Goal: Task Accomplishment & Management: Manage account settings

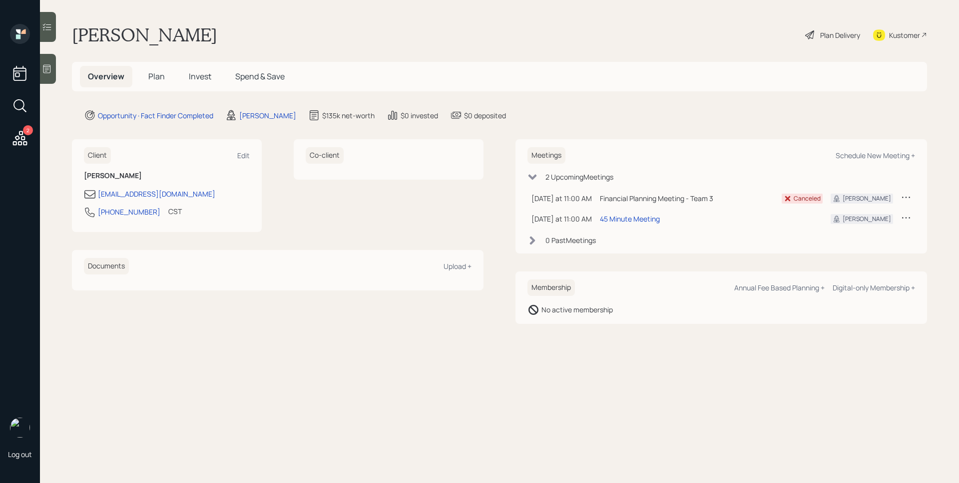
click at [153, 73] on span "Plan" at bounding box center [156, 76] width 16 height 11
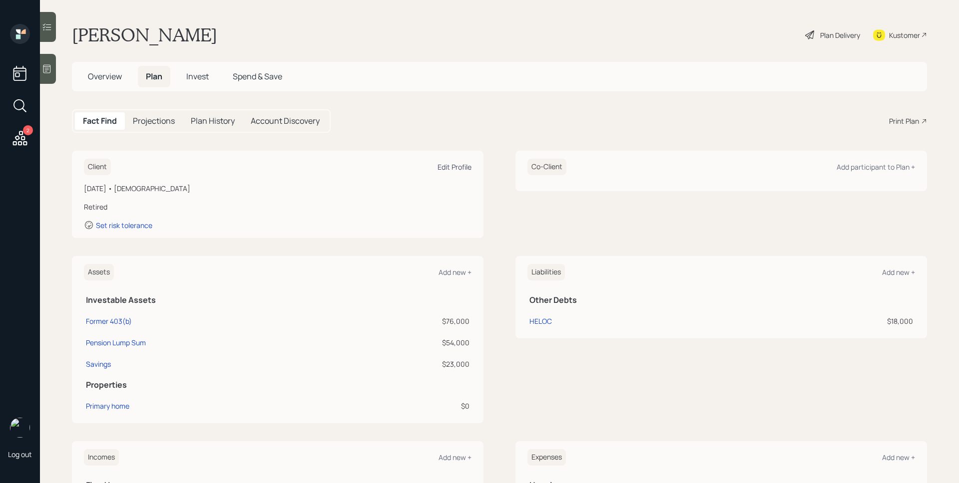
click at [450, 164] on div "Edit Profile" at bounding box center [454, 166] width 34 height 9
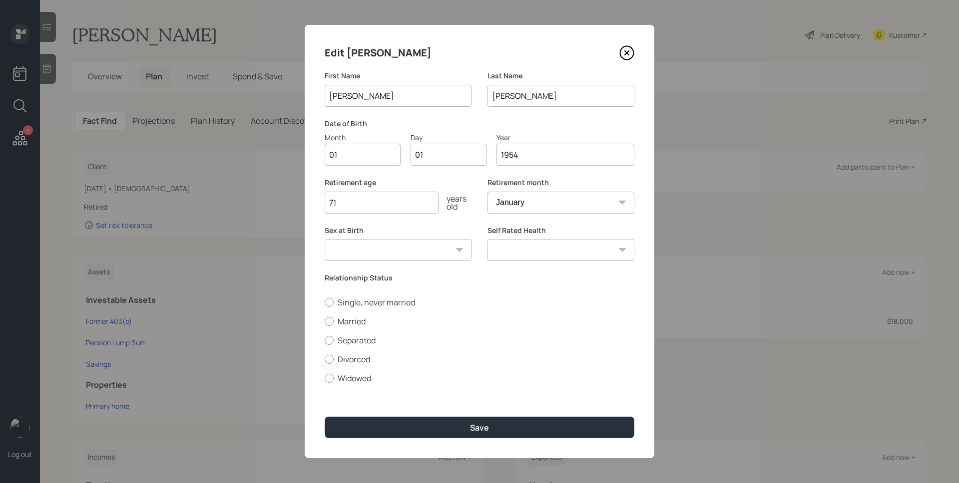
click at [375, 160] on input "01" at bounding box center [363, 155] width 76 height 22
type input "06"
type input "0"
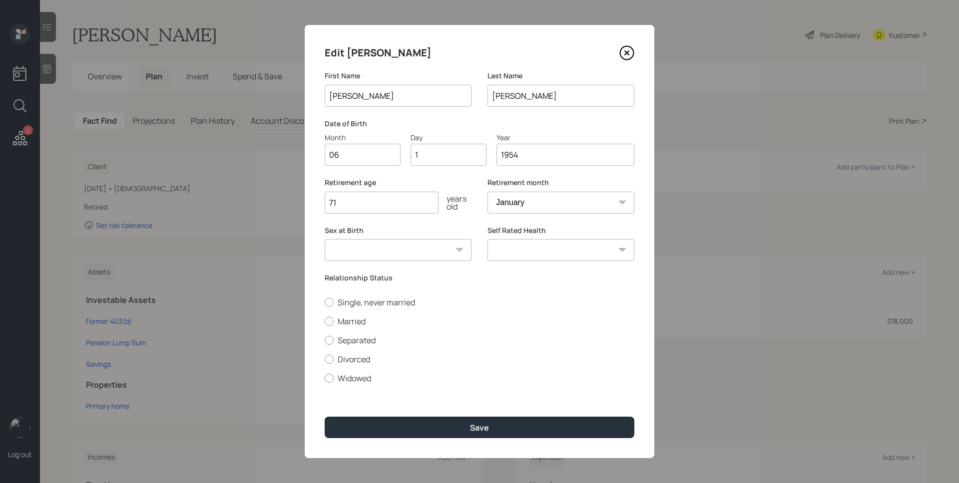
type input "13"
click at [512, 203] on select "January February March April May June July August September October November De…" at bounding box center [560, 203] width 147 height 22
select select "8"
click at [487, 192] on select "January February March April May June July August September October November De…" at bounding box center [560, 203] width 147 height 22
click at [487, 276] on label "Relationship Status" at bounding box center [480, 278] width 310 height 10
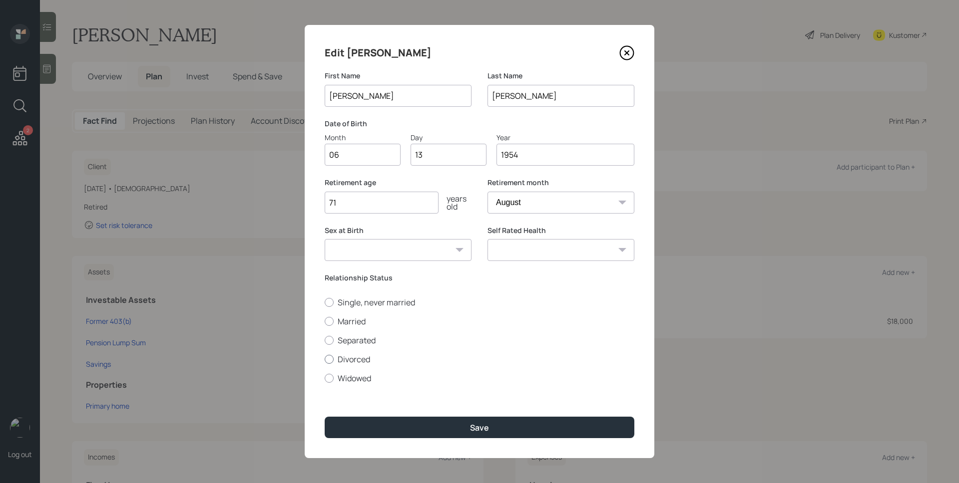
click at [361, 364] on label "Divorced" at bounding box center [480, 359] width 310 height 11
click at [325, 360] on input "Divorced" at bounding box center [324, 359] width 0 height 0
radio input "true"
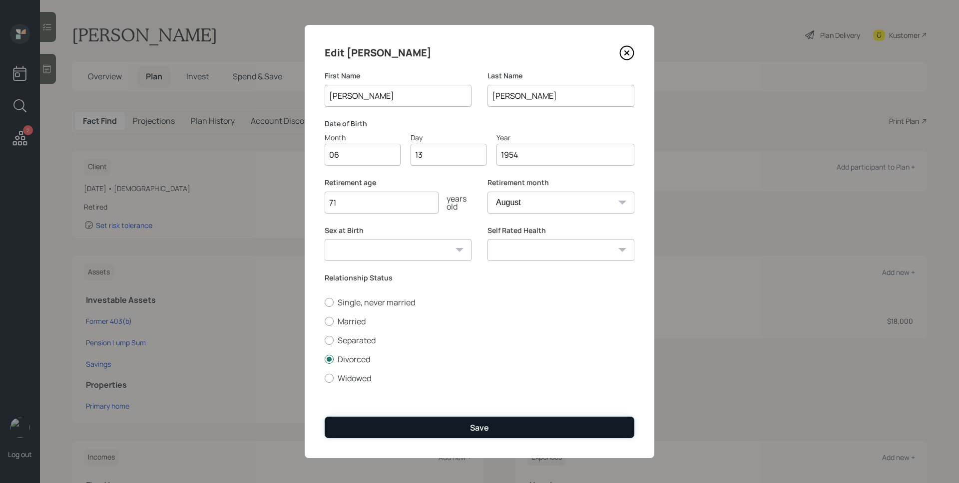
click at [468, 418] on button "Save" at bounding box center [480, 427] width 310 height 21
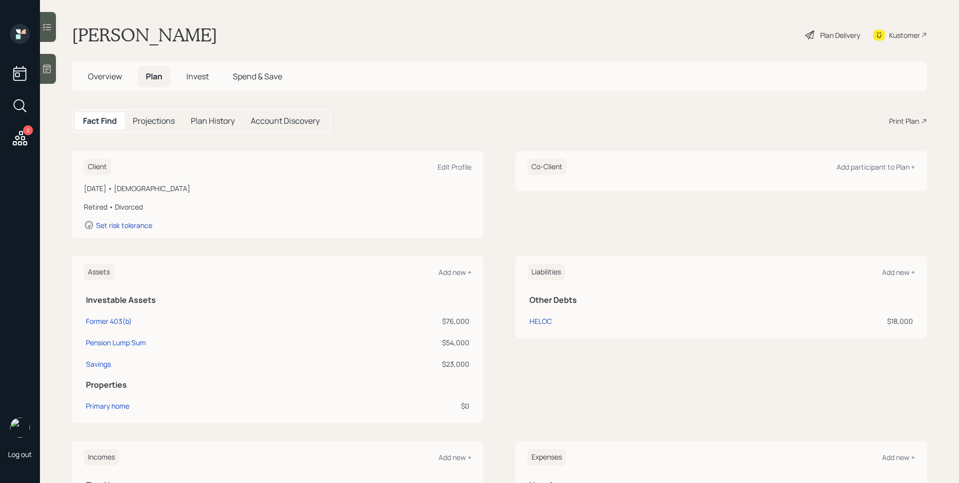
click at [681, 24] on div "[PERSON_NAME] Plan Delivery Kustomer" at bounding box center [499, 35] width 855 height 22
click at [827, 37] on div "Plan Delivery" at bounding box center [840, 35] width 40 height 10
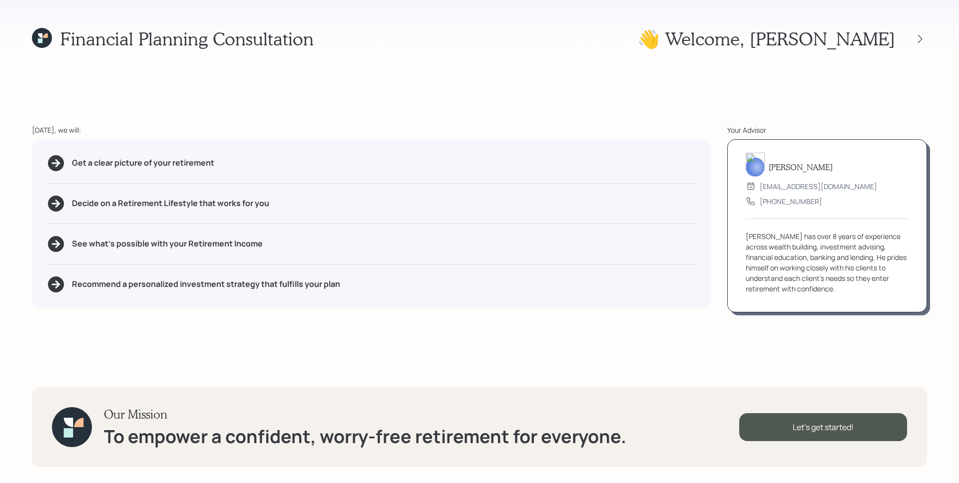
click at [755, 86] on div "Financial Planning Consultation 👋 Welcome , [PERSON_NAME] [DATE], we will: Get …" at bounding box center [479, 241] width 959 height 483
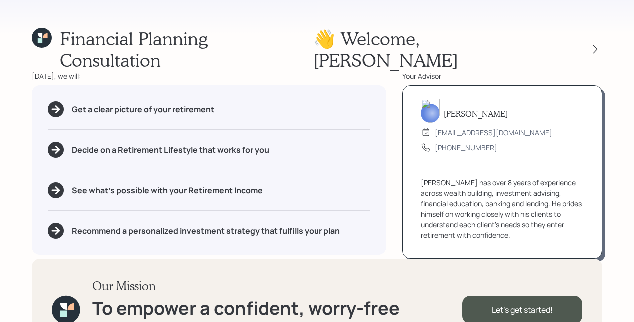
click at [257, 106] on div "Get a clear picture of your retirement Decide on a Retirement Lifestyle that wo…" at bounding box center [209, 169] width 355 height 169
drag, startPoint x: 214, startPoint y: 89, endPoint x: 38, endPoint y: 93, distance: 175.8
click at [38, 93] on div "Get a clear picture of your retirement Decide on a Retirement Lifestyle that wo…" at bounding box center [209, 169] width 355 height 169
click at [197, 114] on div "Get a clear picture of your retirement Decide on a Retirement Lifestyle that wo…" at bounding box center [209, 169] width 355 height 169
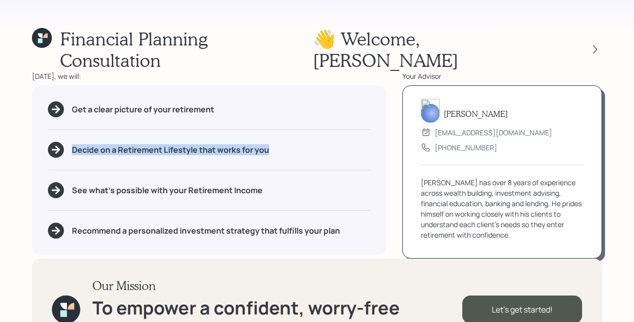
drag, startPoint x: 280, startPoint y: 131, endPoint x: 57, endPoint y: 131, distance: 222.2
click at [57, 142] on div "Decide on a Retirement Lifestyle that works for you" at bounding box center [209, 150] width 323 height 16
click at [145, 151] on div "Get a clear picture of your retirement Decide on a Retirement Lifestyle that wo…" at bounding box center [209, 169] width 355 height 169
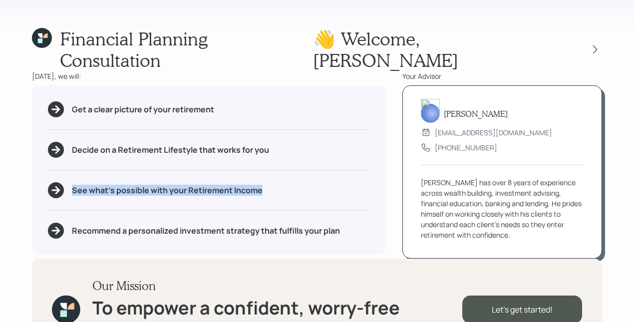
drag, startPoint x: 233, startPoint y: 170, endPoint x: 35, endPoint y: 170, distance: 197.8
click at [36, 170] on div "Get a clear picture of your retirement Decide on a Retirement Lifestyle that wo…" at bounding box center [209, 169] width 355 height 169
click at [17, 148] on div "Financial Planning Consultation 👋 Welcome , [PERSON_NAME] [DATE], we will: Get …" at bounding box center [317, 161] width 634 height 322
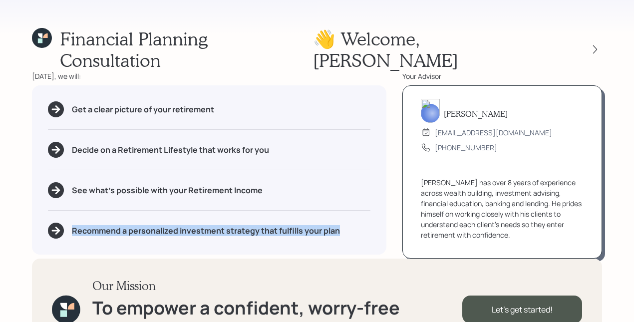
drag, startPoint x: 337, startPoint y: 209, endPoint x: 59, endPoint y: 212, distance: 277.7
click at [59, 223] on div "Recommend a personalized investment strategy that fulfills your plan" at bounding box center [209, 231] width 323 height 16
click at [360, 223] on div "Recommend a personalized investment strategy that fulfills your plan" at bounding box center [209, 231] width 323 height 16
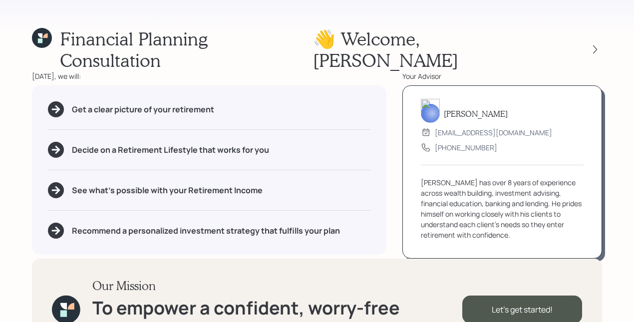
click at [523, 259] on div "Our Mission To empower a confident, worry-free retirement for everyone. Let's g…" at bounding box center [317, 309] width 570 height 101
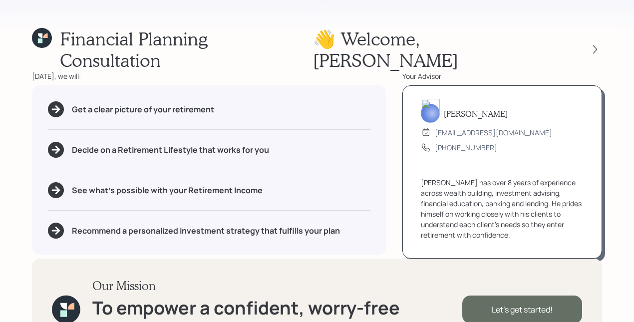
click at [533, 296] on div "Let's get started!" at bounding box center [522, 310] width 120 height 28
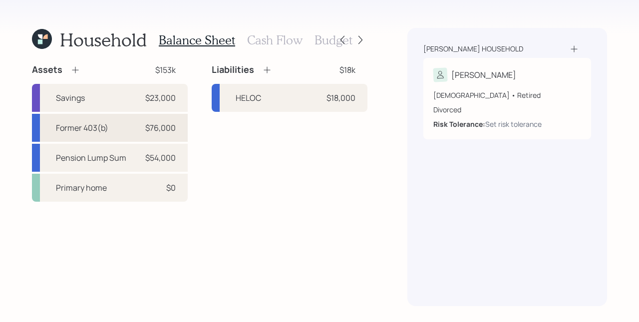
click at [139, 128] on div "Former 403(b) $76,000" at bounding box center [110, 128] width 156 height 28
select select "ira"
select select "balanced"
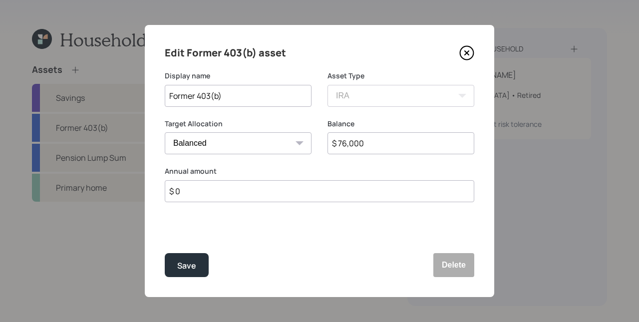
click at [410, 139] on input "$ 76,000" at bounding box center [401, 143] width 147 height 22
type input "$ 74,817"
click at [203, 268] on button "Save" at bounding box center [187, 265] width 44 height 24
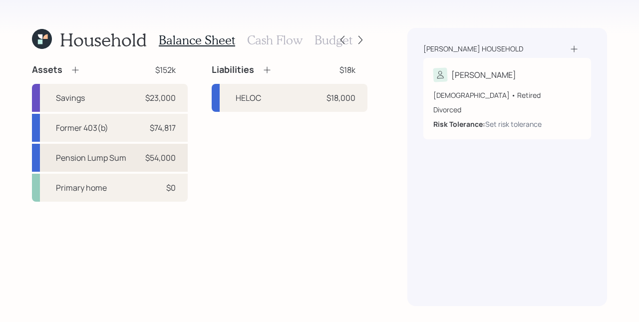
drag, startPoint x: 143, startPoint y: 163, endPoint x: 171, endPoint y: 158, distance: 28.0
click at [143, 163] on div "Pension Lump Sum $54,000" at bounding box center [110, 158] width 156 height 28
select select "ira"
select select "balanced"
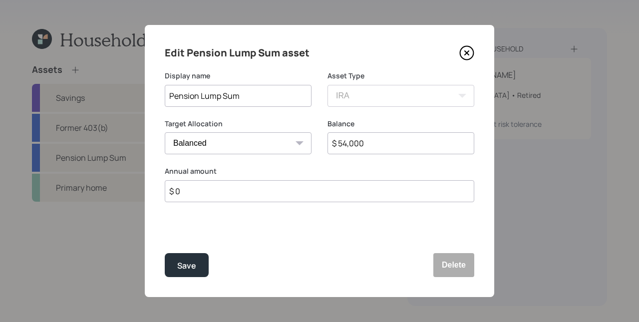
click at [401, 147] on input "$ 54,000" at bounding box center [401, 143] width 147 height 22
type input "$ 64,322"
click at [192, 267] on div "Save" at bounding box center [186, 265] width 19 height 13
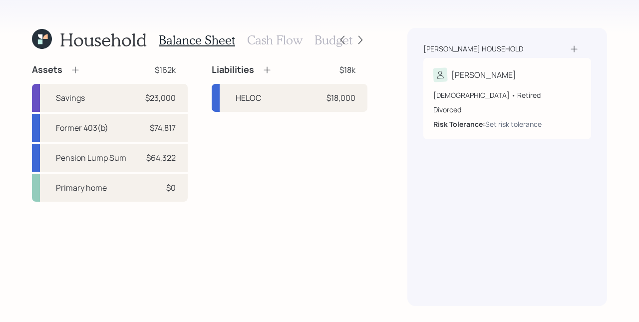
click at [211, 237] on div "Assets $162k Savings $23,000 Former 403(b) $74,817 Pension Lump Sum $64,322 Pri…" at bounding box center [200, 185] width 336 height 242
click at [246, 184] on div "Liabilities $18k HELOC $18,000" at bounding box center [290, 133] width 156 height 138
click at [158, 97] on div "$23,000" at bounding box center [160, 98] width 30 height 12
select select "emergency_fund"
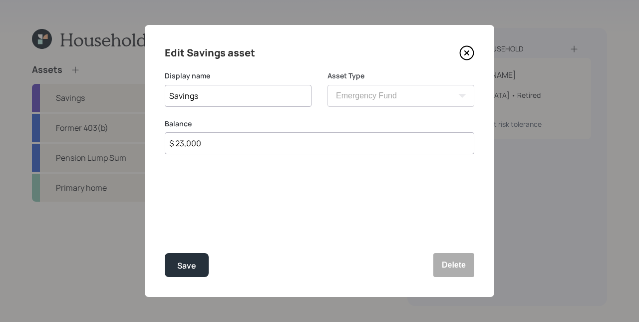
click at [336, 135] on input "$ 23,000" at bounding box center [320, 143] width 310 height 22
click at [336, 140] on input "$ 23,000" at bounding box center [320, 143] width 310 height 22
type input "$ 22,399"
click at [165, 253] on button "Save" at bounding box center [187, 265] width 44 height 24
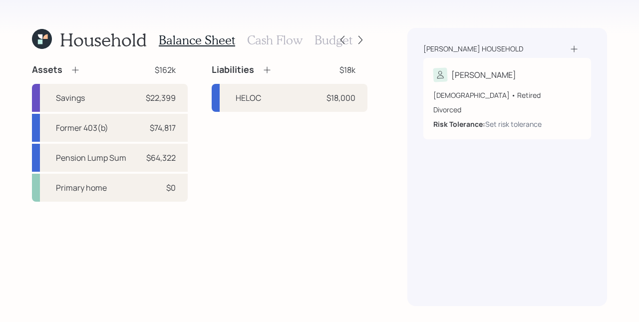
click at [250, 194] on div "Liabilities $18k HELOC $18,000" at bounding box center [290, 133] width 156 height 138
click at [162, 97] on div "$22,399" at bounding box center [161, 98] width 30 height 12
select select "emergency_fund"
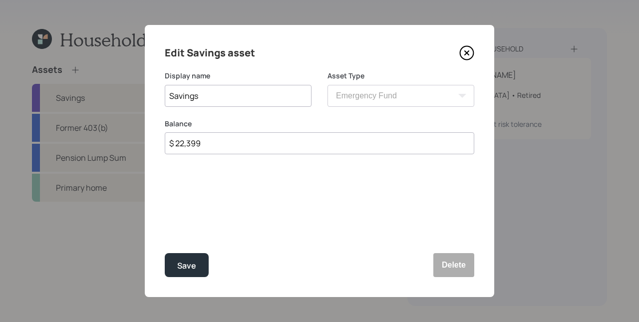
click at [313, 148] on input "$ 22,399" at bounding box center [320, 143] width 310 height 22
click at [312, 148] on input "$ 22,399" at bounding box center [320, 143] width 310 height 22
type input "$ 20,899"
click at [165, 253] on button "Save" at bounding box center [187, 265] width 44 height 24
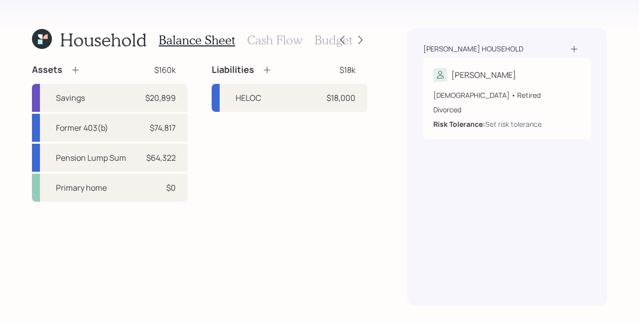
click at [258, 253] on div "Assets $160k Savings $20,899 Former 403(b) $74,817 Pension Lump Sum $64,322 Pri…" at bounding box center [200, 185] width 336 height 242
click at [348, 232] on div "Assets $160k Savings $20,899 Former 403(b) $74,817 Pension Lump Sum $64,322 Pri…" at bounding box center [200, 185] width 336 height 242
click at [297, 104] on div "HELOC $18,000" at bounding box center [290, 98] width 156 height 28
select select "other"
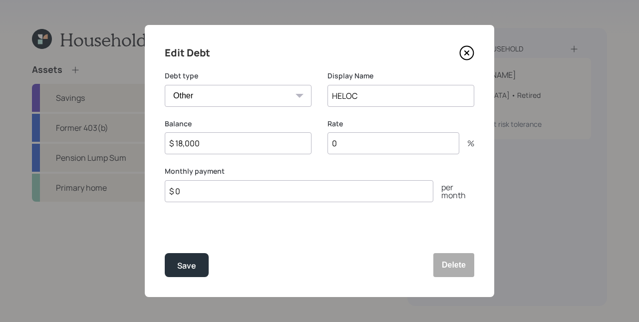
click at [234, 191] on input "$ 0" at bounding box center [299, 191] width 269 height 22
type input "$ 359"
click at [353, 144] on input "0" at bounding box center [394, 143] width 132 height 22
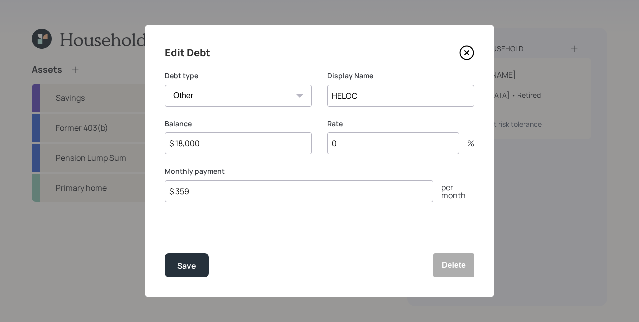
click at [334, 216] on div "Edit Debt Debt type Car Credit Card Medical Student Other Display Name HELOC Ba…" at bounding box center [320, 161] width 350 height 272
click at [374, 138] on input "0" at bounding box center [394, 143] width 132 height 22
type input "7"
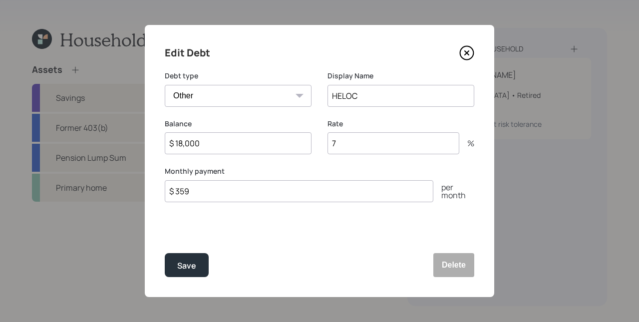
click at [330, 231] on div "Edit Debt Debt type Car Credit Card Medical Student Other Display Name HELOC Ba…" at bounding box center [320, 161] width 350 height 272
click at [192, 264] on div "Save" at bounding box center [186, 265] width 19 height 13
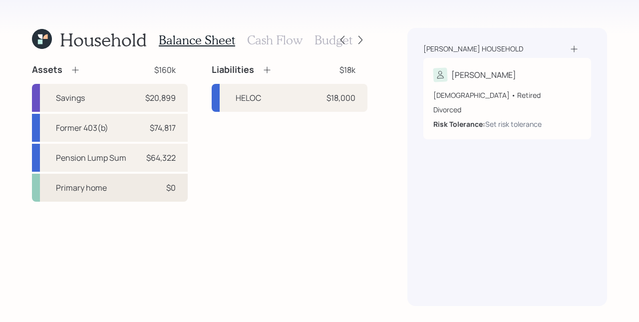
click at [176, 194] on div "Primary home $0" at bounding box center [110, 188] width 156 height 28
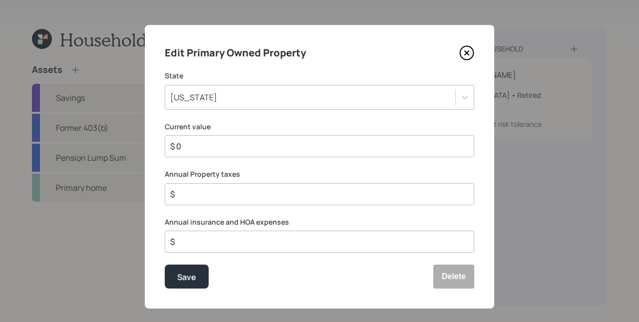
click at [243, 196] on input "$" at bounding box center [315, 194] width 293 height 12
click at [239, 127] on label "Current value" at bounding box center [320, 127] width 310 height 10
click at [233, 147] on input "$ 0" at bounding box center [315, 146] width 293 height 12
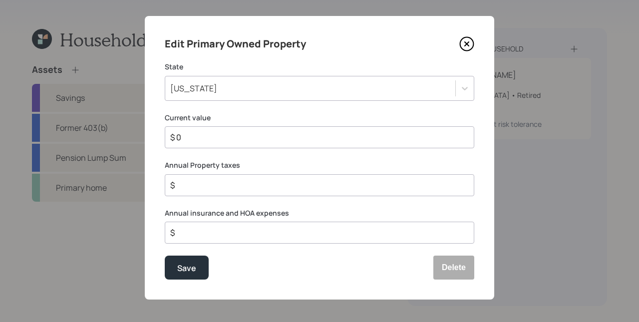
scroll to position [11, 0]
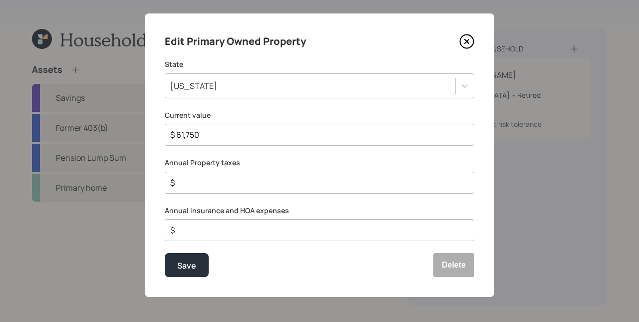
type input "$ 61,750"
click at [229, 179] on input "$" at bounding box center [315, 183] width 293 height 12
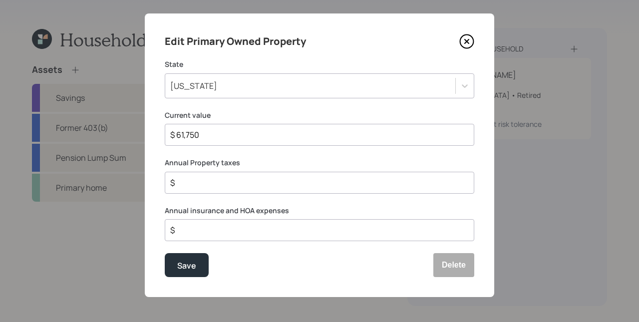
click at [266, 180] on input "$" at bounding box center [315, 183] width 293 height 12
type input "$ 2,459"
type input "$ 2,057"
drag, startPoint x: 284, startPoint y: 251, endPoint x: 266, endPoint y: 251, distance: 18.0
click at [283, 250] on div "Edit Primary Owned Property State [US_STATE] Current value $ 61,750 Annual Prop…" at bounding box center [320, 155] width 350 height 284
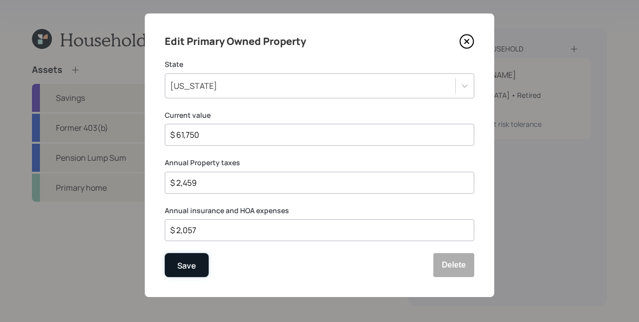
click at [197, 269] on button "Save" at bounding box center [187, 265] width 44 height 24
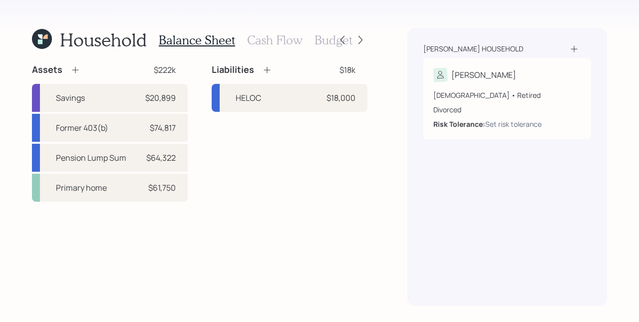
click at [298, 234] on div "Assets $222k Savings $20,899 Former 403(b) $74,817 Pension Lump Sum $64,322 Pri…" at bounding box center [200, 185] width 336 height 242
click at [272, 126] on div "Liabilities $18k HELOC $18,000" at bounding box center [290, 133] width 156 height 138
click at [269, 71] on icon at bounding box center [267, 70] width 10 height 10
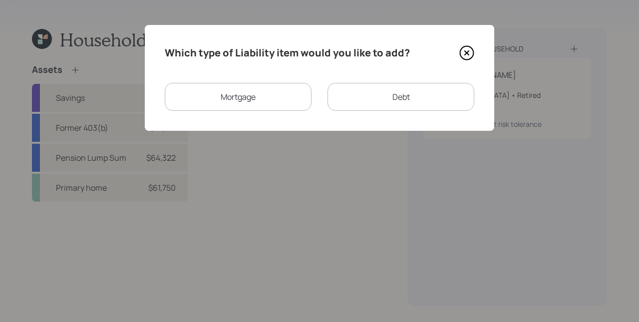
click at [396, 95] on div "Debt" at bounding box center [401, 97] width 147 height 28
select select "credit_card"
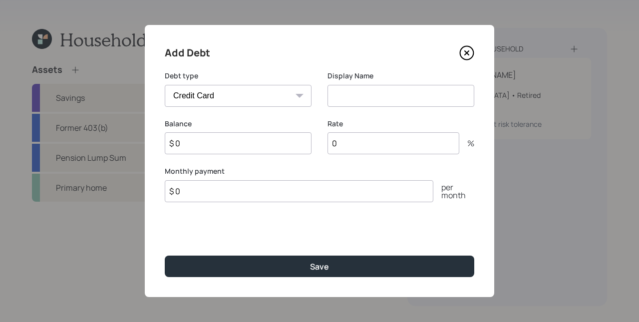
click at [393, 95] on input at bounding box center [401, 96] width 147 height 22
type input "Credit Card"
type input "$ 3,000"
click at [237, 187] on input "$ 0" at bounding box center [299, 191] width 269 height 22
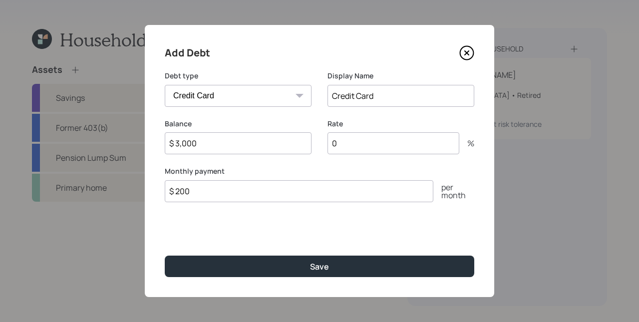
type input "$ 200"
click at [379, 149] on input "0" at bounding box center [394, 143] width 132 height 22
click at [378, 149] on input "0" at bounding box center [394, 143] width 132 height 22
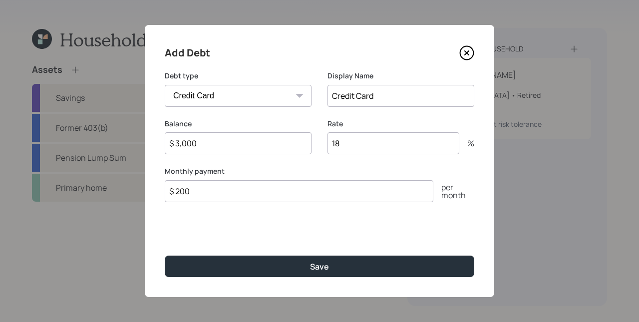
type input "18"
click at [347, 222] on div "Add Debt Debt type Car Credit Card Medical Student Other Display Name Credit Ca…" at bounding box center [320, 161] width 350 height 272
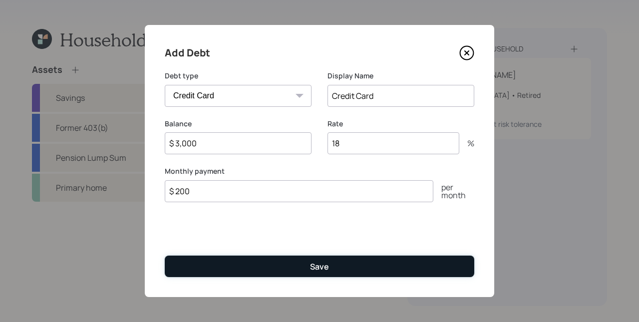
click at [353, 263] on button "Save" at bounding box center [320, 266] width 310 height 21
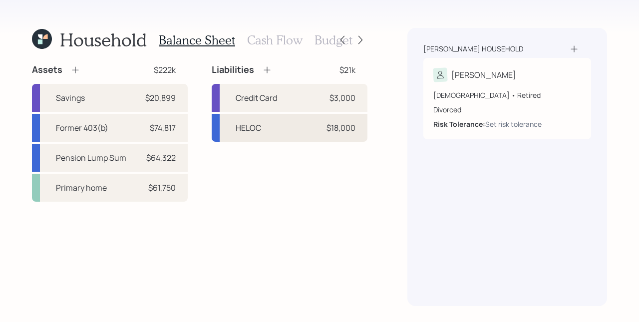
click at [300, 124] on div "HELOC $18,000" at bounding box center [290, 128] width 156 height 28
select select "other"
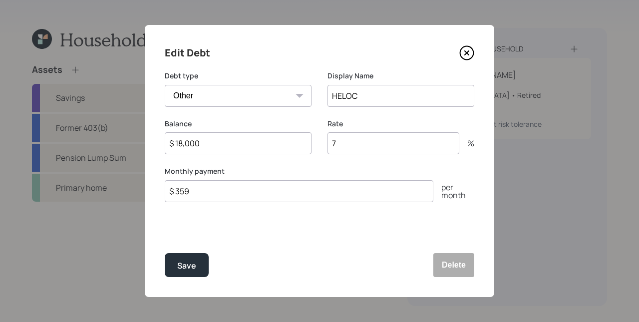
click at [364, 147] on input "7" at bounding box center [394, 143] width 132 height 22
type input "8.25"
click at [165, 253] on button "Save" at bounding box center [187, 265] width 44 height 24
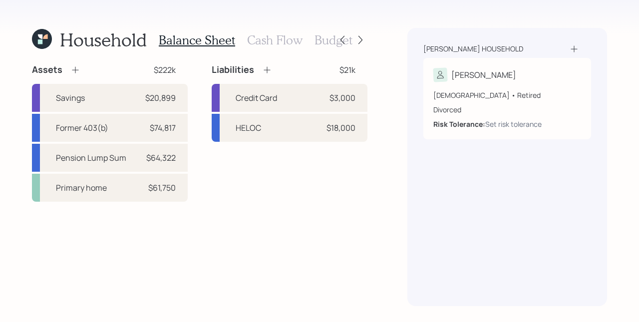
click at [373, 218] on div "Household Balance Sheet Cash Flow Budget Assets $222k Savings $20,899 Former 40…" at bounding box center [319, 161] width 639 height 322
click at [383, 166] on div "Household Balance Sheet Cash Flow Budget Assets $222k Savings $20,899 Former 40…" at bounding box center [319, 161] width 639 height 322
click at [324, 208] on div "Assets $222k Savings $20,899 Former 403(b) $74,817 Pension Lump Sum $64,322 Pri…" at bounding box center [200, 185] width 336 height 242
click at [290, 43] on h3 "Cash Flow" at bounding box center [274, 40] width 55 height 14
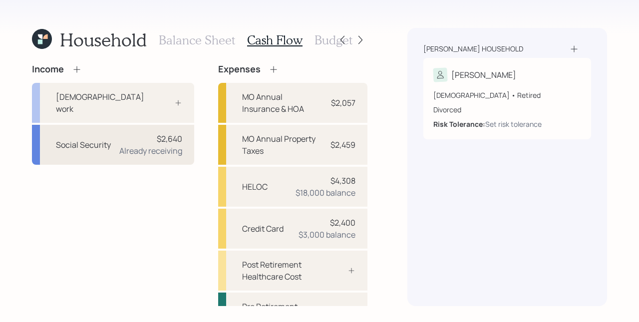
click at [150, 145] on div "Already receiving" at bounding box center [150, 151] width 63 height 12
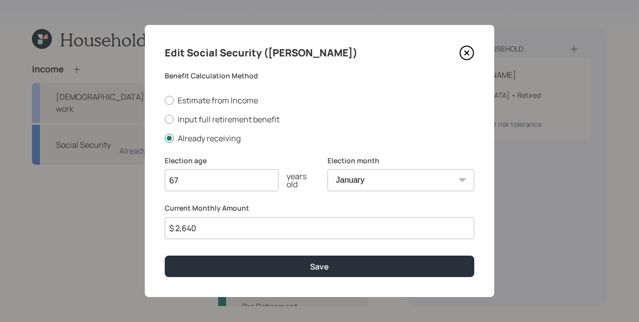
drag, startPoint x: 200, startPoint y: 227, endPoint x: 185, endPoint y: 227, distance: 15.5
click at [185, 227] on input "$ 2,640" at bounding box center [320, 228] width 310 height 22
click at [183, 227] on input "$ 2,640" at bounding box center [320, 228] width 310 height 22
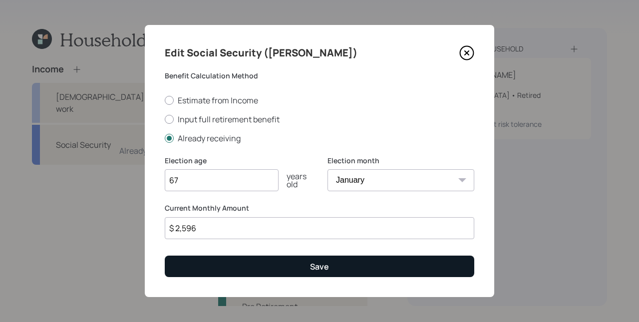
type input "$ 2,596"
click at [322, 273] on button "Save" at bounding box center [320, 266] width 310 height 21
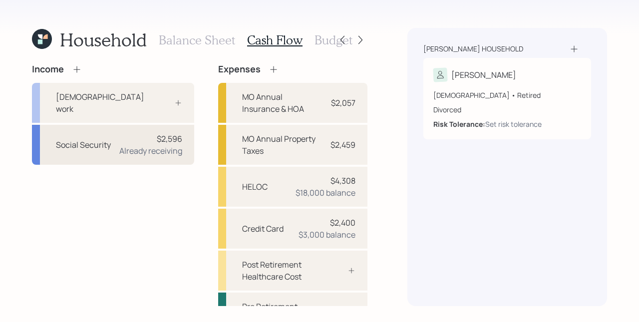
click at [143, 145] on div "Already receiving" at bounding box center [150, 151] width 63 height 12
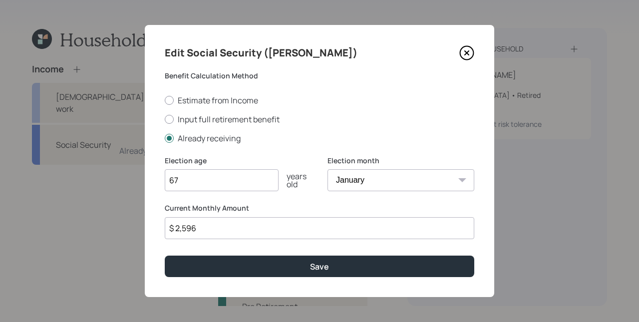
click at [275, 231] on input "$ 2,596" at bounding box center [320, 228] width 310 height 22
type input "$ 2,610"
click at [165, 256] on button "Save" at bounding box center [320, 266] width 310 height 21
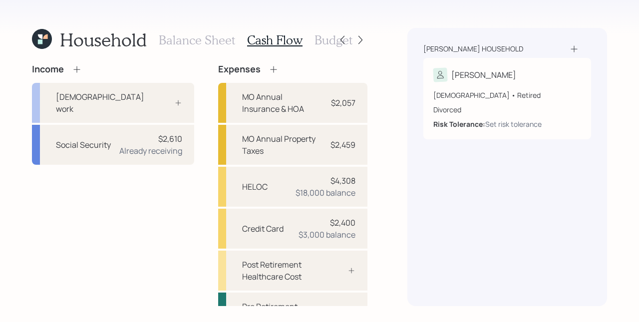
click at [441, 219] on div "[PERSON_NAME] household [PERSON_NAME] [DEMOGRAPHIC_DATA] • Retired Divorced Ris…" at bounding box center [507, 167] width 200 height 278
click at [293, 267] on div "Post Retirement Healthcare Cost" at bounding box center [279, 271] width 75 height 24
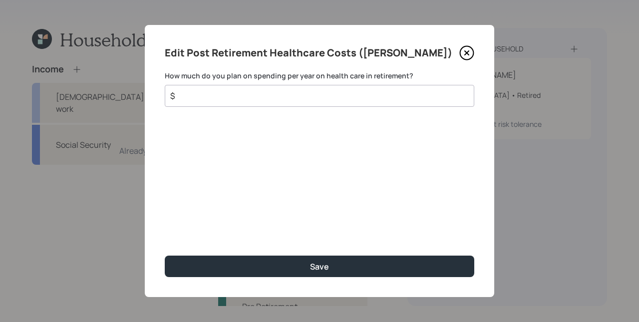
click at [369, 88] on div "$" at bounding box center [320, 96] width 310 height 22
click at [370, 93] on input "$" at bounding box center [315, 96] width 293 height 12
type input "$ 2,220"
click at [165, 256] on button "Save" at bounding box center [320, 266] width 310 height 21
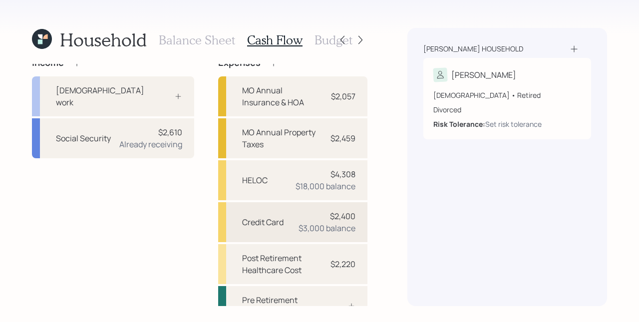
scroll to position [68, 0]
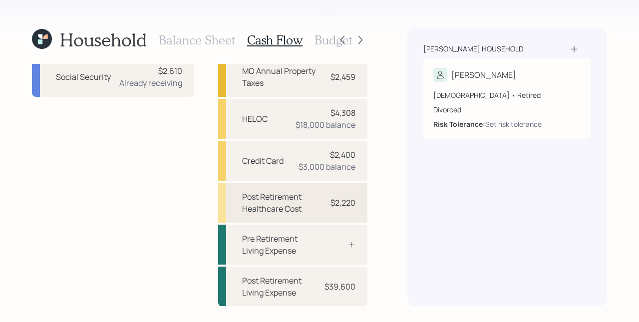
click at [311, 205] on div "Post Retirement Healthcare Cost" at bounding box center [279, 203] width 75 height 24
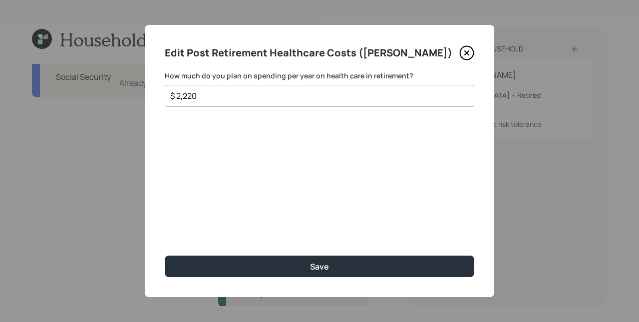
click at [471, 47] on icon at bounding box center [466, 52] width 13 height 13
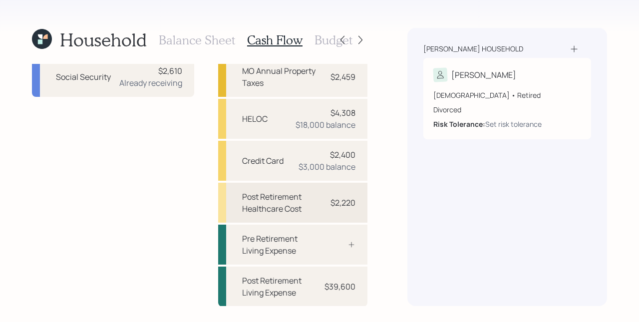
click at [326, 200] on div "$2,220" at bounding box center [341, 203] width 30 height 12
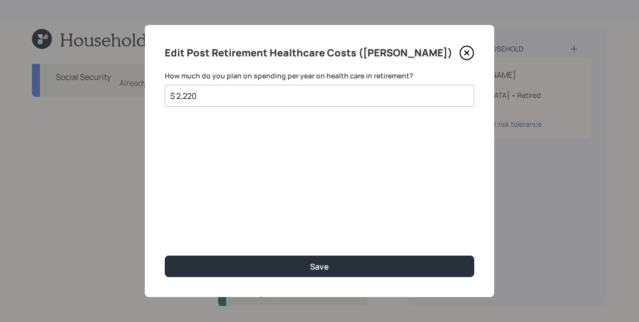
click at [276, 101] on div "$ 2,220" at bounding box center [320, 96] width 310 height 22
click at [277, 97] on input "$ 2,220" at bounding box center [315, 96] width 293 height 12
type input "$ 3,300"
click at [165, 256] on button "Save" at bounding box center [320, 266] width 310 height 21
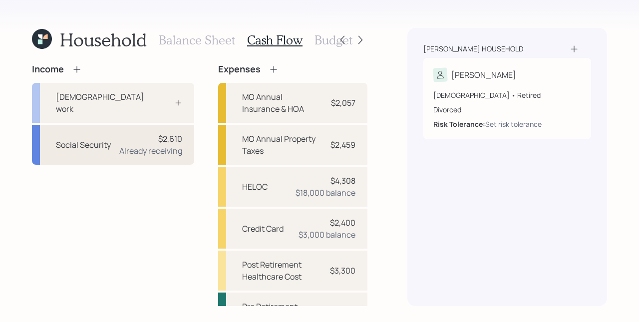
click at [132, 145] on div "Already receiving" at bounding box center [150, 151] width 63 height 12
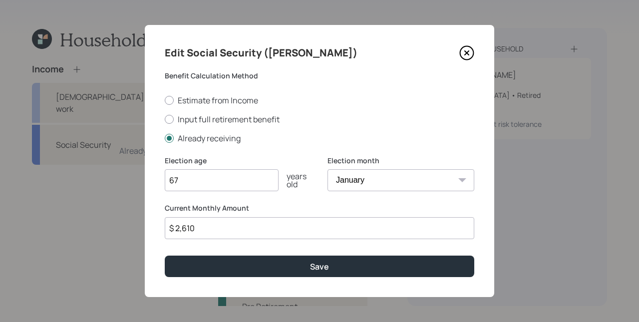
click at [235, 231] on input "$ 2,610" at bounding box center [320, 228] width 310 height 22
click at [235, 230] on input "$ 2,610" at bounding box center [320, 228] width 310 height 22
type input "$ 2,795"
click at [165, 256] on button "Save" at bounding box center [320, 266] width 310 height 21
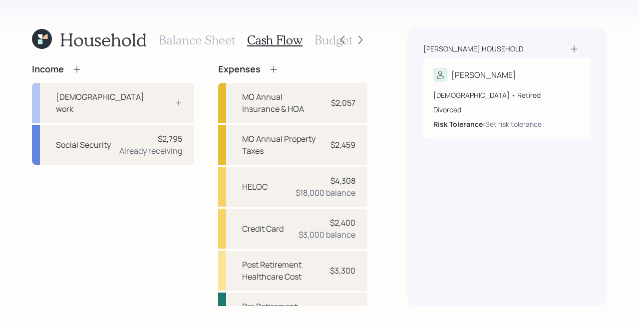
click at [444, 177] on div "[PERSON_NAME] household [PERSON_NAME] [DEMOGRAPHIC_DATA] • Retired Divorced Ris…" at bounding box center [507, 167] width 200 height 278
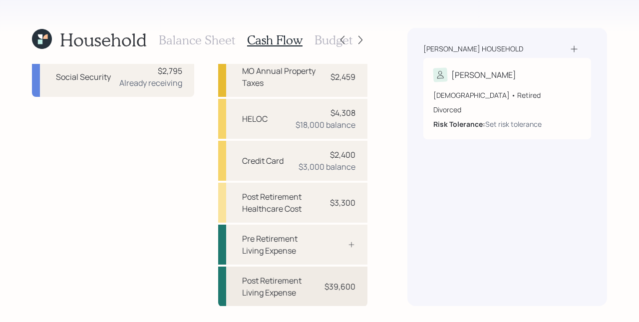
click at [334, 284] on div "$39,600" at bounding box center [340, 287] width 31 height 12
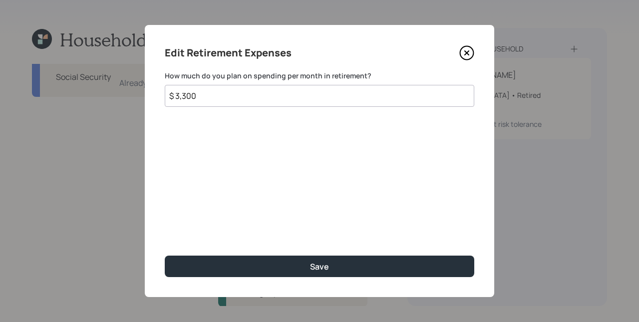
click at [272, 100] on input "$ 3,300" at bounding box center [320, 96] width 310 height 22
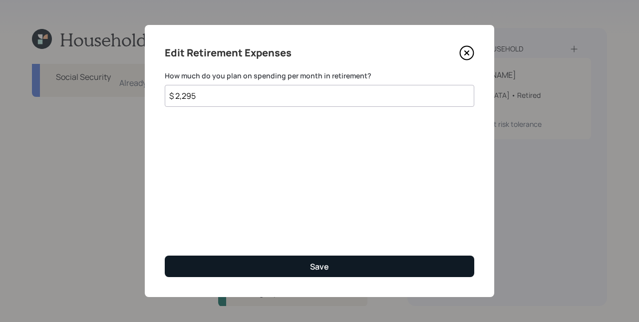
type input "$ 2,295"
click at [392, 272] on button "Save" at bounding box center [320, 266] width 310 height 21
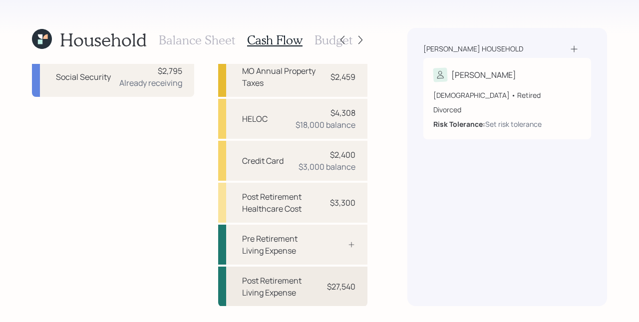
click at [327, 283] on div "$27,540" at bounding box center [341, 287] width 28 height 12
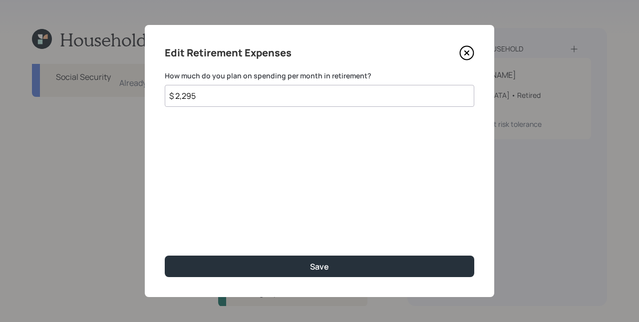
click at [470, 49] on icon at bounding box center [466, 52] width 15 height 15
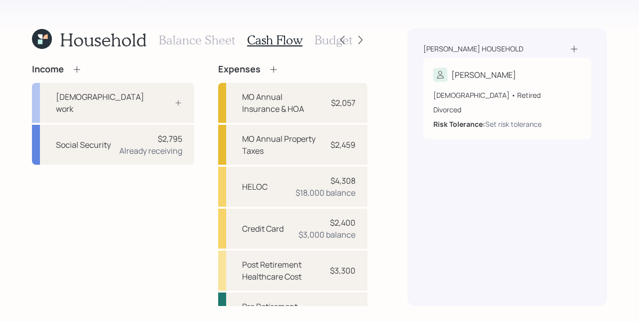
click at [448, 150] on div "[PERSON_NAME] household [PERSON_NAME] [DEMOGRAPHIC_DATA] • Retired Divorced Ris…" at bounding box center [507, 167] width 200 height 278
click at [306, 107] on div "MO Annual Insurance & HOA" at bounding box center [279, 103] width 75 height 24
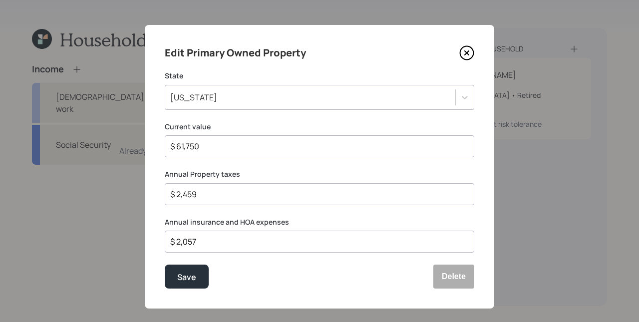
click at [465, 49] on icon at bounding box center [466, 52] width 15 height 15
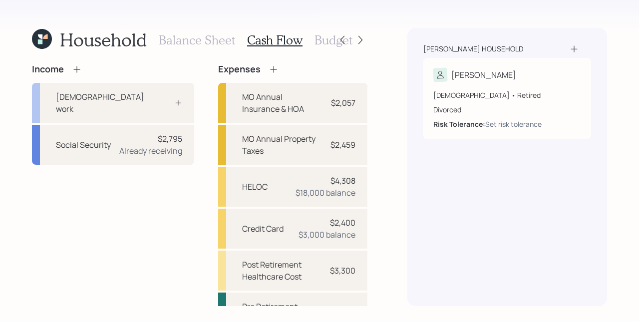
click at [406, 194] on div "Household Balance Sheet Cash Flow Budget Income [DEMOGRAPHIC_DATA] work Social …" at bounding box center [319, 161] width 639 height 322
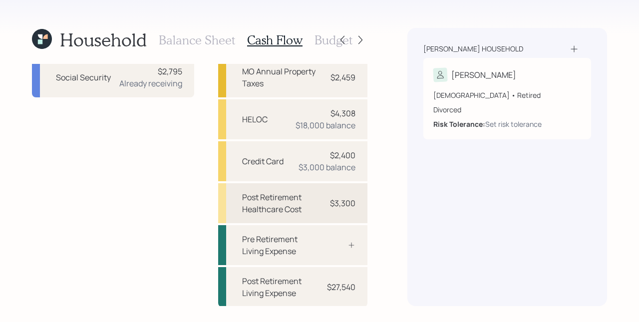
scroll to position [68, 0]
click at [358, 38] on icon at bounding box center [361, 40] width 10 height 10
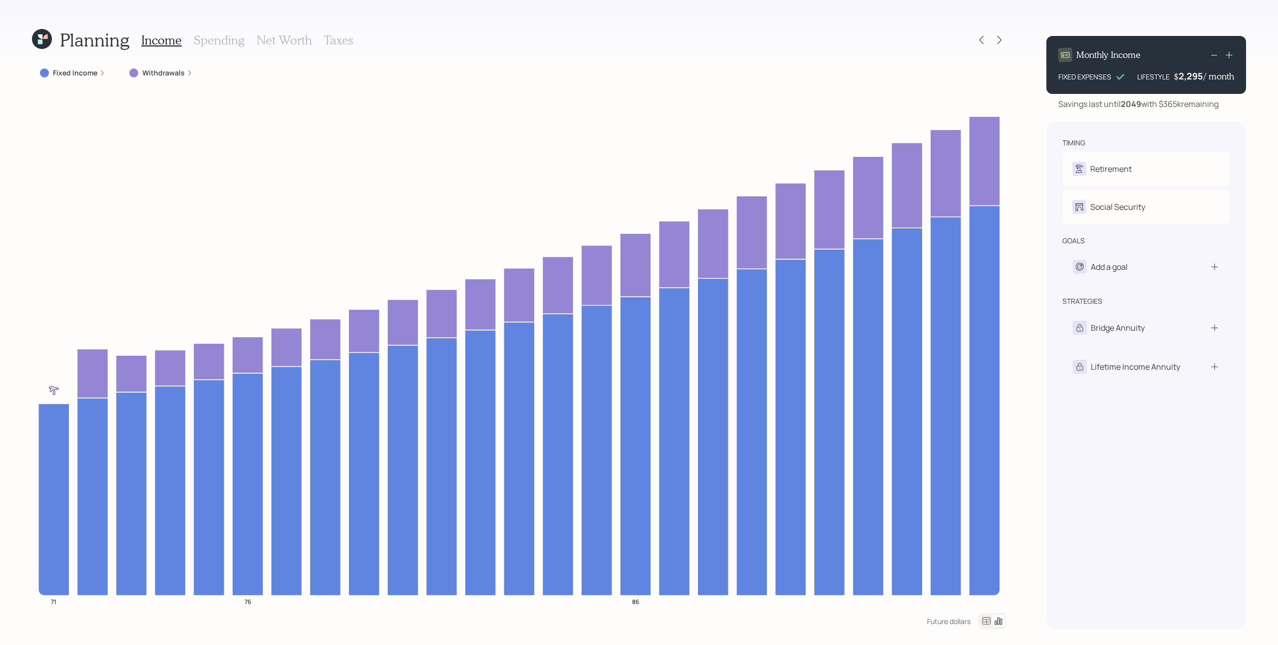
click at [94, 70] on label "Fixed Income" at bounding box center [75, 73] width 44 height 10
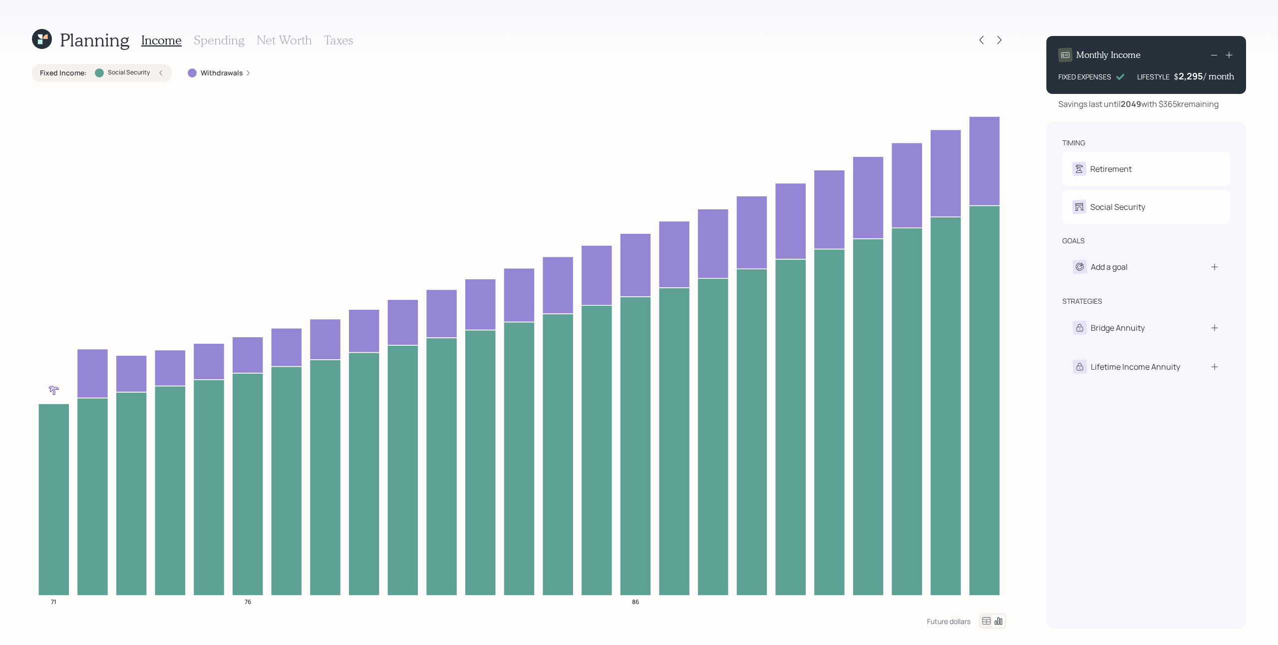
click at [155, 71] on div "Fixed Income : Social Security" at bounding box center [102, 73] width 124 height 10
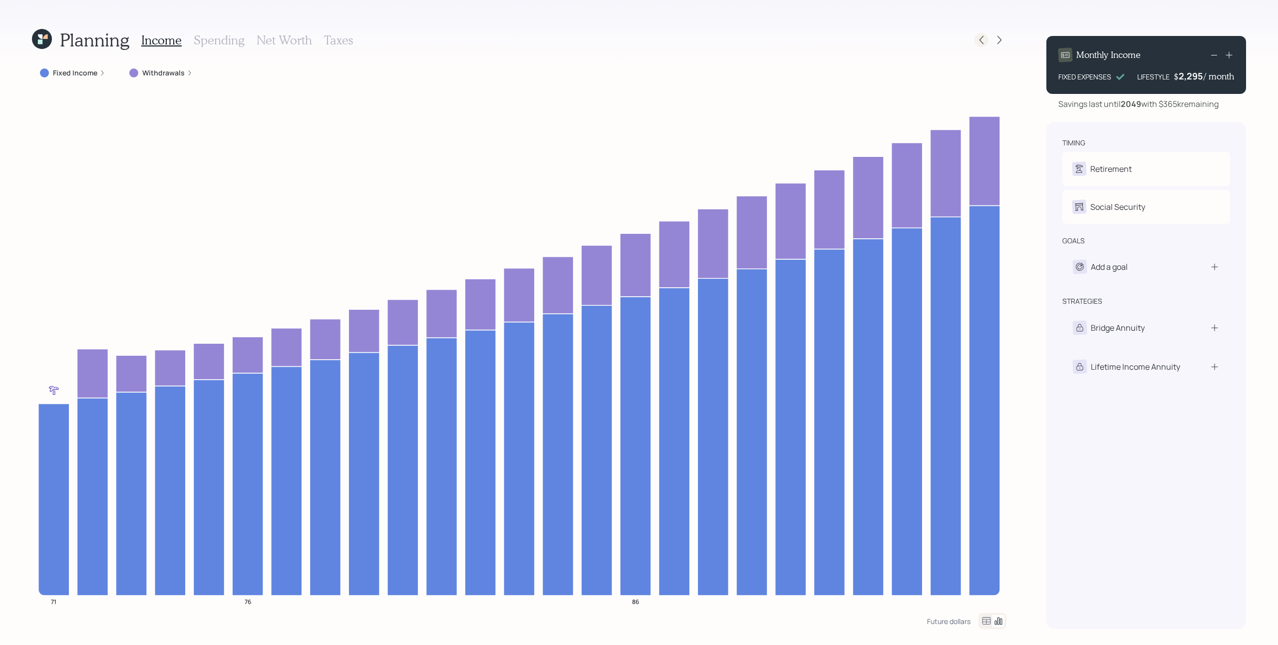
click at [958, 41] on icon at bounding box center [982, 40] width 10 height 10
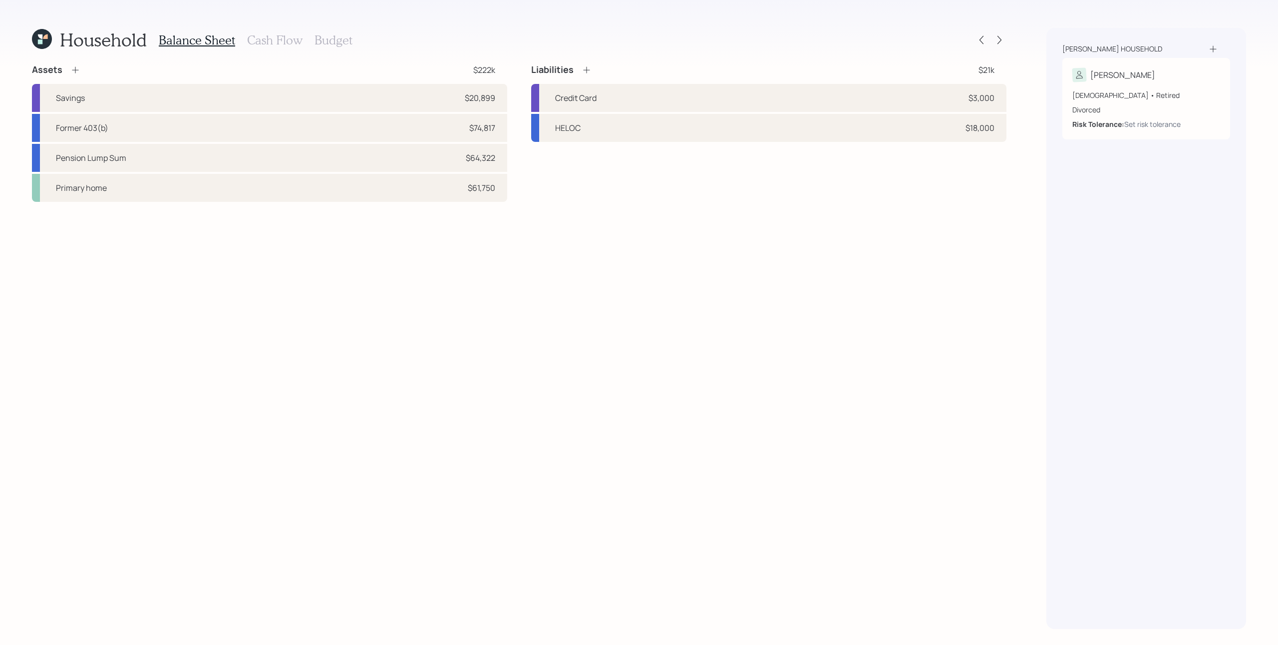
click at [251, 31] on div "Balance Sheet Cash Flow Budget" at bounding box center [256, 40] width 194 height 24
click at [282, 40] on h3 "Cash Flow" at bounding box center [274, 40] width 55 height 14
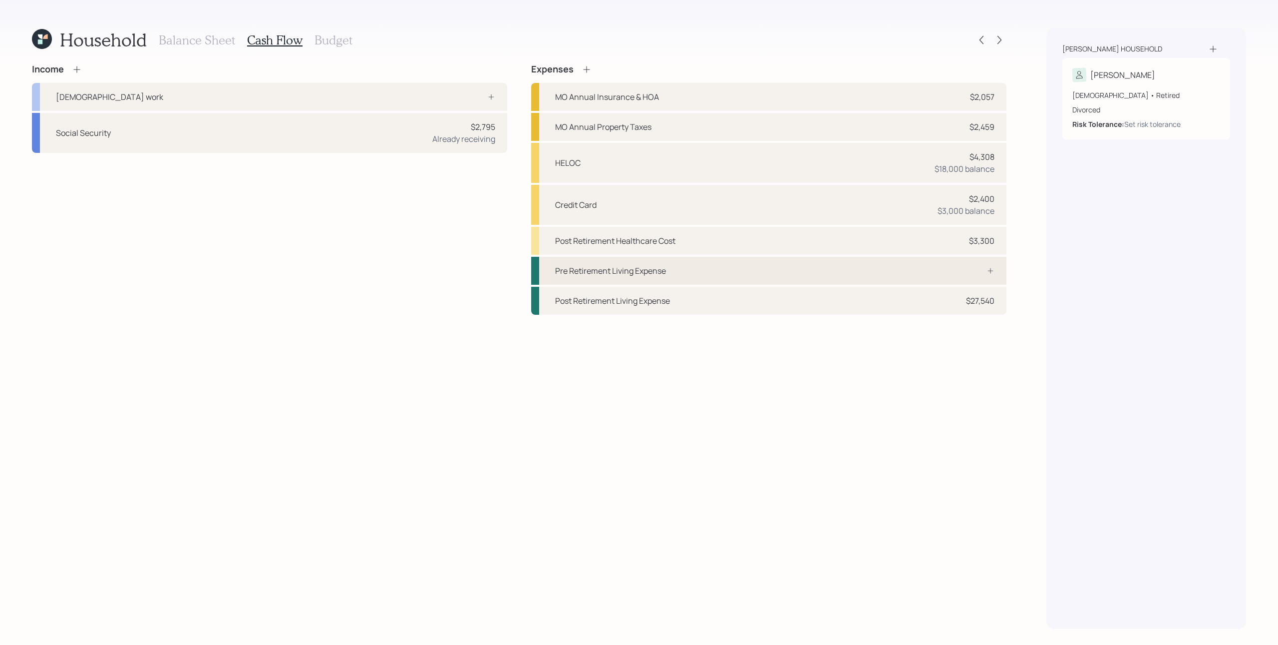
click at [931, 277] on div "Pre Retirement Living Expense" at bounding box center [768, 271] width 475 height 28
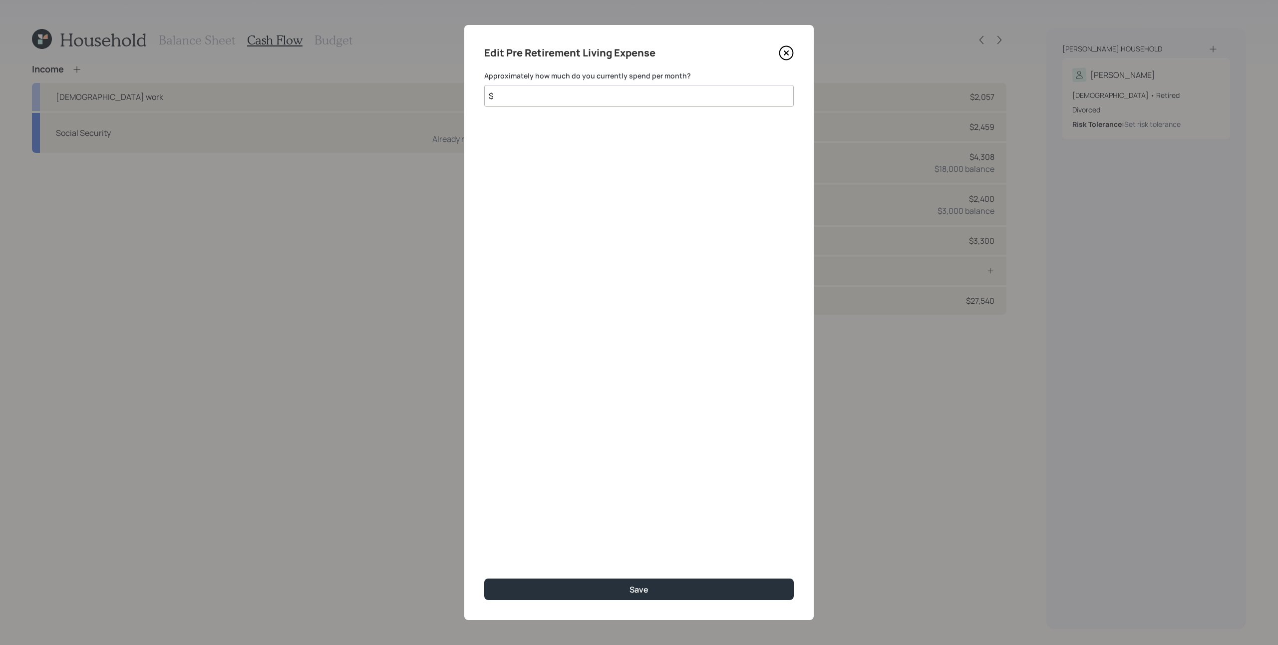
click at [585, 102] on input "$" at bounding box center [639, 96] width 310 height 22
type input "$ 2,295"
click at [484, 483] on button "Save" at bounding box center [639, 588] width 310 height 21
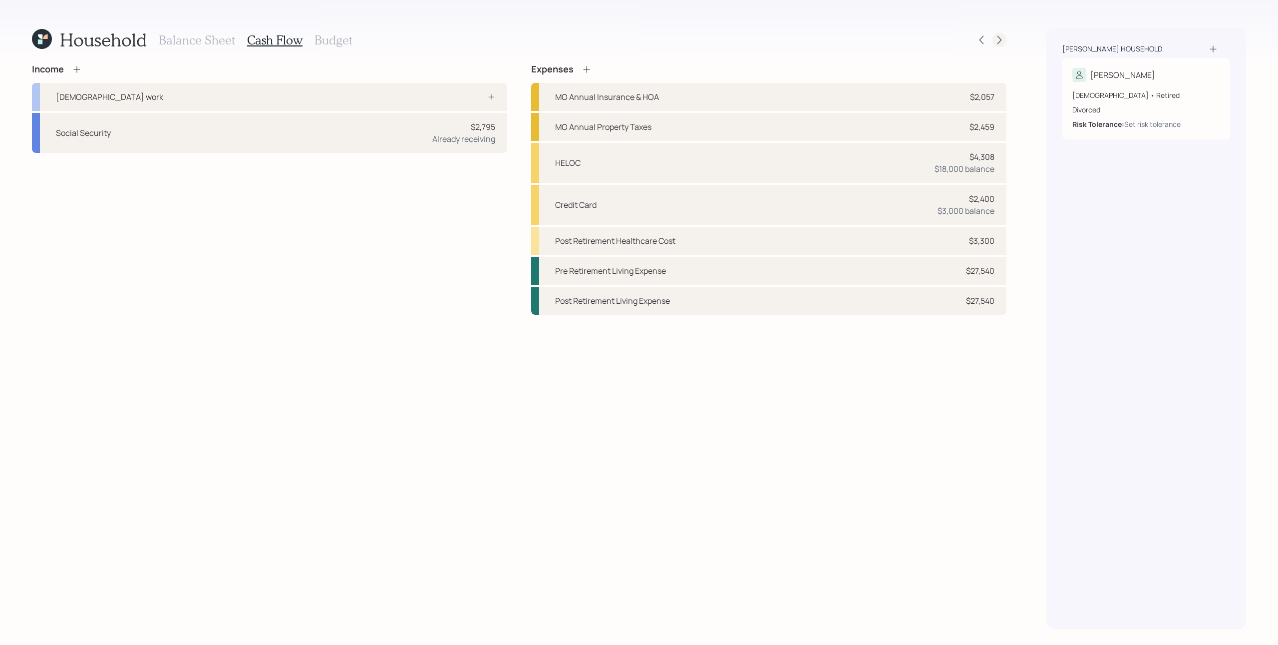
click at [958, 45] on div at bounding box center [1000, 40] width 14 height 14
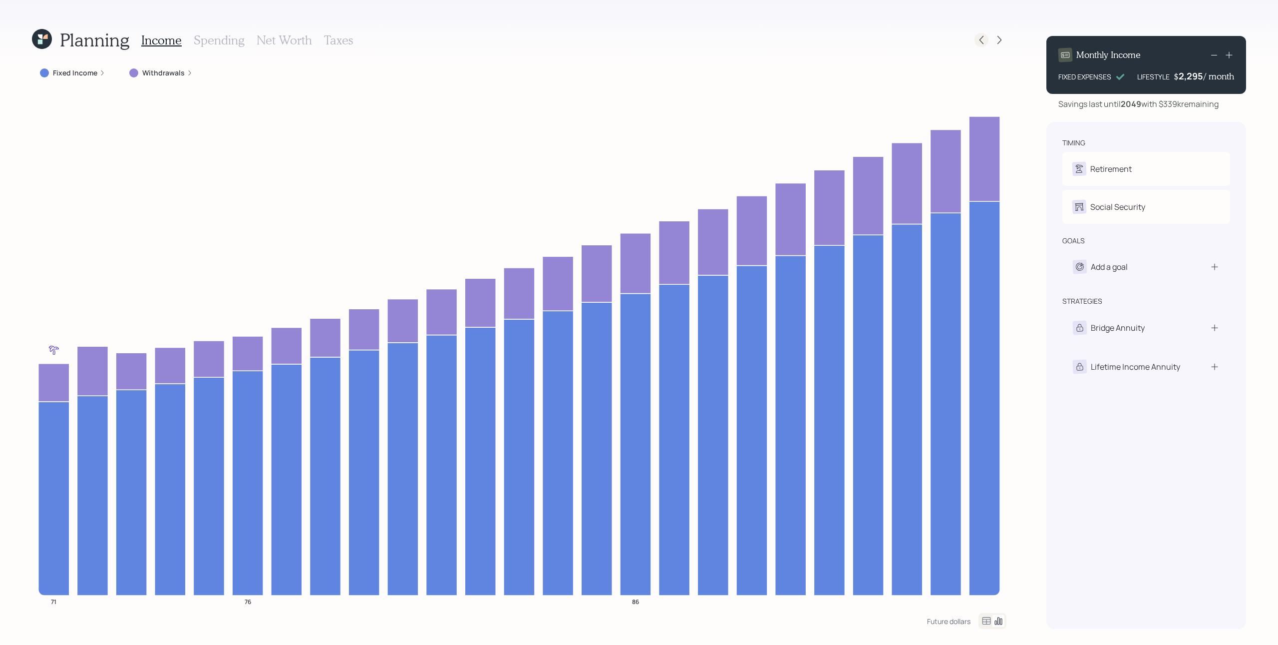
click at [958, 35] on icon at bounding box center [982, 40] width 10 height 10
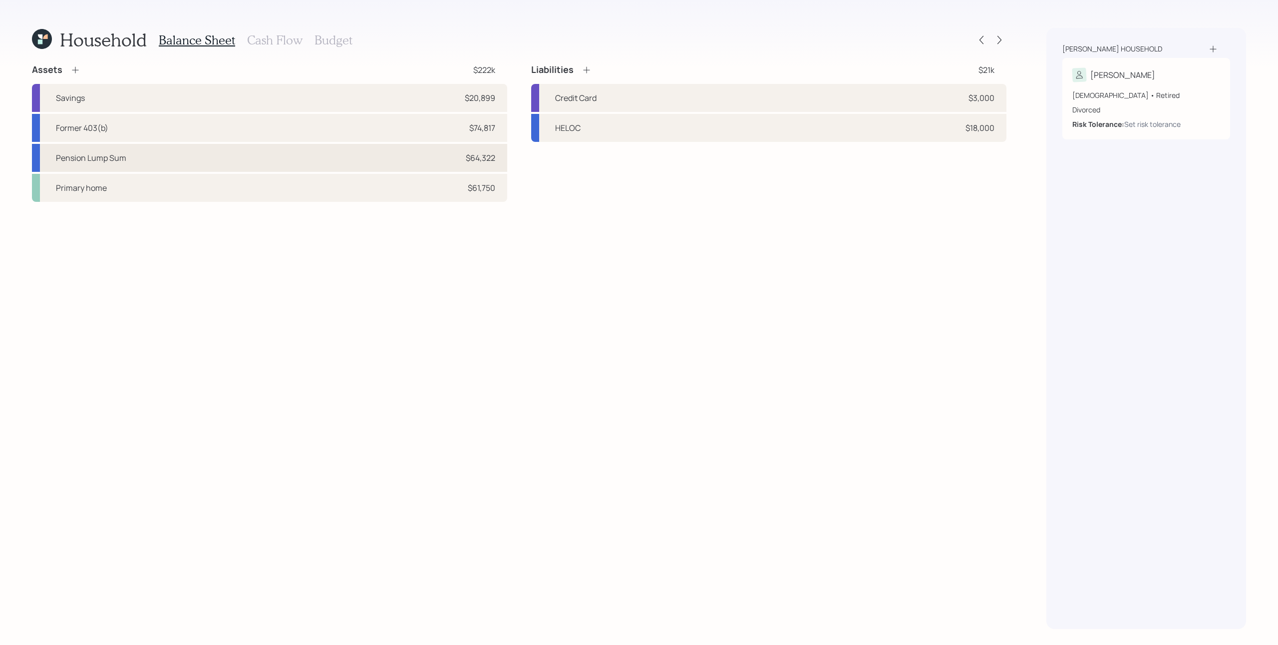
click at [316, 157] on div "Pension Lump Sum $64,322" at bounding box center [269, 158] width 475 height 28
select select "ira"
select select "balanced"
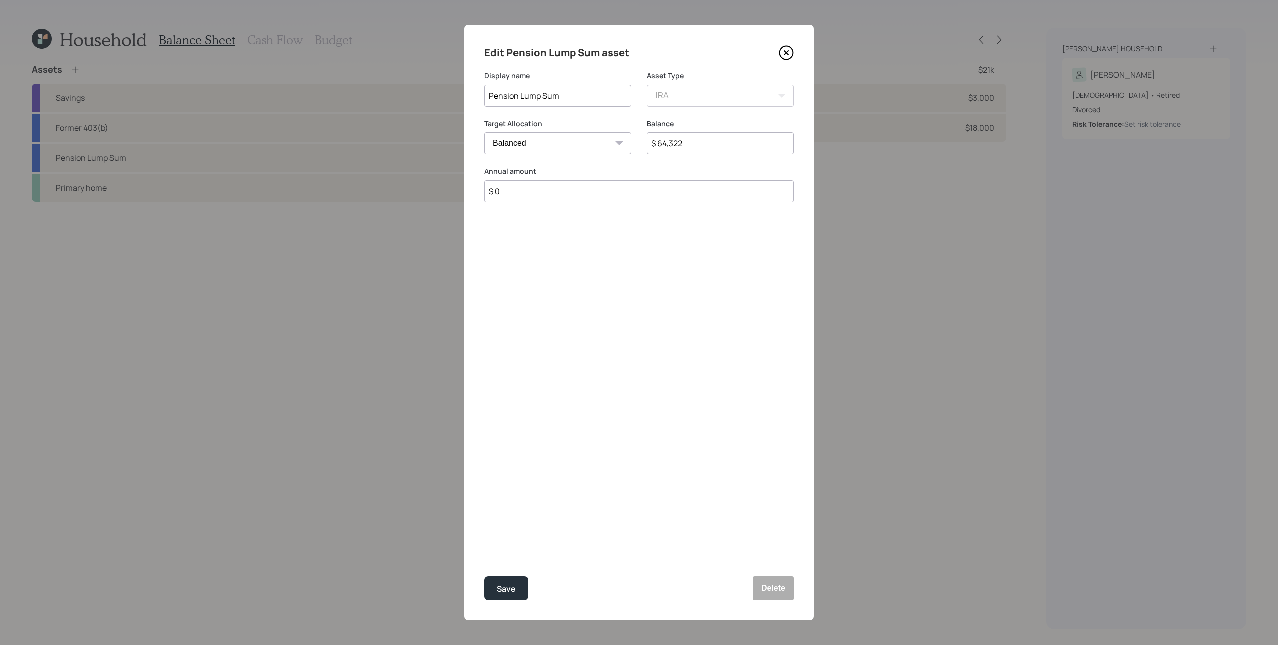
click at [681, 142] on input "$ 64,322" at bounding box center [720, 143] width 147 height 22
type input "$ 0"
click at [484, 483] on button "Save" at bounding box center [506, 588] width 44 height 24
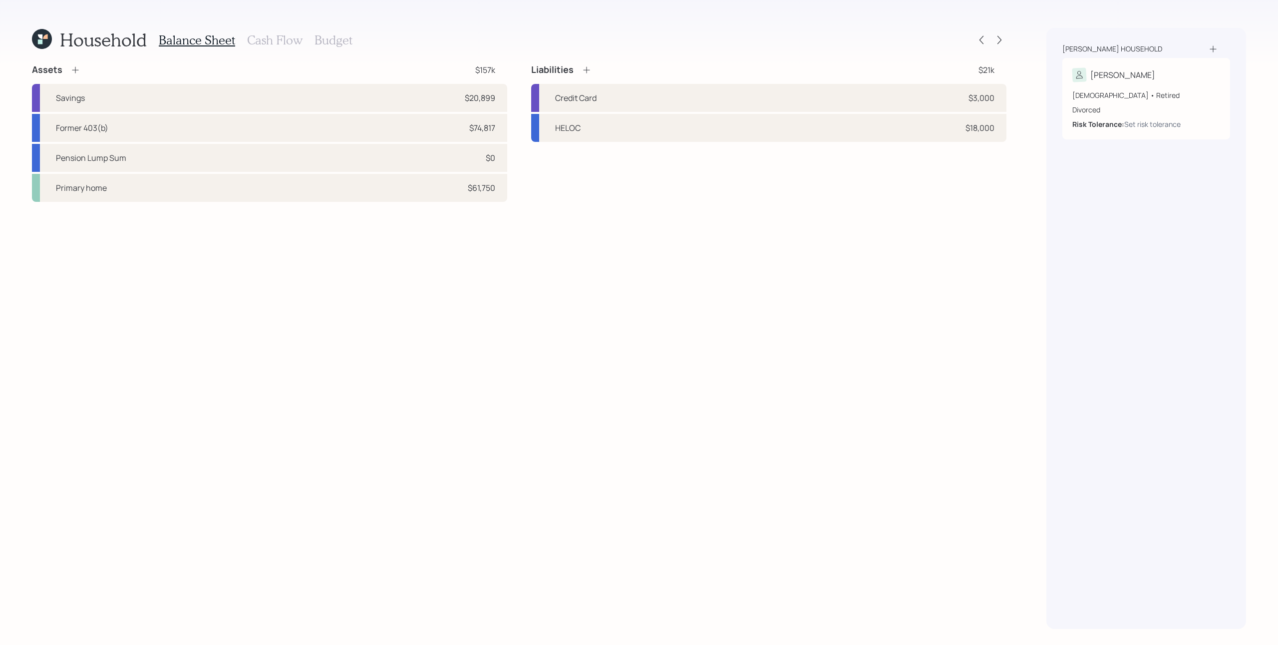
click at [285, 38] on h3 "Cash Flow" at bounding box center [274, 40] width 55 height 14
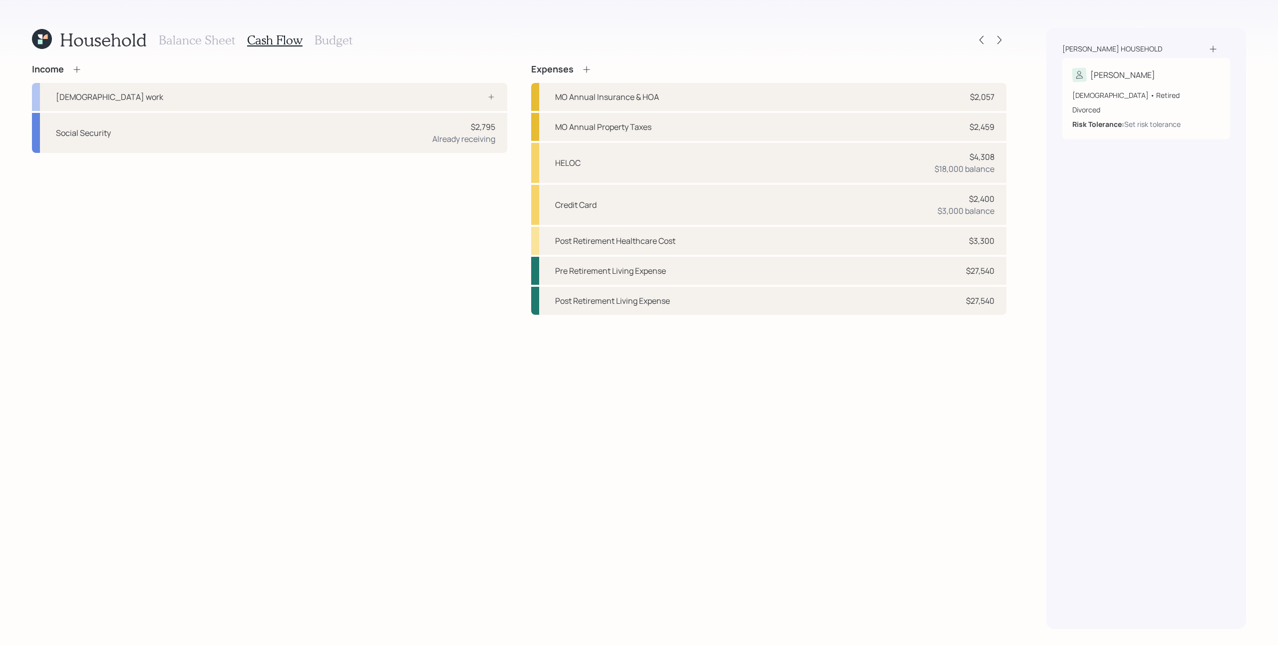
click at [78, 64] on icon at bounding box center [77, 69] width 10 height 10
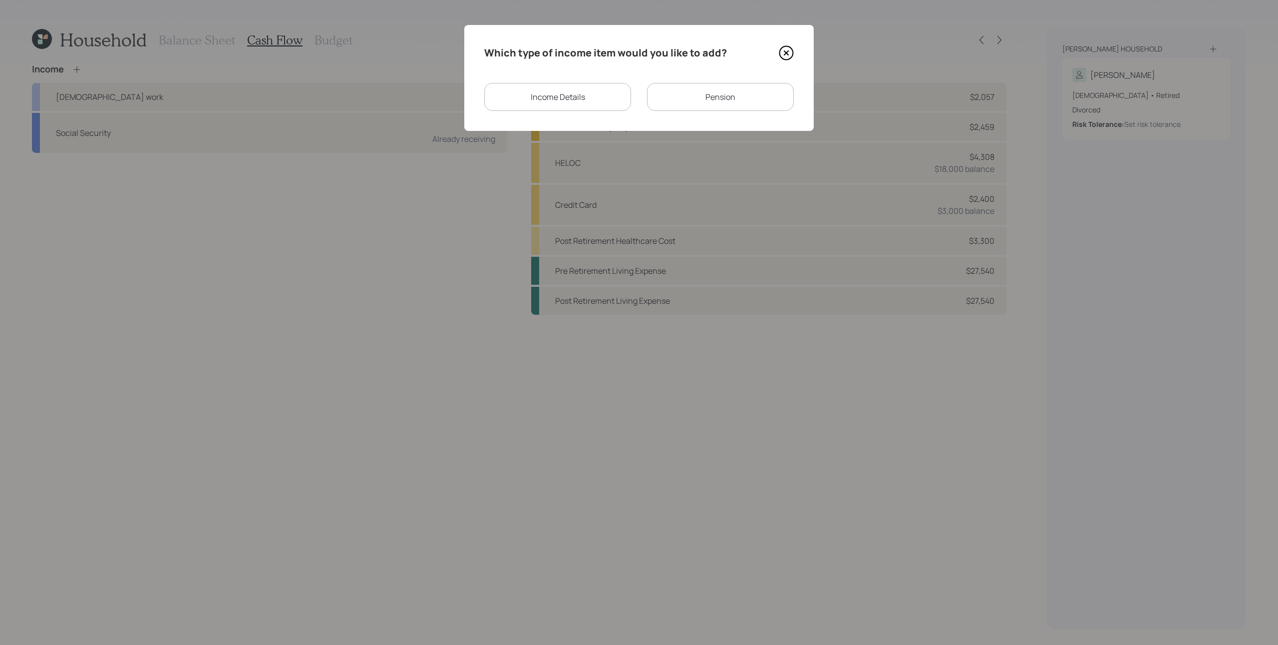
click at [722, 108] on div "Pension" at bounding box center [720, 97] width 147 height 28
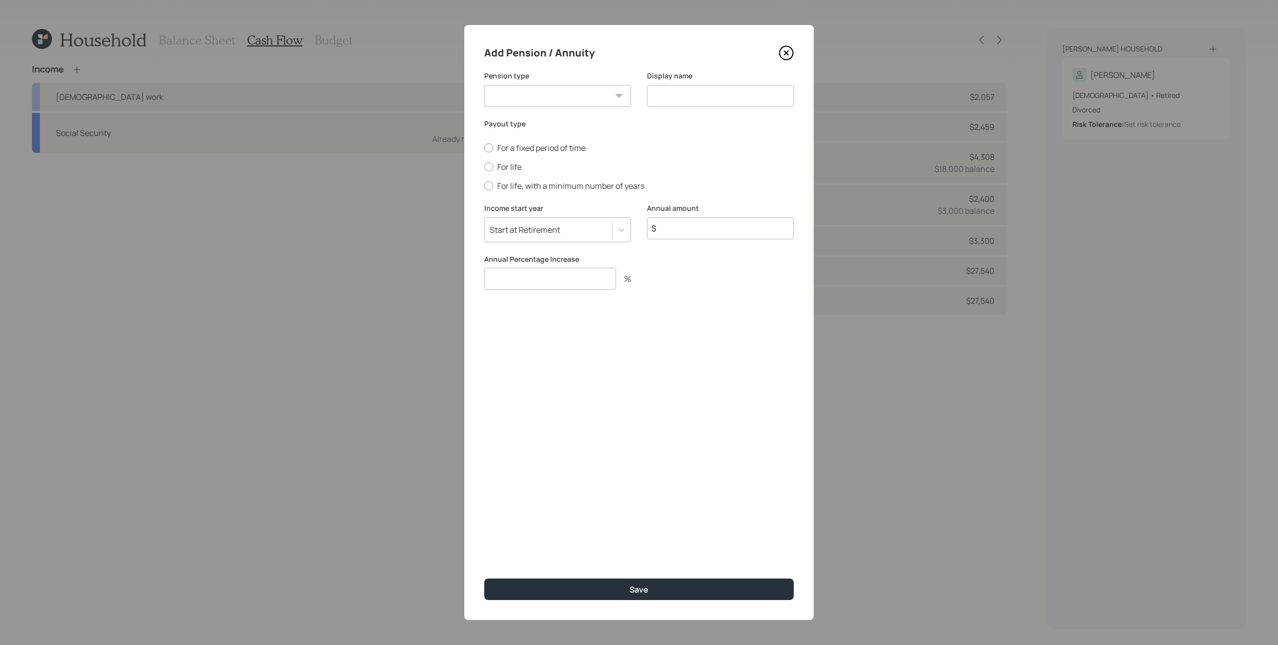
click at [552, 102] on select "Pension Annuity" at bounding box center [557, 96] width 147 height 22
select select "pension"
click at [484, 85] on select "Pension Annuity" at bounding box center [557, 96] width 147 height 22
click at [702, 87] on input at bounding box center [720, 96] width 147 height 22
type input "Pension"
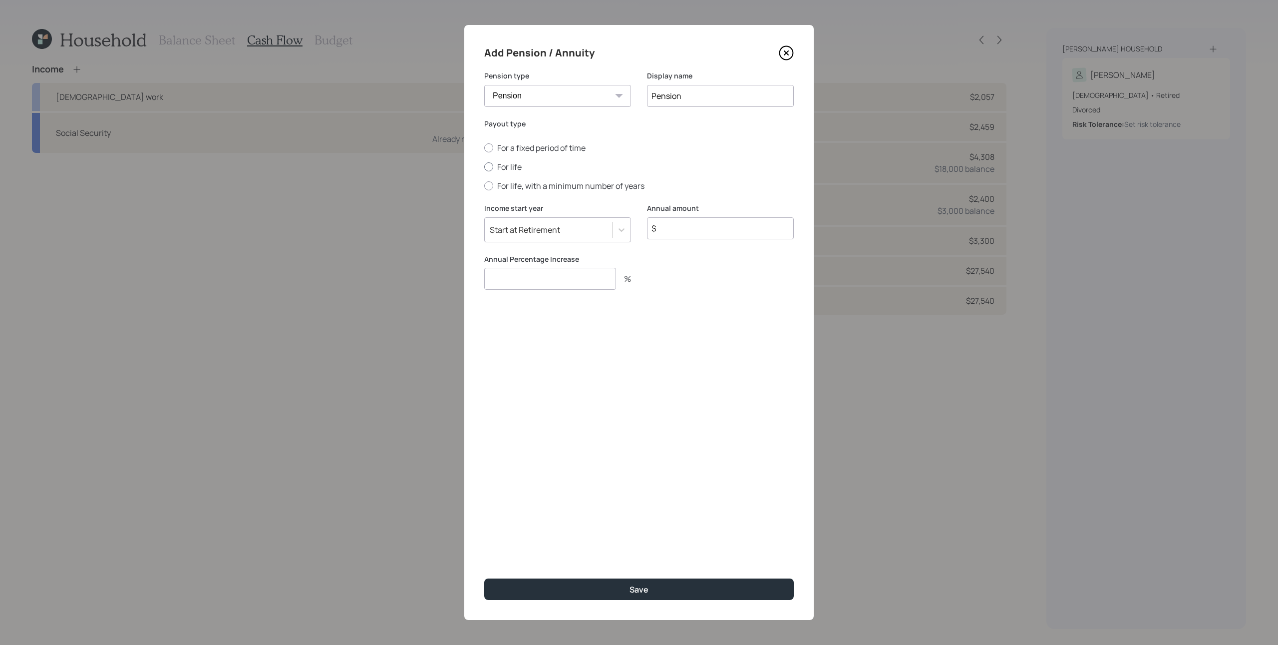
click at [505, 166] on label "For life" at bounding box center [639, 166] width 310 height 11
click at [484, 167] on input "For life" at bounding box center [484, 167] width 0 height 0
radio input "true"
click at [727, 235] on input "$" at bounding box center [720, 228] width 147 height 22
click at [714, 228] on input "$" at bounding box center [720, 228] width 147 height 22
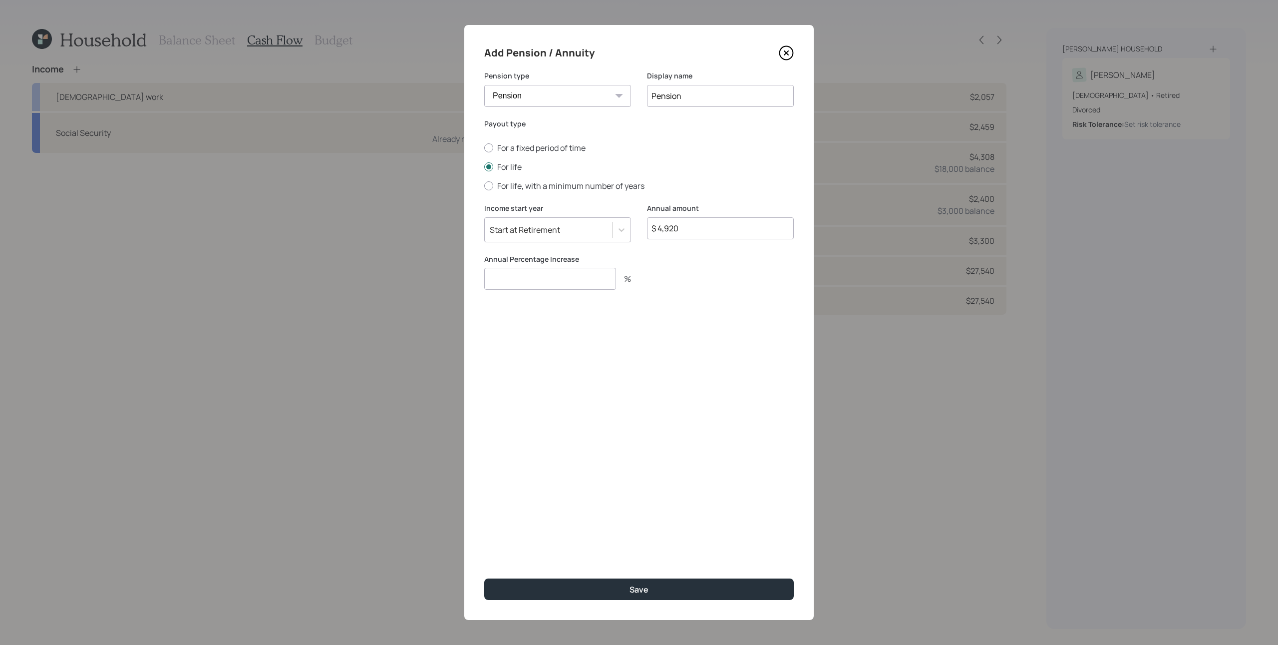
type input "$ 4,920"
type input "0"
click at [484, 483] on button "Save" at bounding box center [639, 588] width 310 height 21
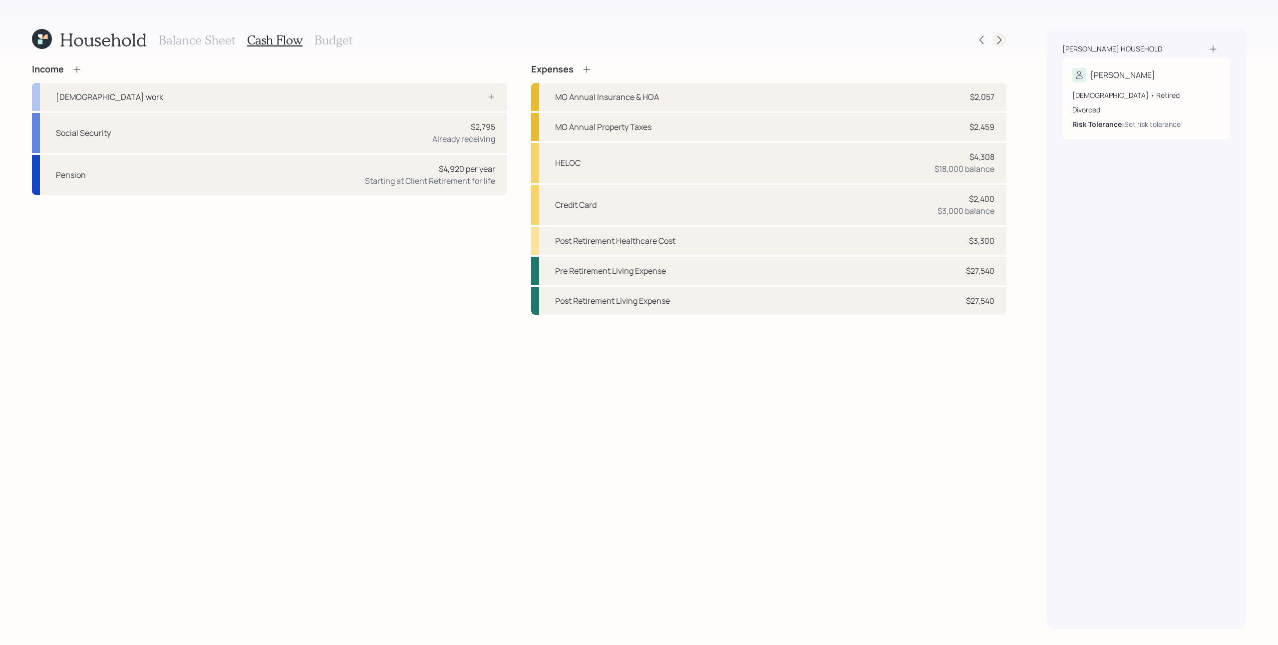
click at [958, 38] on icon at bounding box center [1000, 40] width 10 height 10
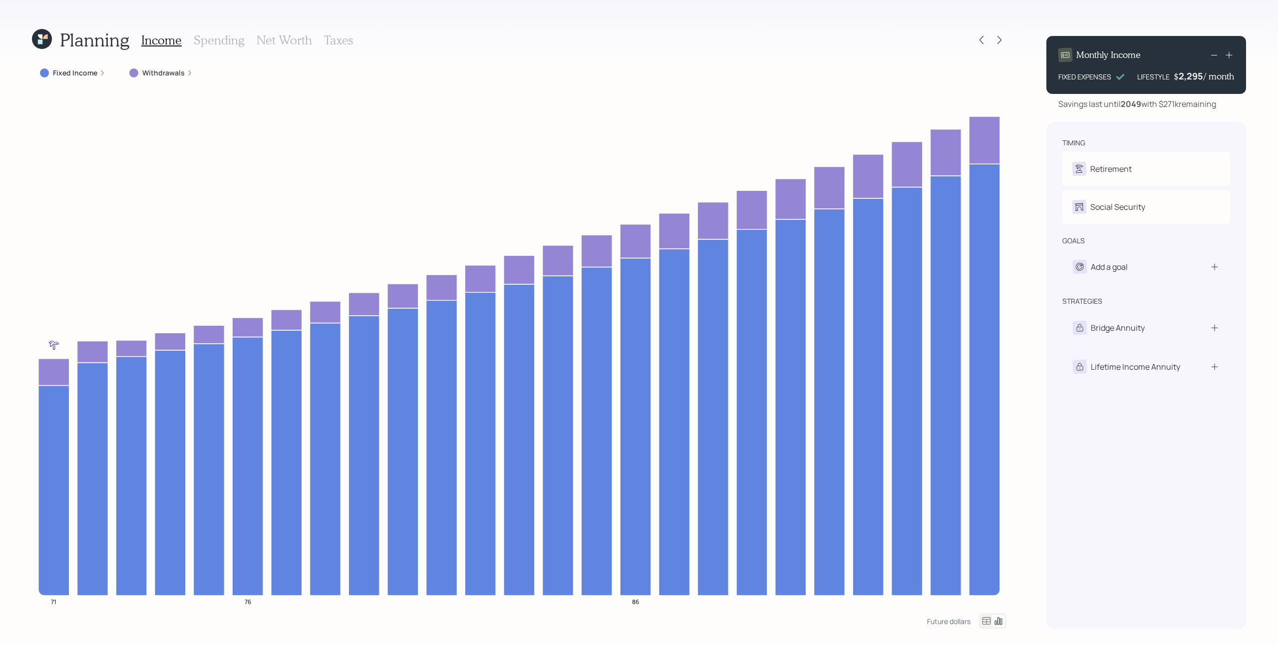
click at [88, 73] on label "Fixed Income" at bounding box center [75, 73] width 44 height 10
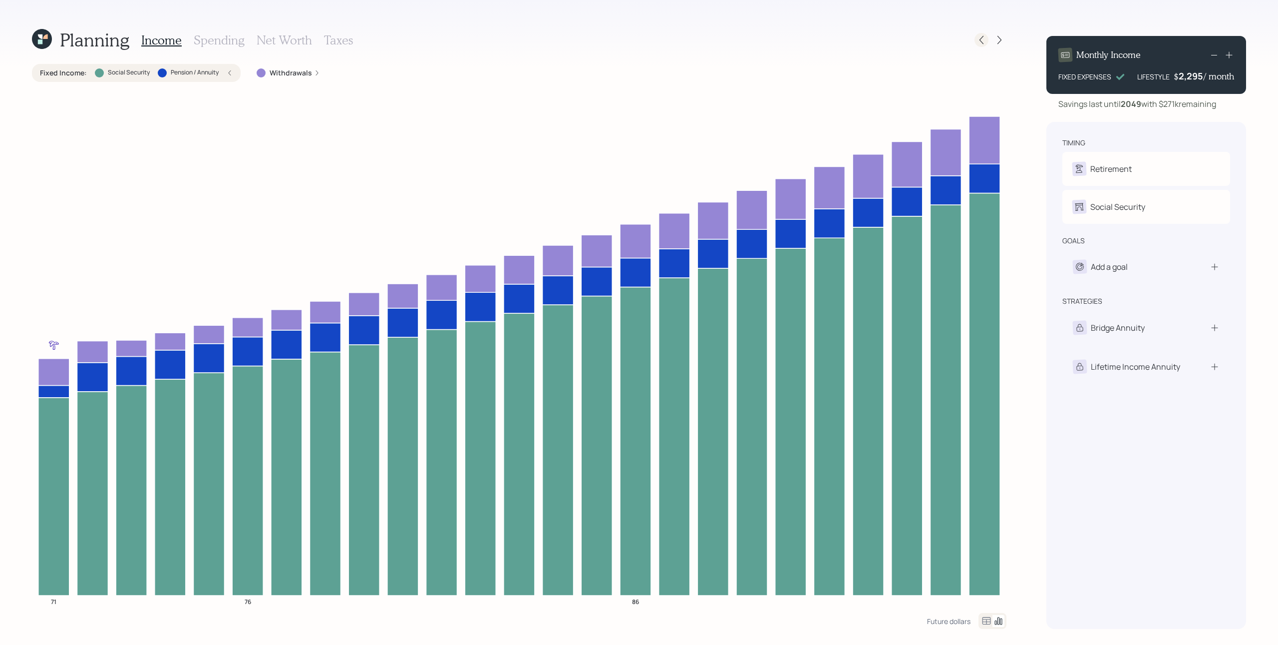
click at [958, 40] on icon at bounding box center [982, 40] width 10 height 10
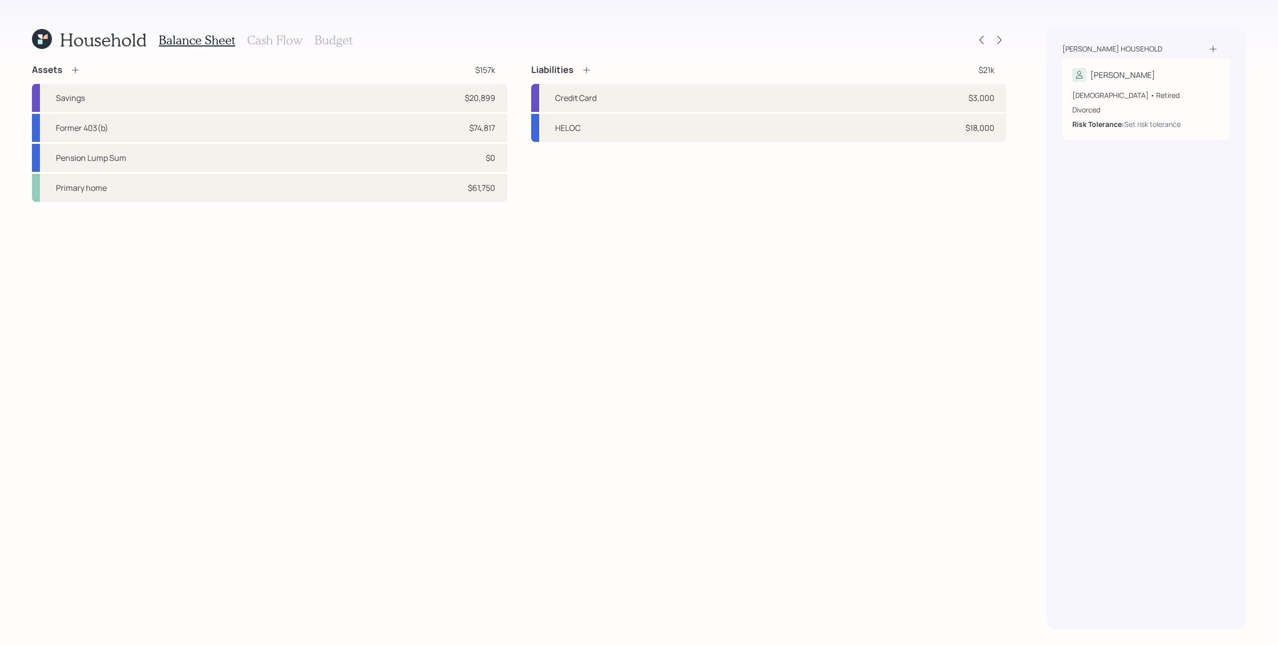
click at [261, 36] on h3 "Cash Flow" at bounding box center [274, 40] width 55 height 14
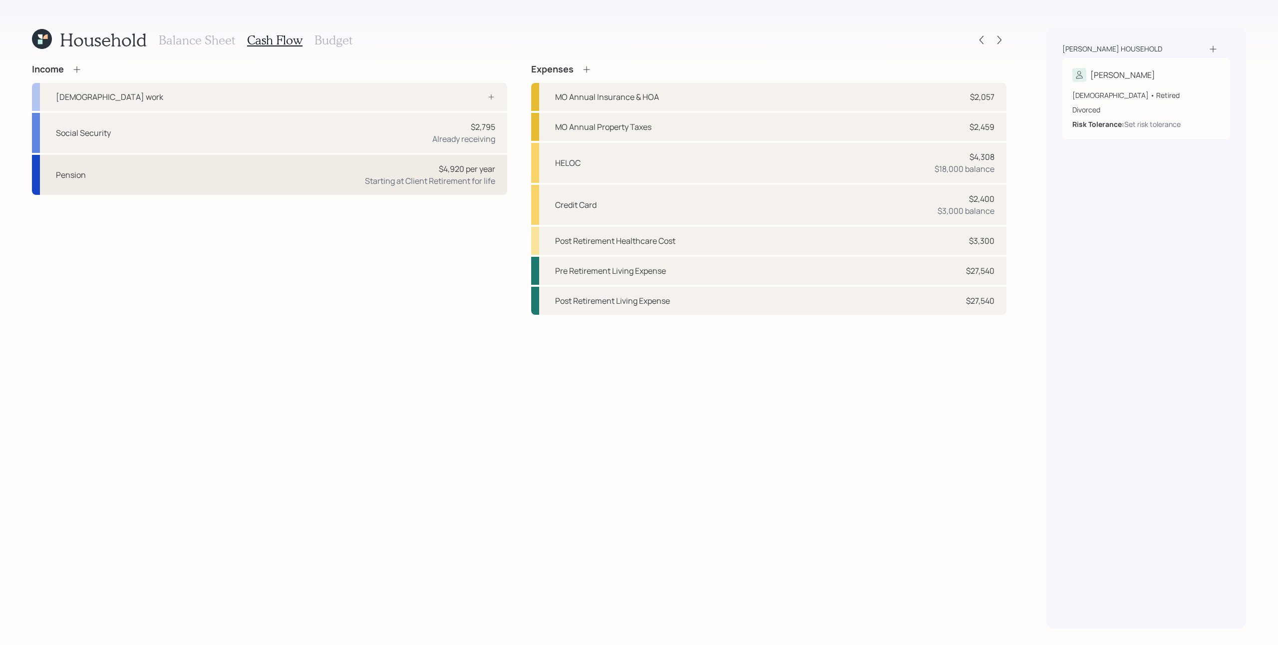
click at [446, 165] on div "$4,920 per year" at bounding box center [467, 169] width 56 height 12
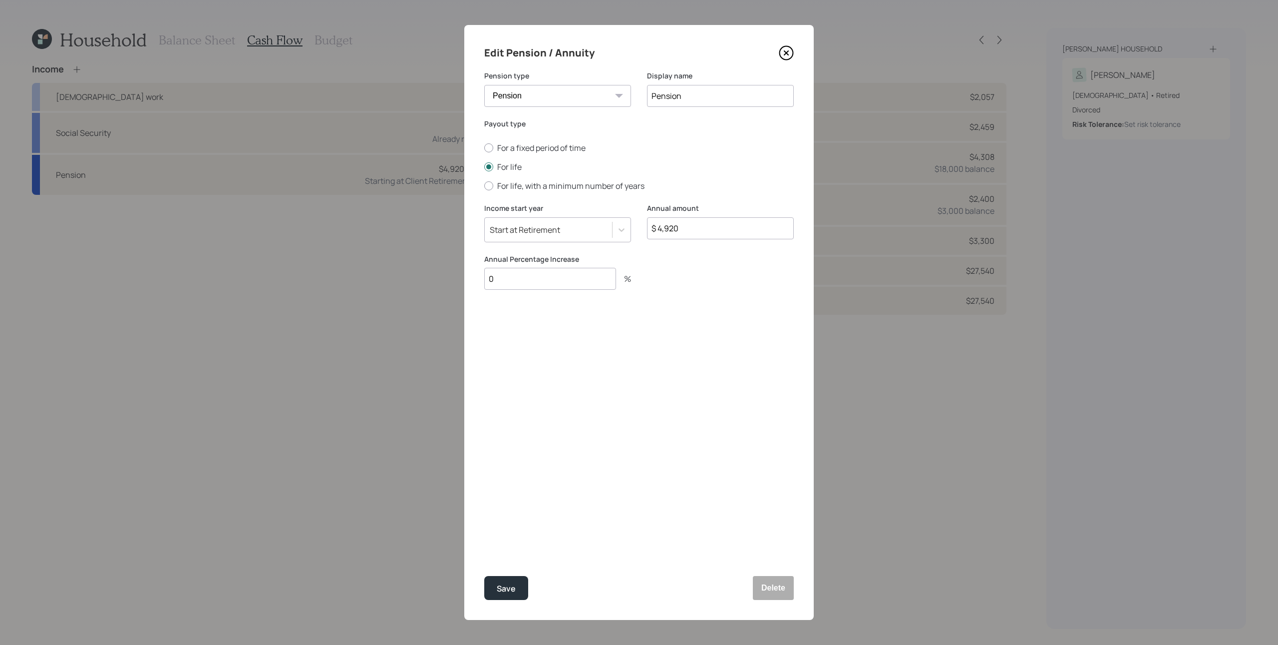
click at [718, 231] on input "$ 4,920" at bounding box center [720, 228] width 147 height 22
click at [719, 231] on input "$ 4,920" at bounding box center [720, 228] width 147 height 22
type input "$ 6,084"
click at [504, 148] on label "For a fixed period of time" at bounding box center [639, 147] width 310 height 11
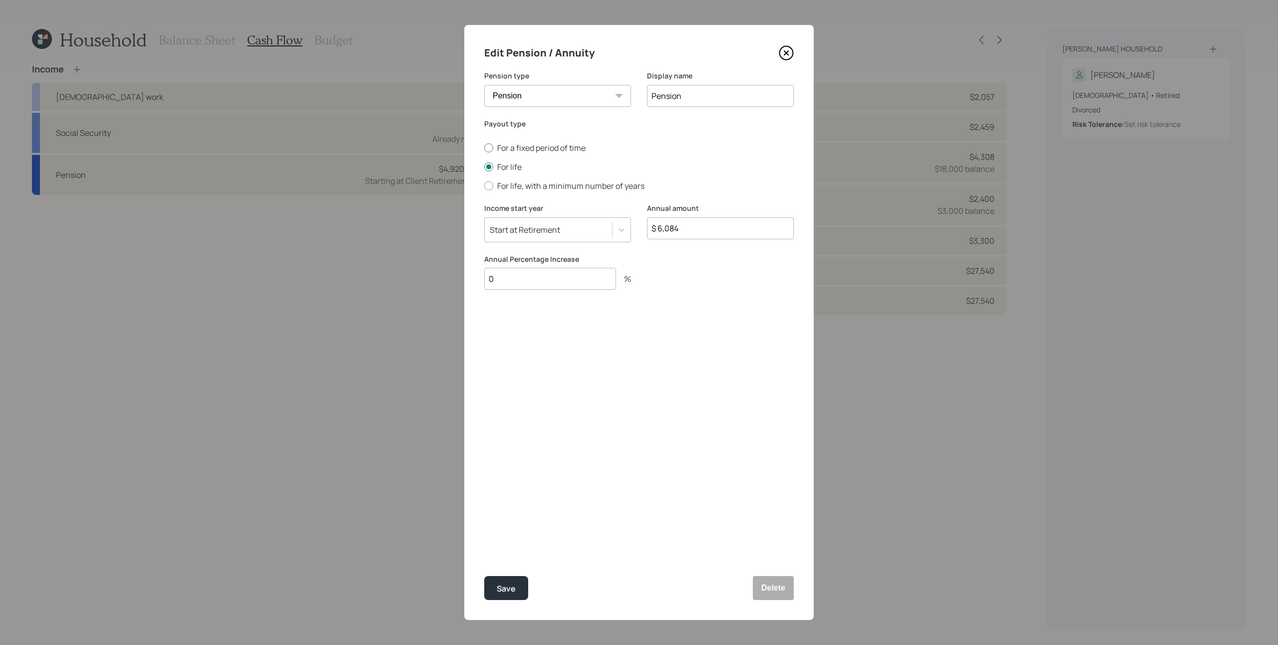
click at [484, 148] on input "For a fixed period of time" at bounding box center [484, 148] width 0 height 0
radio input "true"
click at [709, 144] on input "number" at bounding box center [720, 143] width 147 height 22
type input "15"
click at [670, 423] on div "Edit Pension / Annuity Pension type Pension Annuity Display name Pension Payout…" at bounding box center [639, 322] width 350 height 595
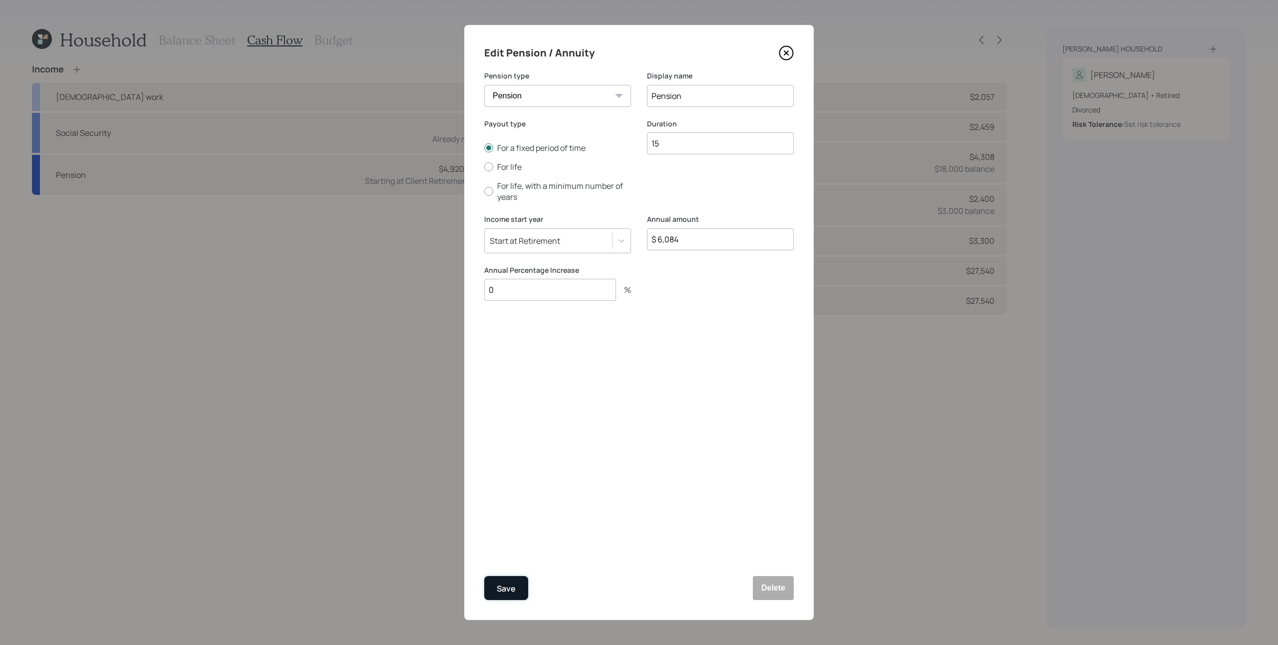
click at [508, 483] on button "Save" at bounding box center [506, 588] width 44 height 24
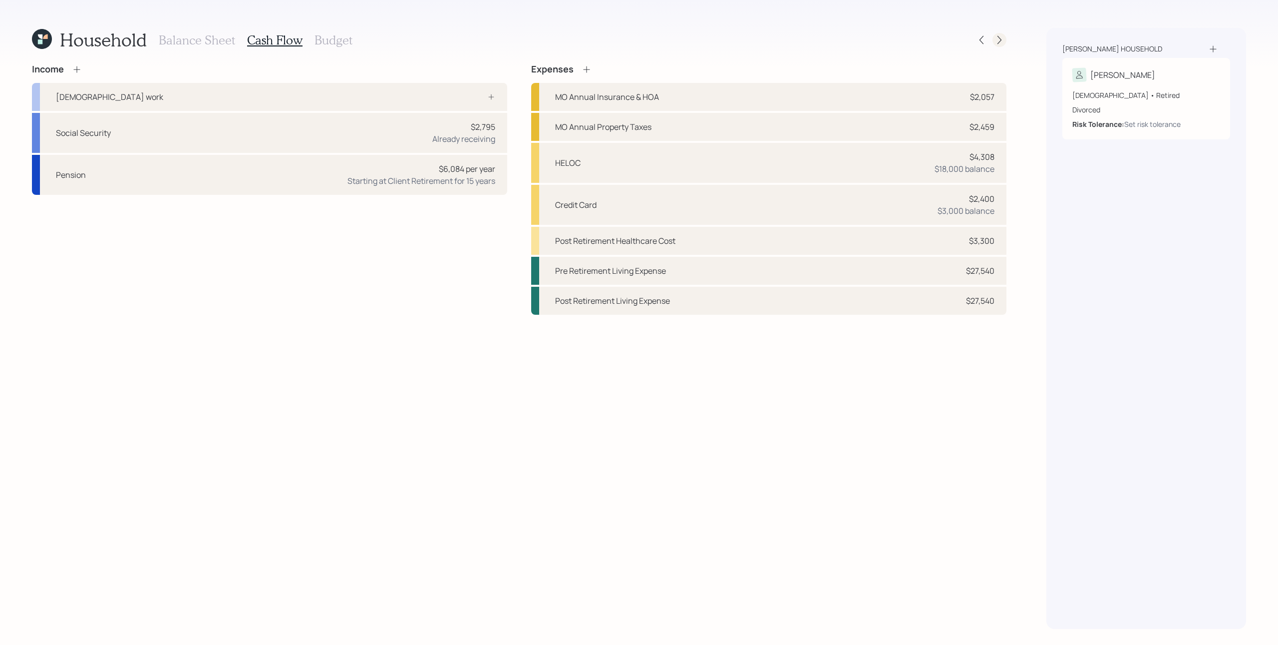
click at [958, 42] on icon at bounding box center [1000, 40] width 10 height 10
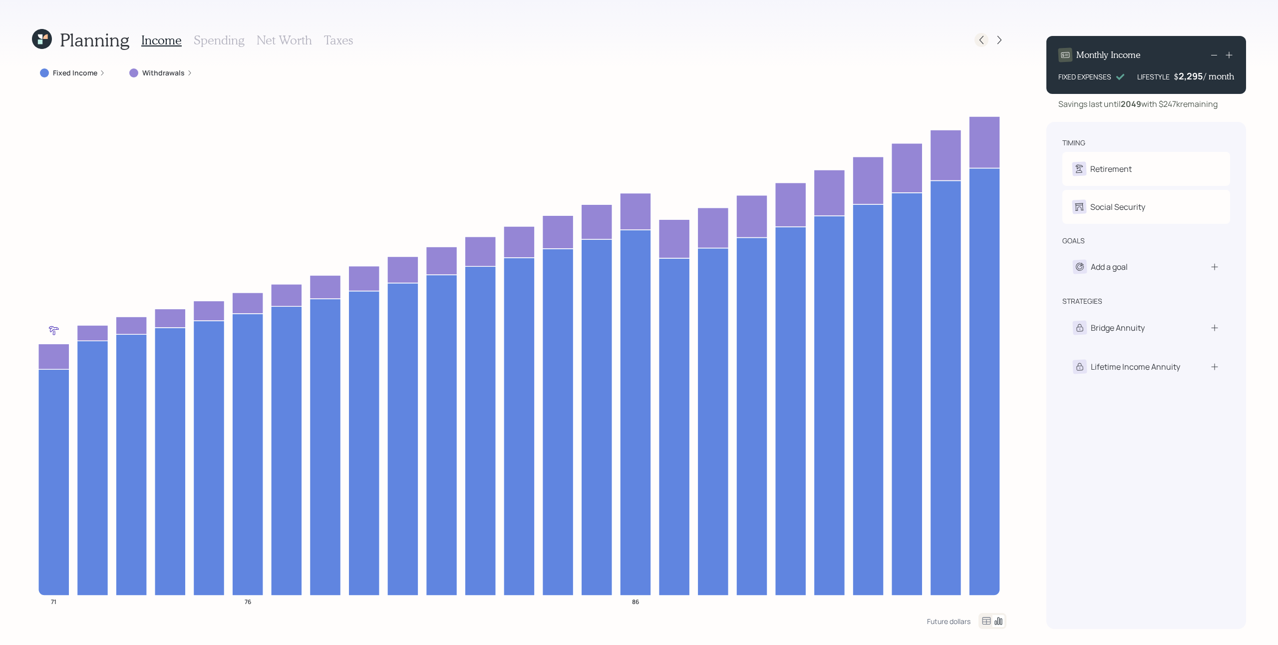
click at [958, 39] on icon at bounding box center [982, 40] width 10 height 10
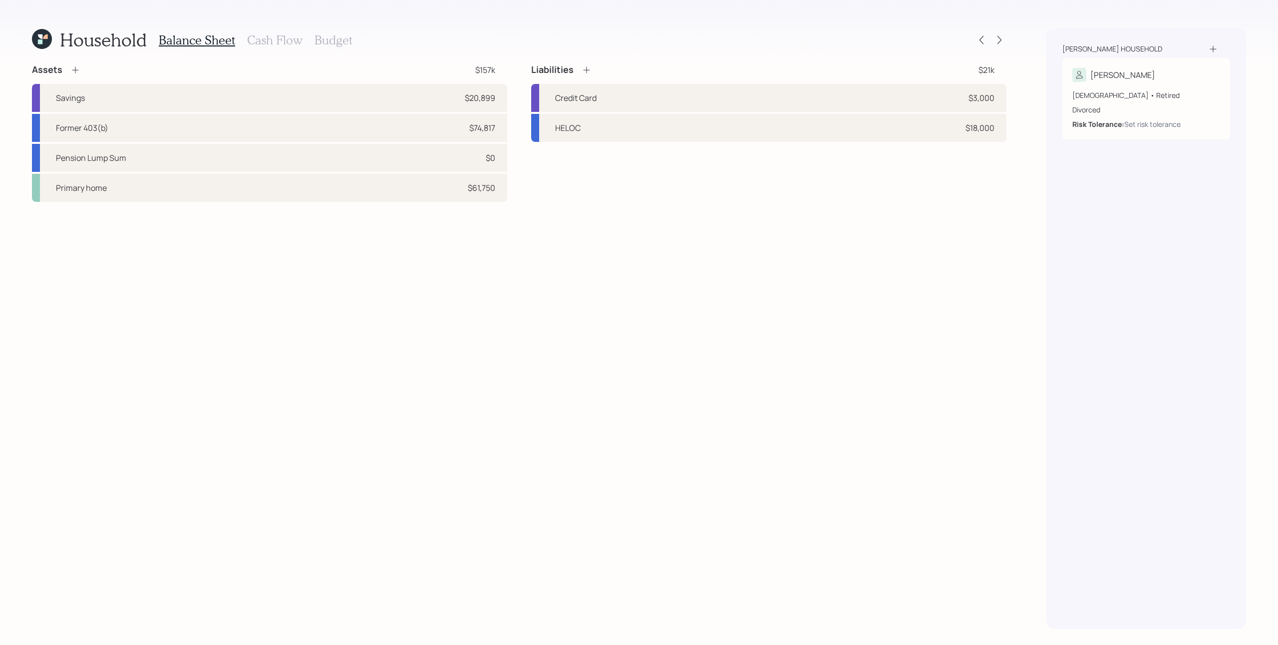
click at [281, 39] on h3 "Cash Flow" at bounding box center [274, 40] width 55 height 14
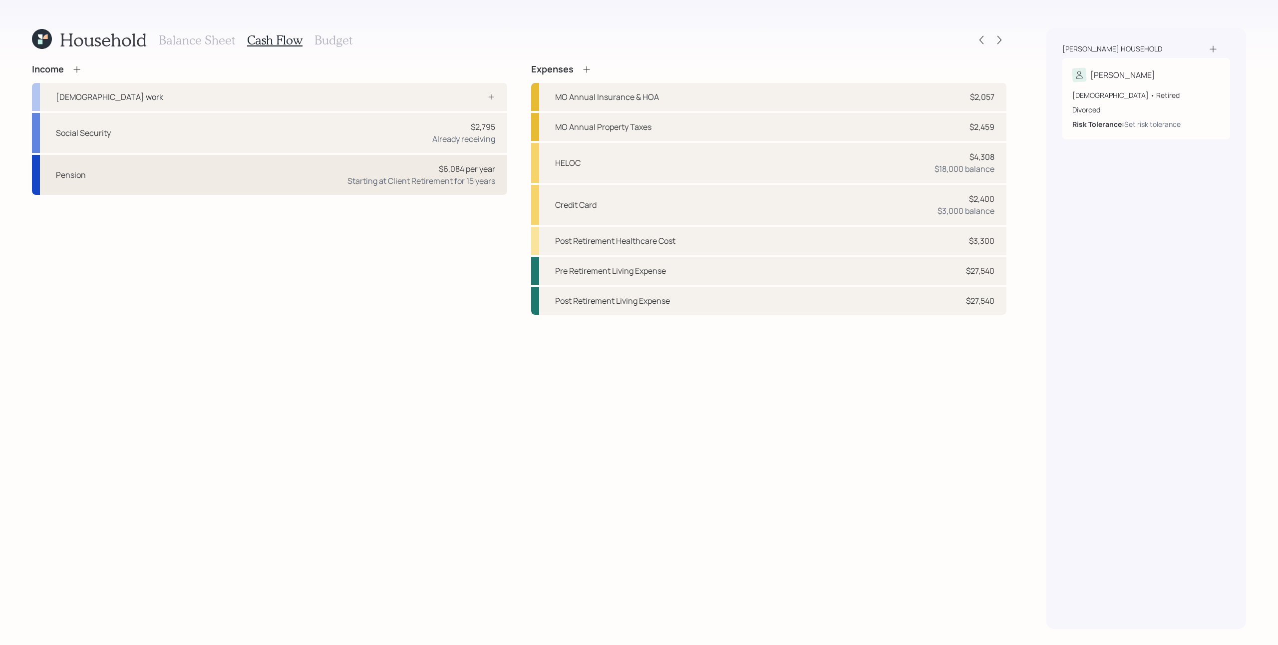
click at [443, 182] on div "Starting at Client Retirement for 15 years" at bounding box center [422, 181] width 148 height 12
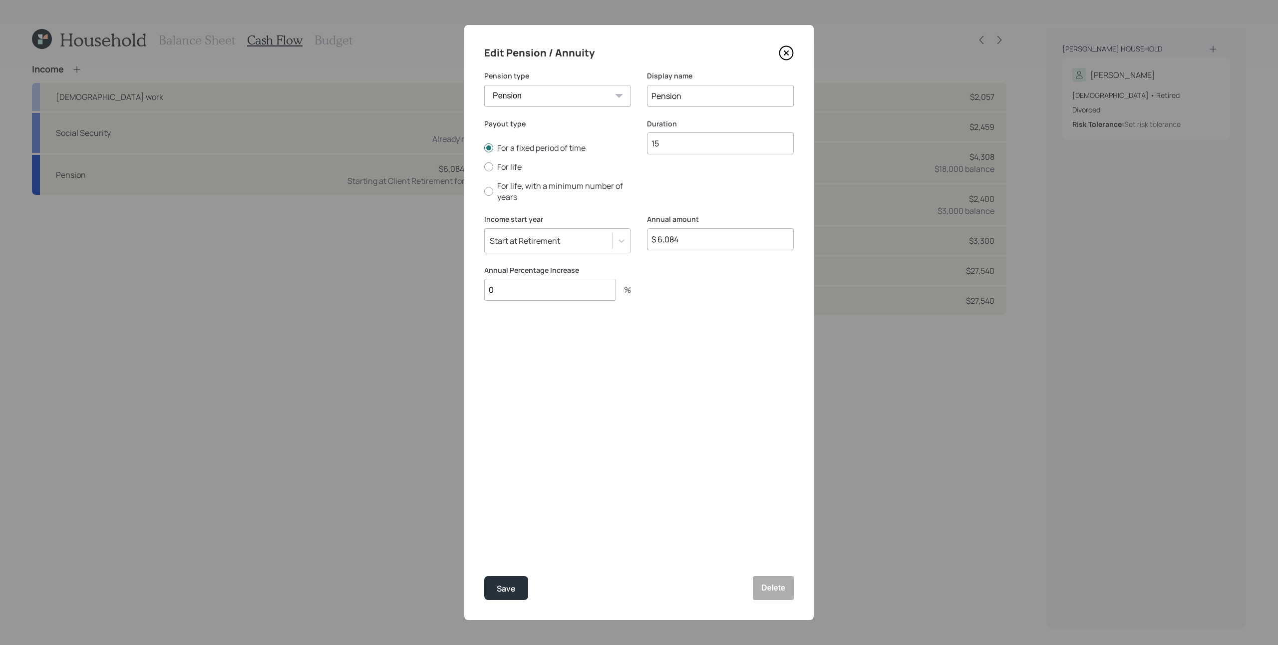
click at [722, 148] on input "15" at bounding box center [720, 143] width 147 height 22
type input "10"
click at [687, 233] on input "$ 6,084" at bounding box center [720, 239] width 147 height 22
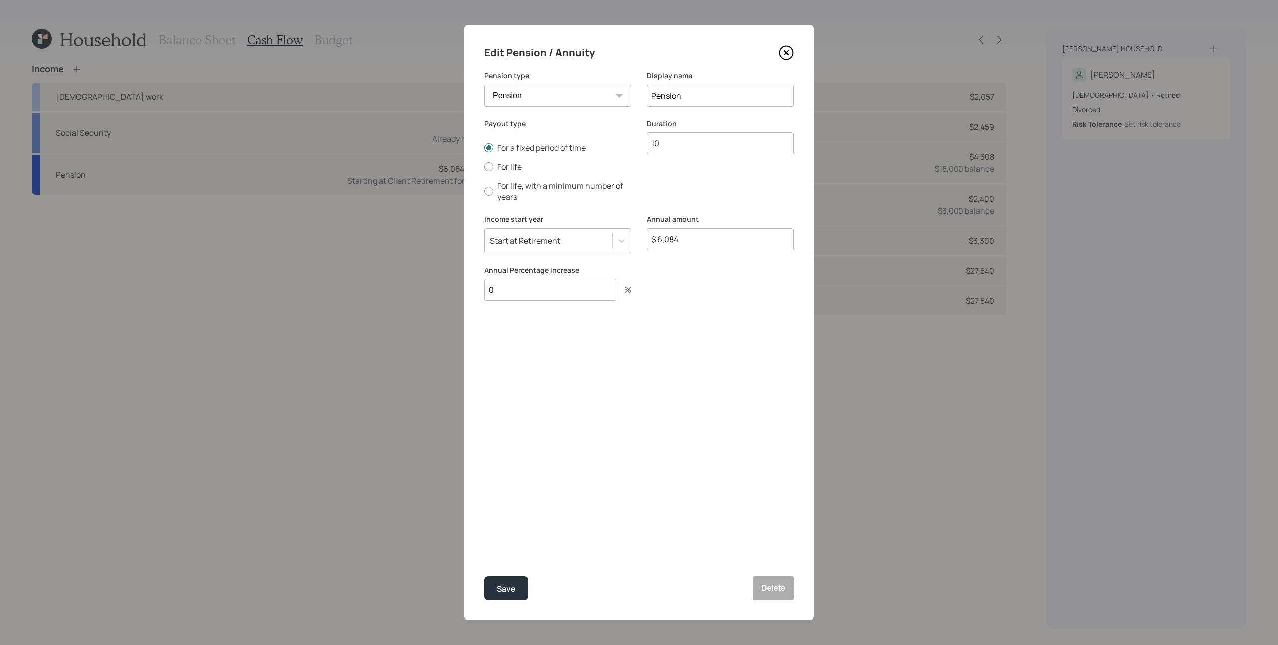
click at [687, 237] on input "$ 6,084" at bounding box center [720, 239] width 147 height 22
type input "$ 8,136"
click at [497, 483] on div "Save" at bounding box center [506, 588] width 19 height 13
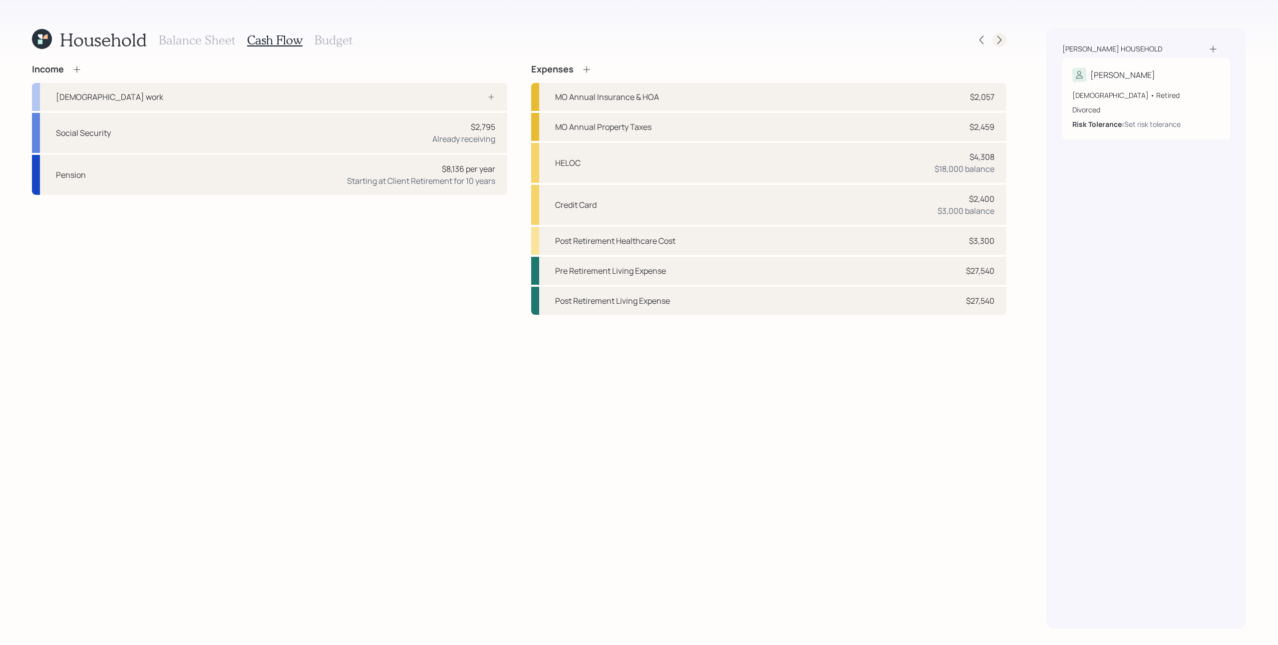
click at [958, 38] on icon at bounding box center [1000, 40] width 4 height 8
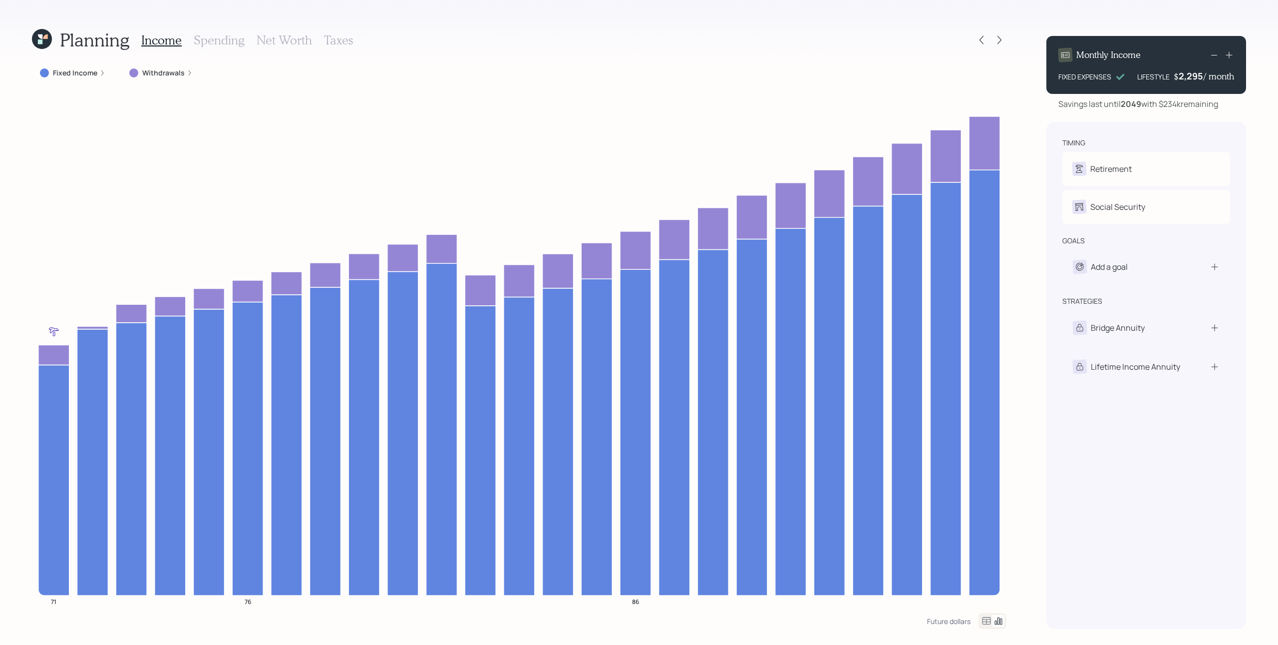
click at [926, 55] on div "Planning Income Spending Net Worth Taxes Fixed Income Withdrawals 71 76 86 Futu…" at bounding box center [519, 328] width 975 height 601
click at [958, 38] on icon at bounding box center [982, 40] width 10 height 10
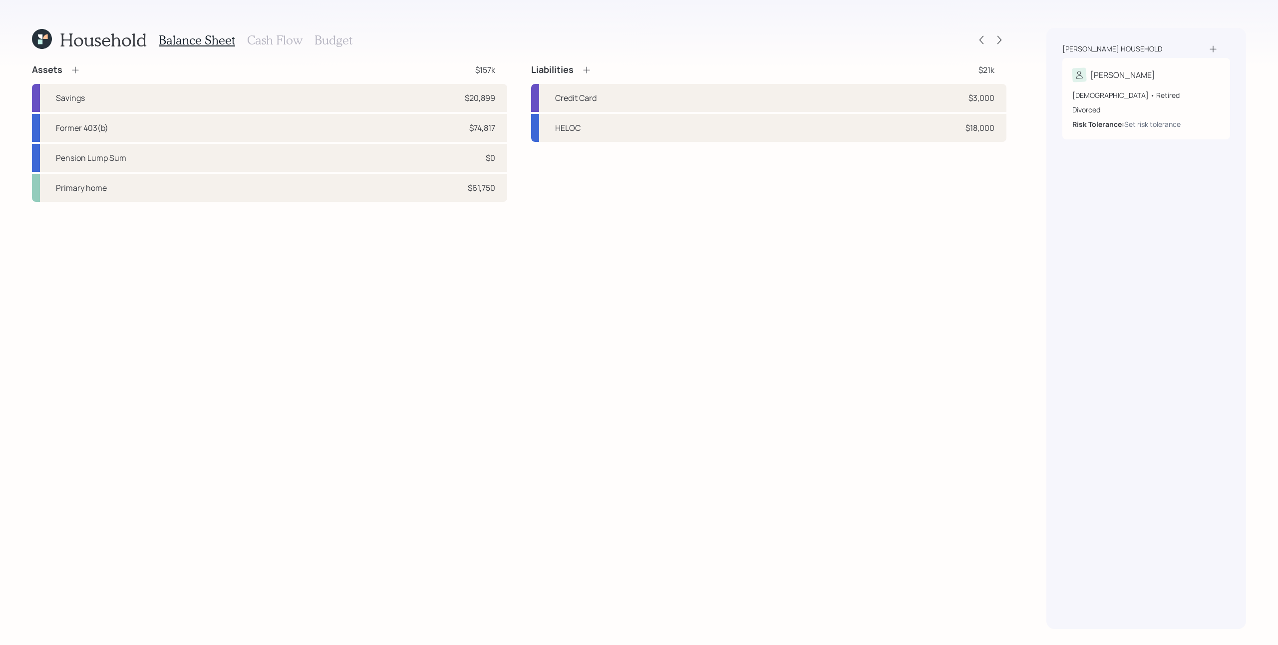
click at [287, 43] on h3 "Cash Flow" at bounding box center [274, 40] width 55 height 14
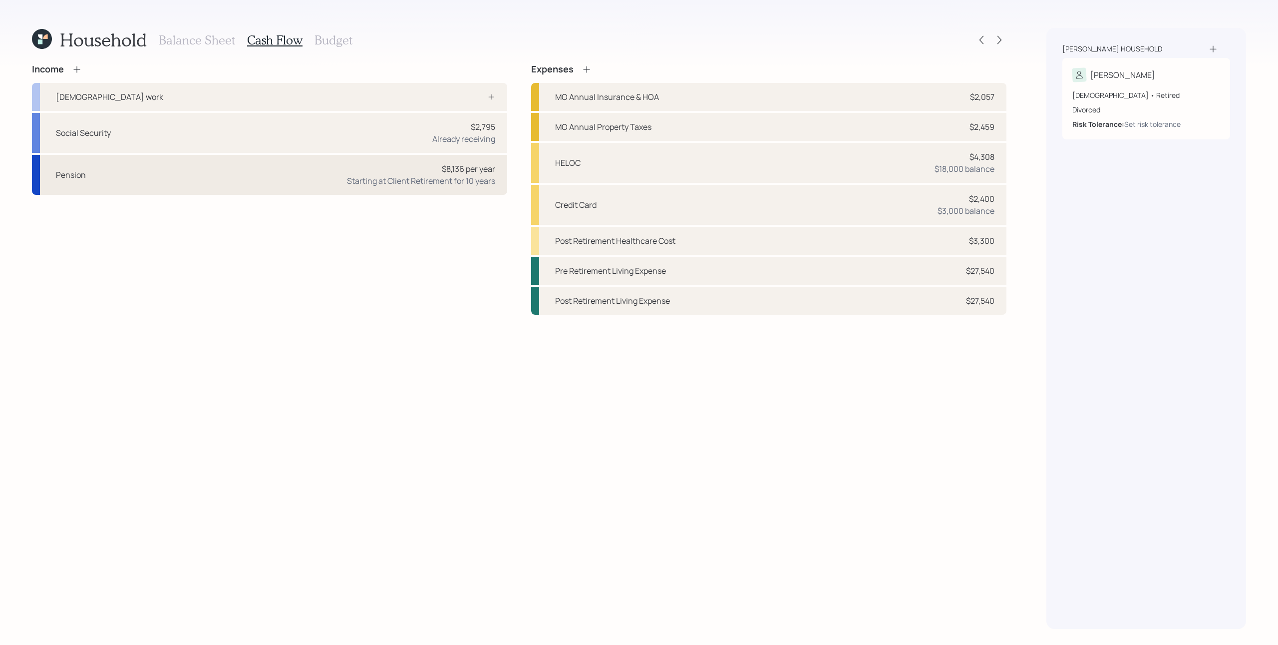
click at [466, 183] on div "Starting at Client Retirement for 10 years" at bounding box center [421, 181] width 148 height 12
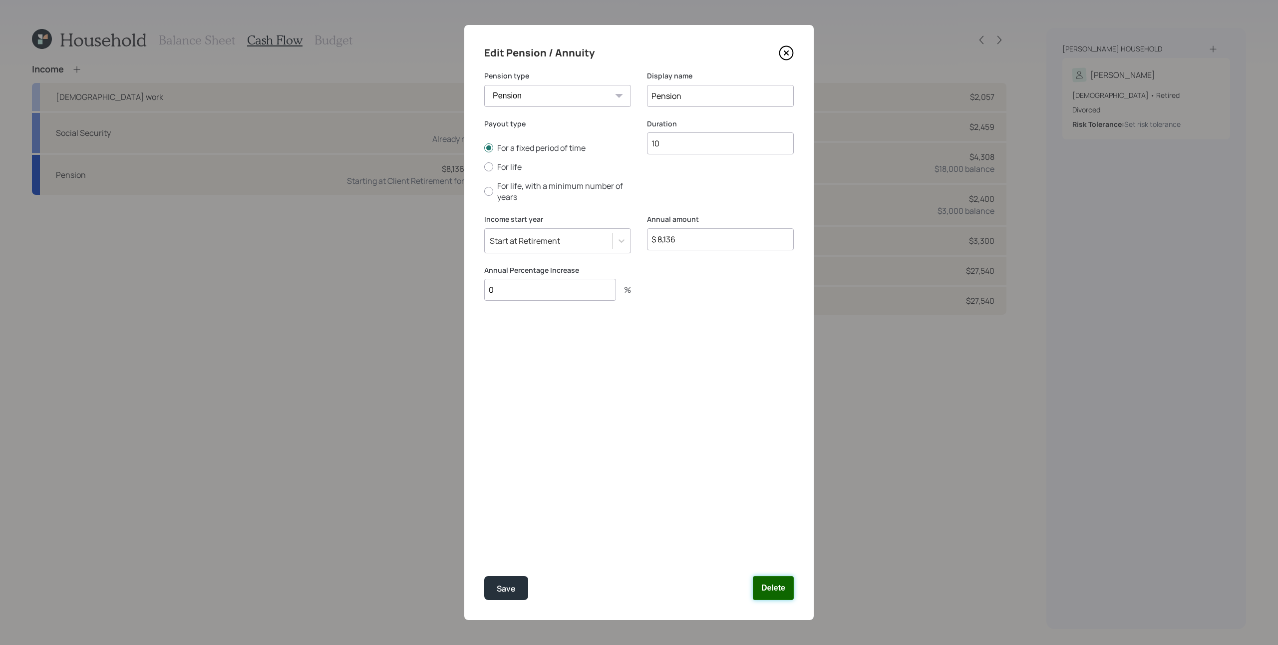
click at [773, 483] on button "Delete" at bounding box center [773, 588] width 41 height 24
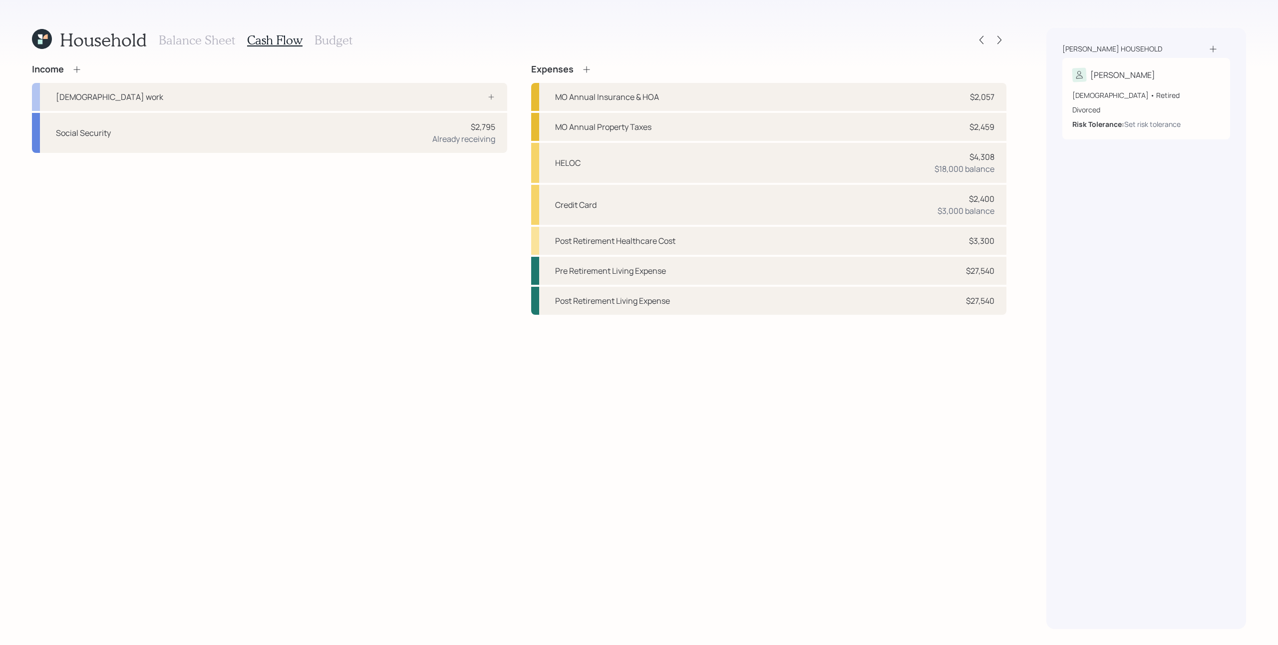
click at [190, 36] on h3 "Balance Sheet" at bounding box center [197, 40] width 76 height 14
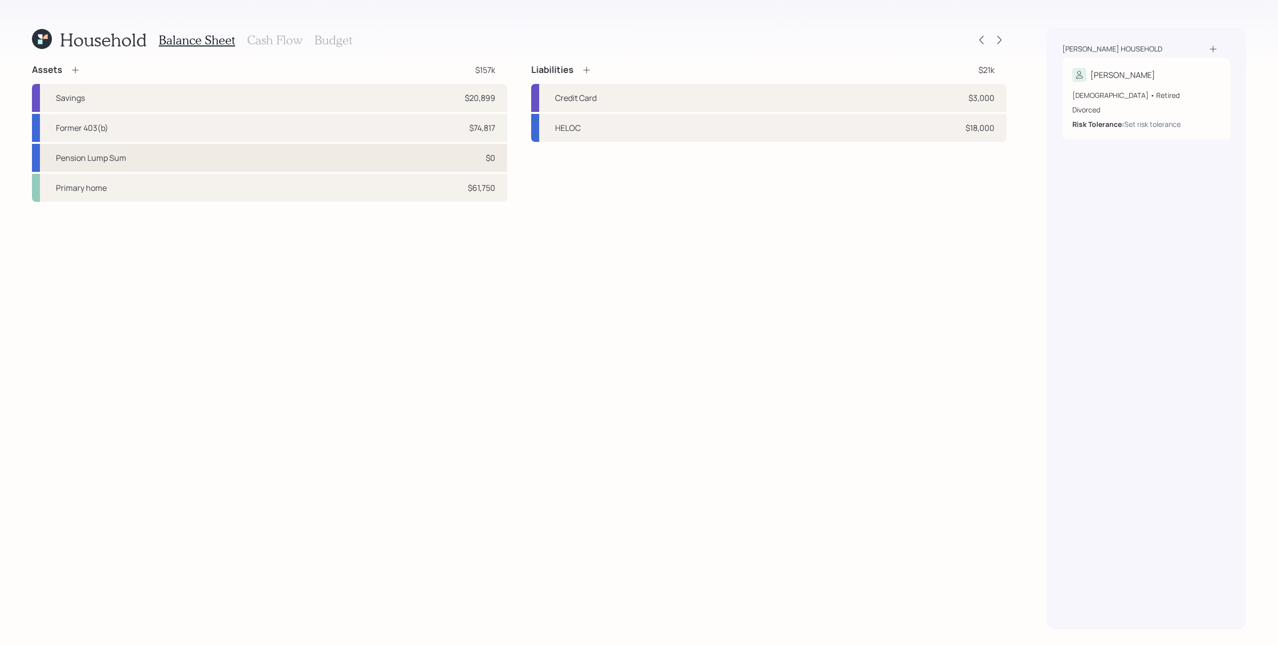
click at [464, 159] on div "Pension Lump Sum $0" at bounding box center [269, 158] width 475 height 28
select select "ira"
select select "balanced"
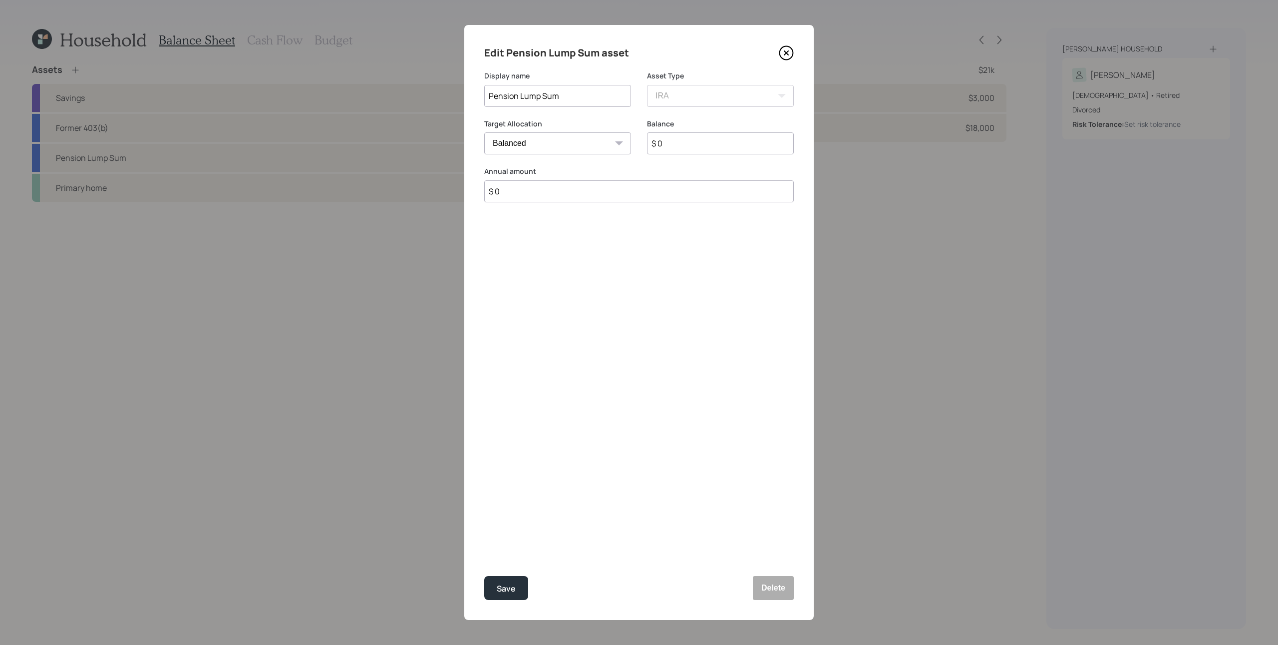
click at [660, 146] on input "$ 0" at bounding box center [720, 143] width 147 height 22
type input "$ 64,322"
click at [685, 328] on div "Edit Pension Lump Sum asset Display name Pension Lump Sum Asset Type SEP [PERSO…" at bounding box center [639, 322] width 350 height 595
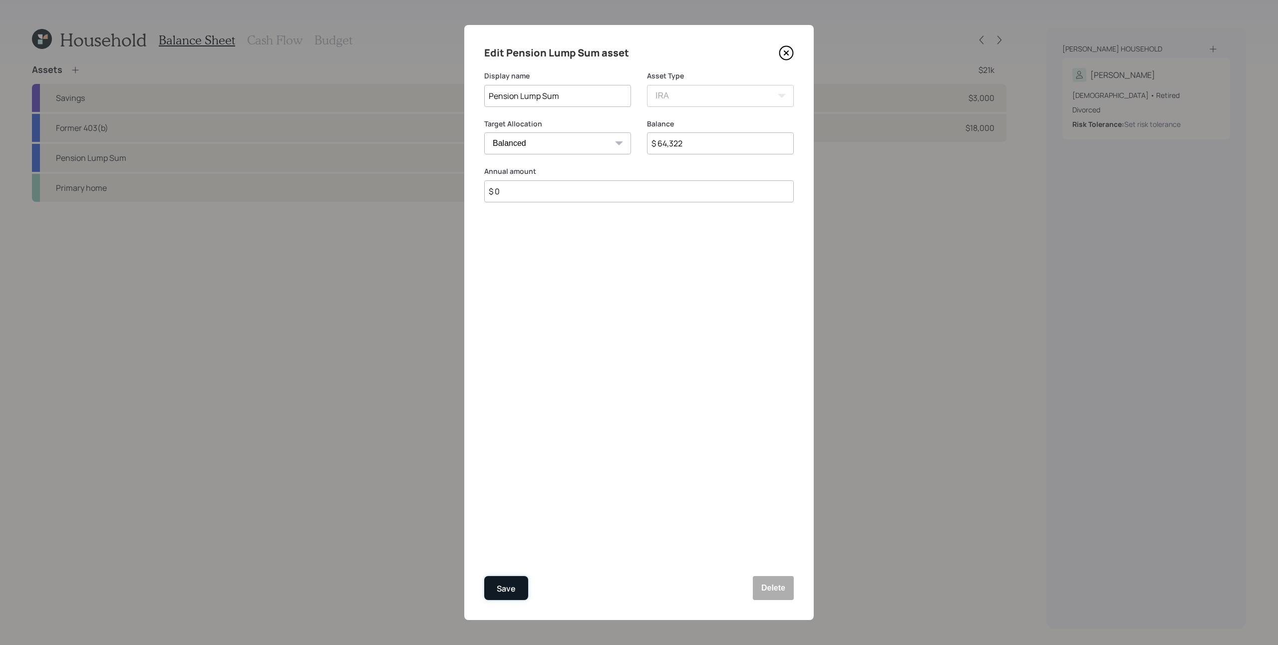
drag, startPoint x: 518, startPoint y: 588, endPoint x: 567, endPoint y: 530, distance: 75.8
click at [518, 483] on button "Save" at bounding box center [506, 588] width 44 height 24
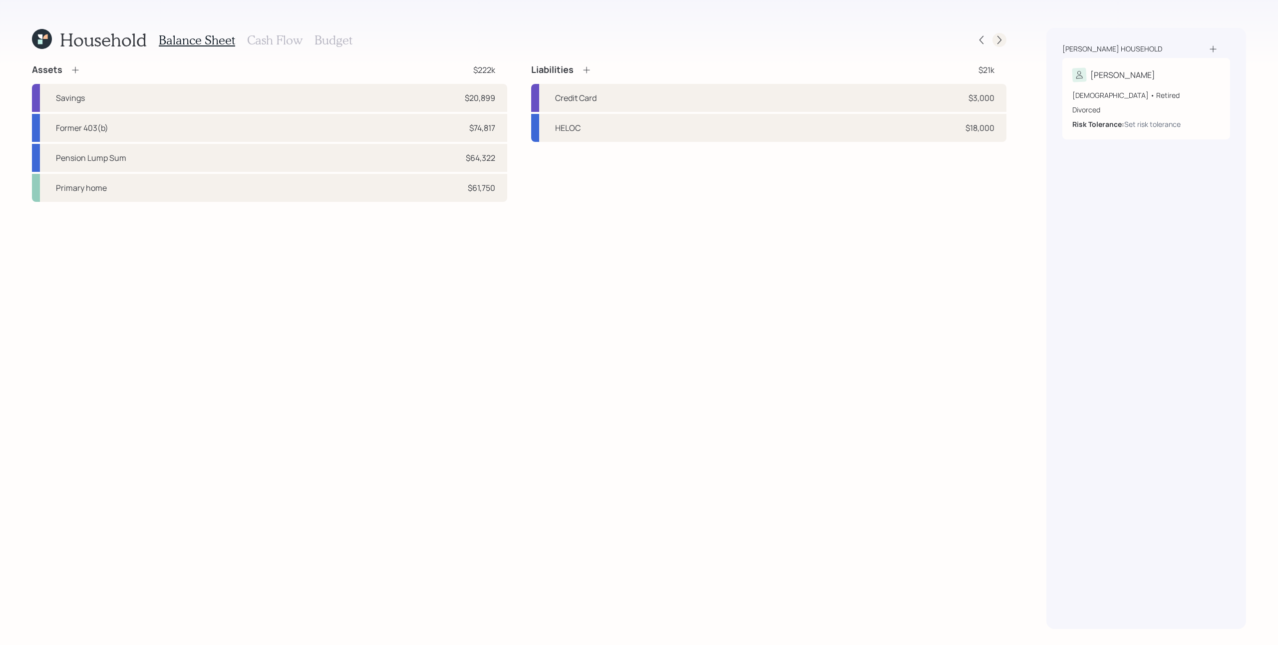
click at [958, 40] on icon at bounding box center [1000, 40] width 10 height 10
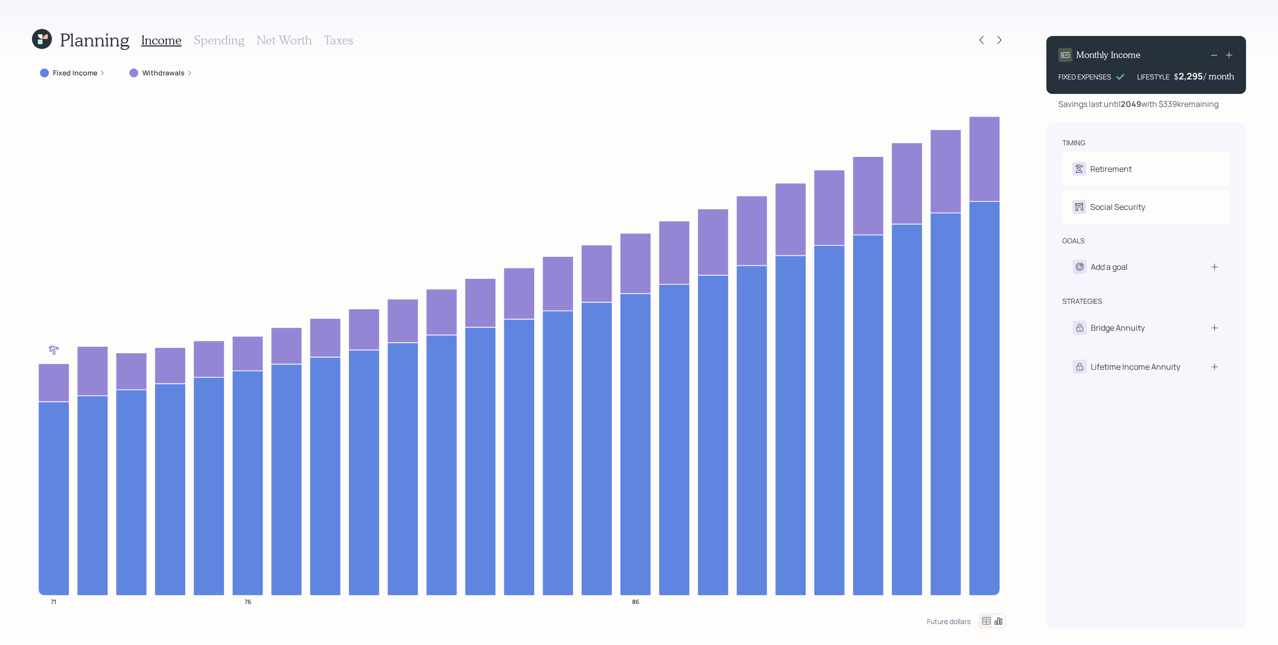
click at [285, 42] on h3 "Net Worth" at bounding box center [284, 40] width 55 height 14
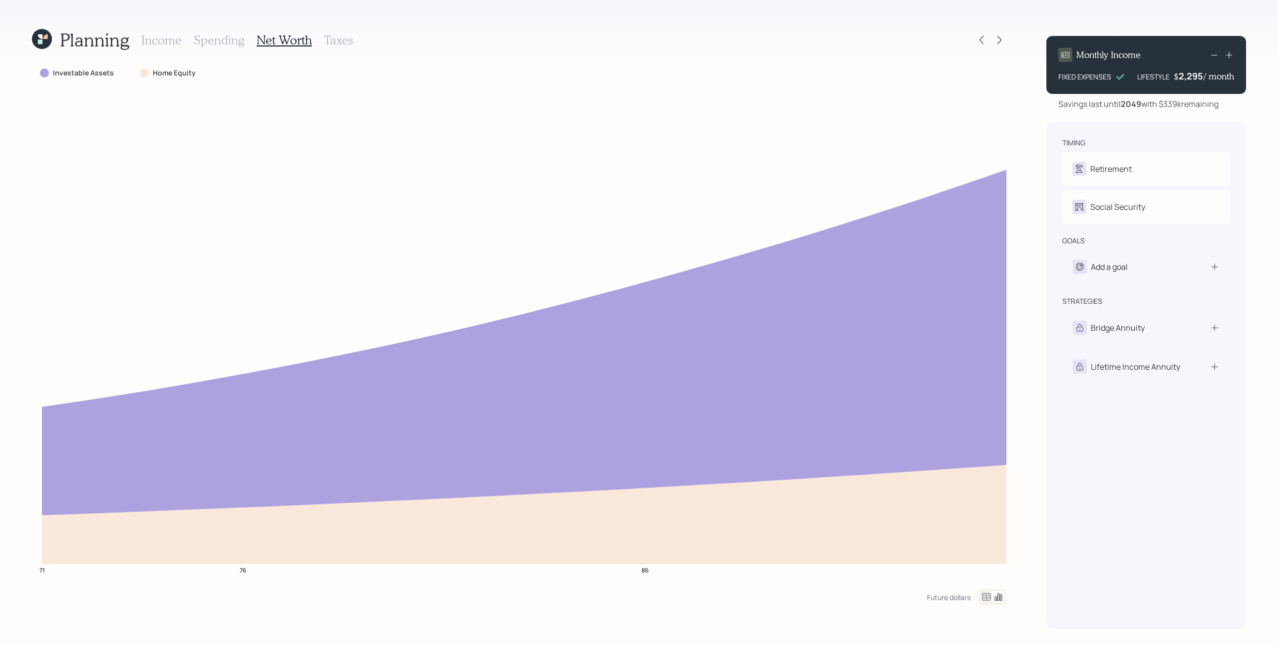
click at [223, 36] on h3 "Spending" at bounding box center [219, 40] width 51 height 14
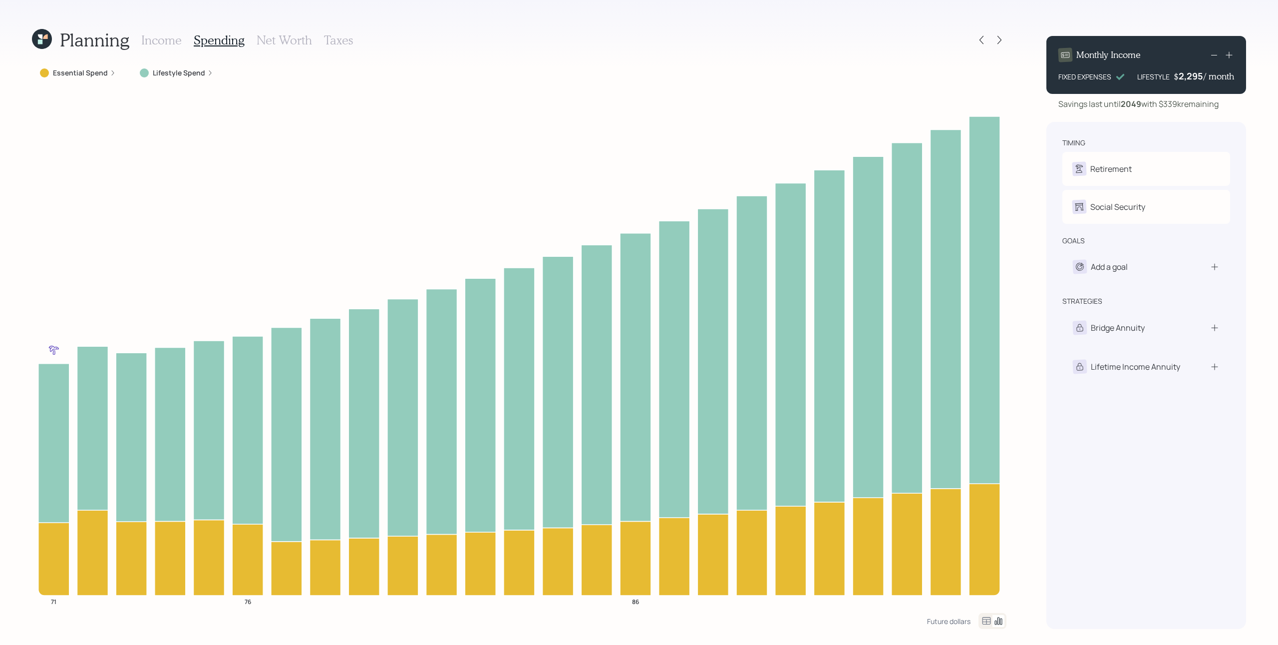
click at [164, 35] on h3 "Income" at bounding box center [161, 40] width 40 height 14
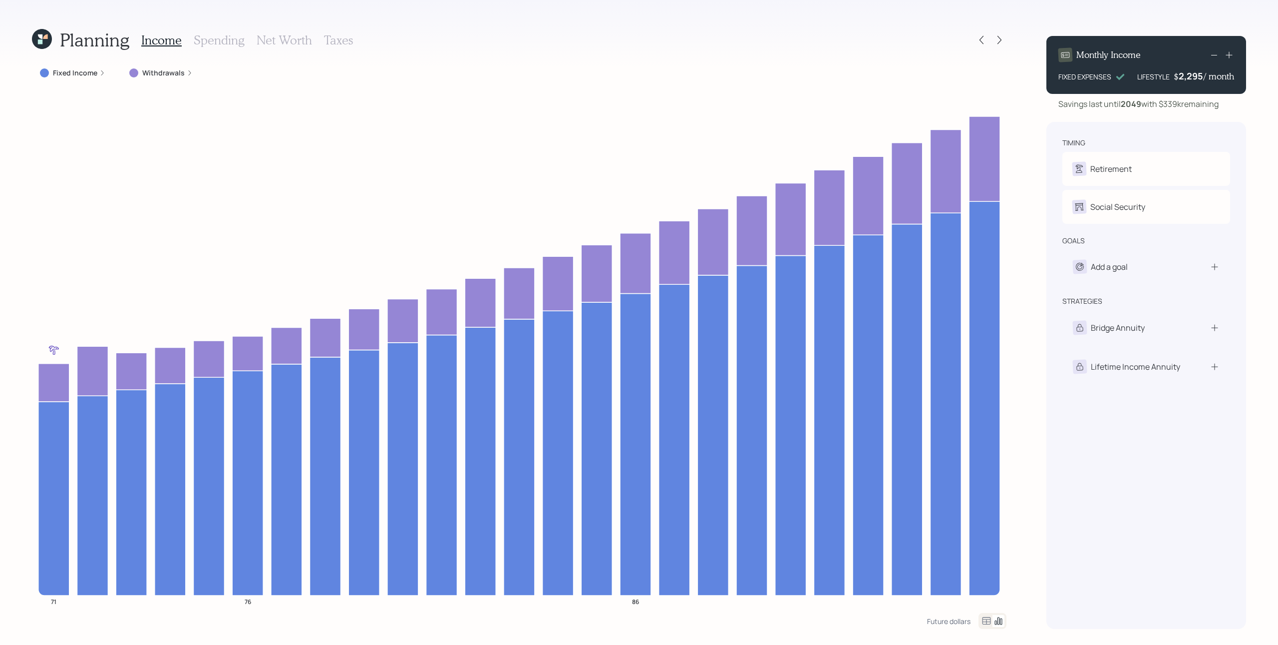
click at [182, 75] on label "Withdrawals" at bounding box center [163, 73] width 42 height 10
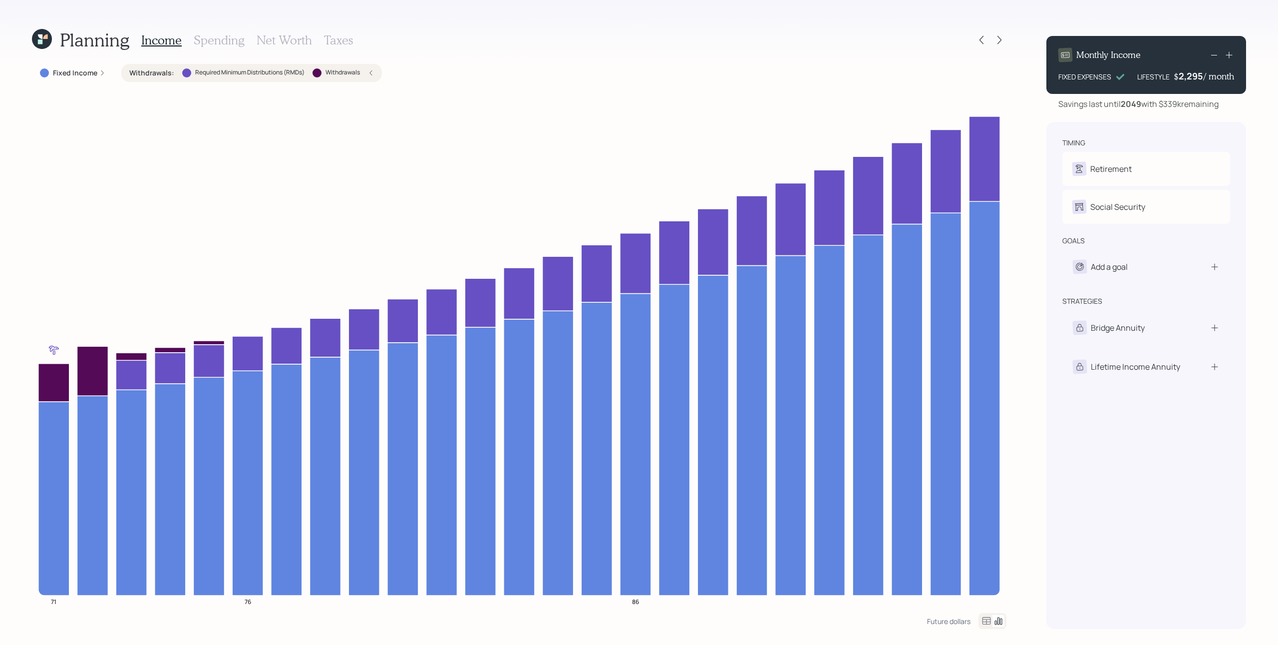
click at [182, 73] on div at bounding box center [186, 72] width 9 height 9
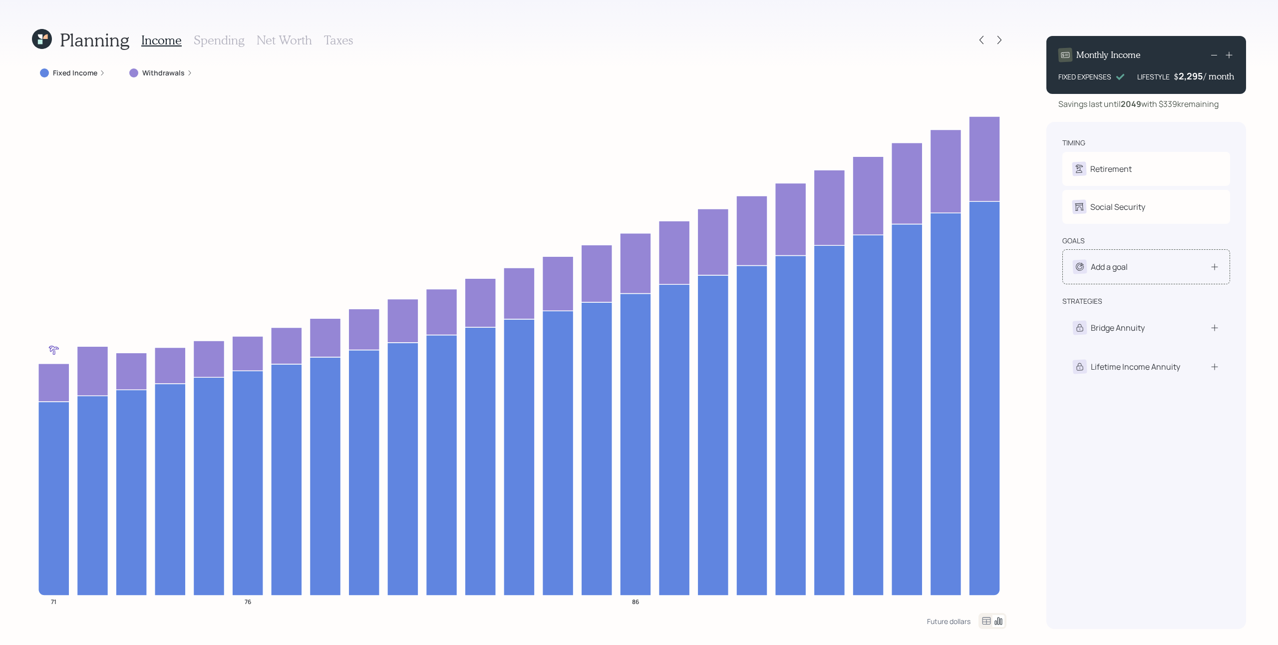
click at [958, 274] on div "Add a goal" at bounding box center [1147, 266] width 168 height 35
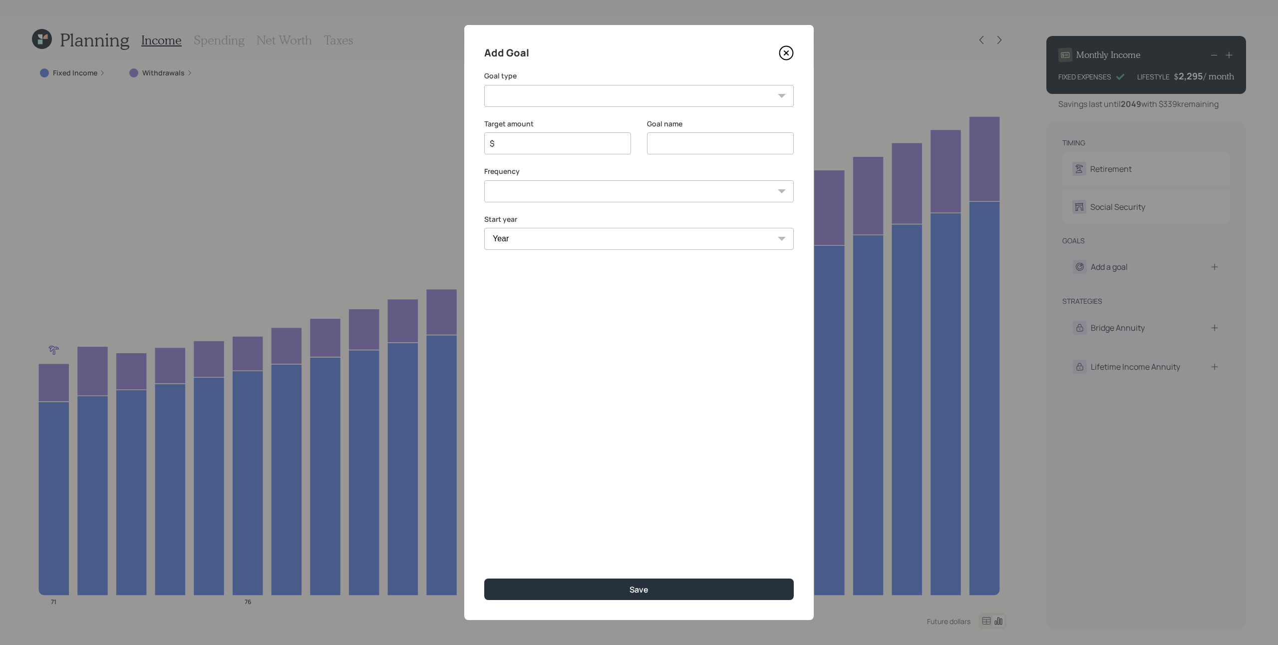
click at [642, 96] on select "Create an emergency fund Donate to charity Purchase a home Make a purchase Supp…" at bounding box center [639, 96] width 310 height 22
select select "vacation"
click at [484, 85] on select "Create an emergency fund Donate to charity Purchase a home Make a purchase Supp…" at bounding box center [639, 96] width 310 height 22
drag, startPoint x: 718, startPoint y: 144, endPoint x: 620, endPoint y: 149, distance: 98.0
click at [620, 149] on div "Target amount $ Goal name Plan for travel" at bounding box center [639, 143] width 310 height 48
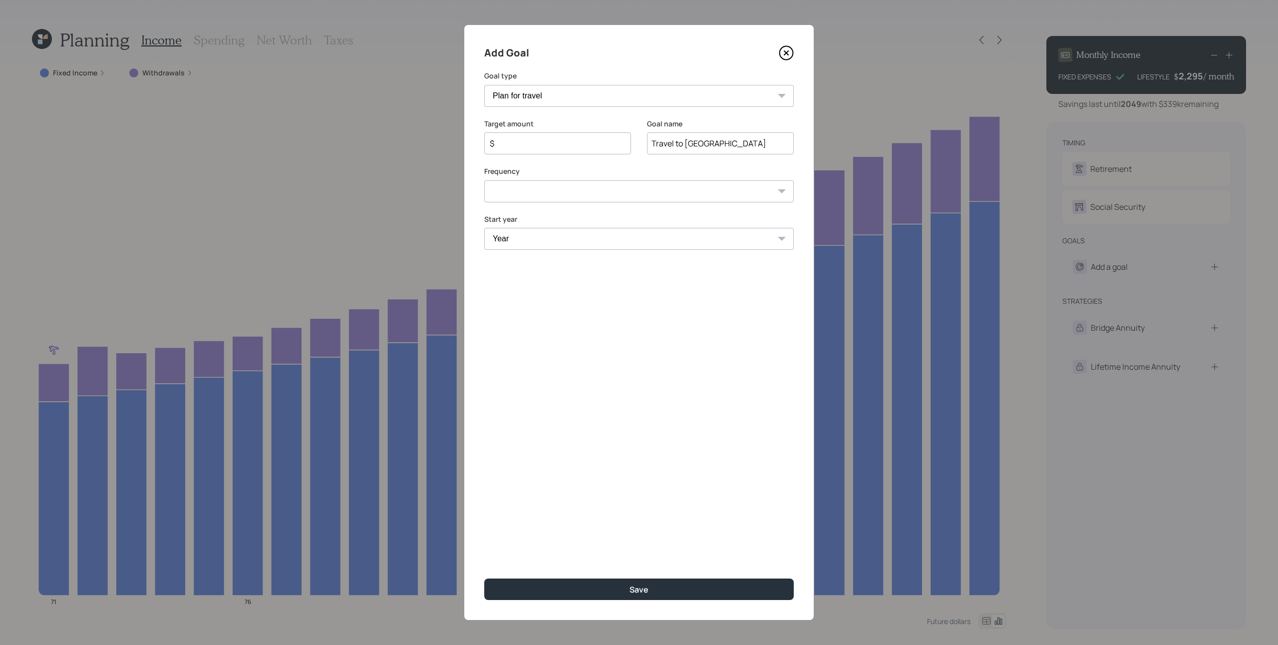
type input "Travel to [GEOGRAPHIC_DATA]"
click at [512, 146] on input "$" at bounding box center [554, 143] width 130 height 12
click at [566, 243] on select "Year [DATE] 2026 2027 2028 2029 2030 2031 2032 2033 2034 2035 2036 2037 2038 20…" at bounding box center [639, 239] width 310 height 22
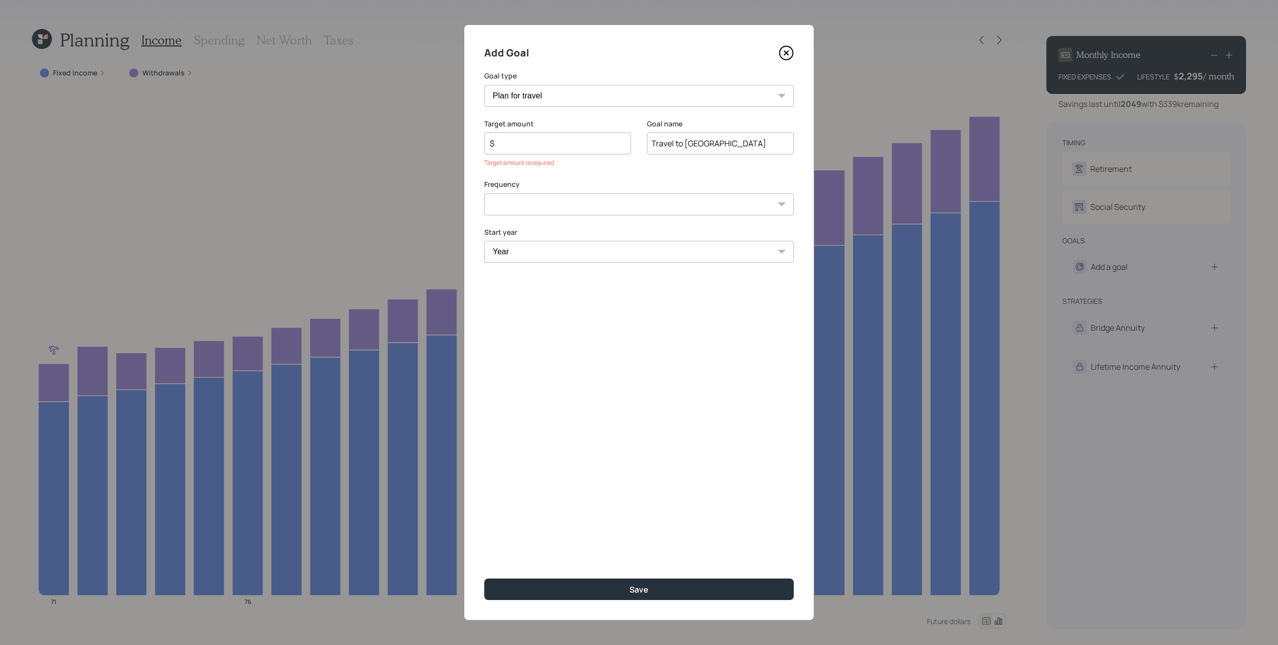
select select "2026"
click at [484, 241] on select "Year [DATE] 2026 2027 2028 2029 2030 2031 2032 2033 2034 2035 2036 2037 2038 20…" at bounding box center [639, 252] width 310 height 22
click at [551, 172] on div "Target amount $ Target amount is required" at bounding box center [557, 149] width 147 height 61
click at [540, 142] on input "$" at bounding box center [554, 143] width 130 height 12
type input "$ 5,000"
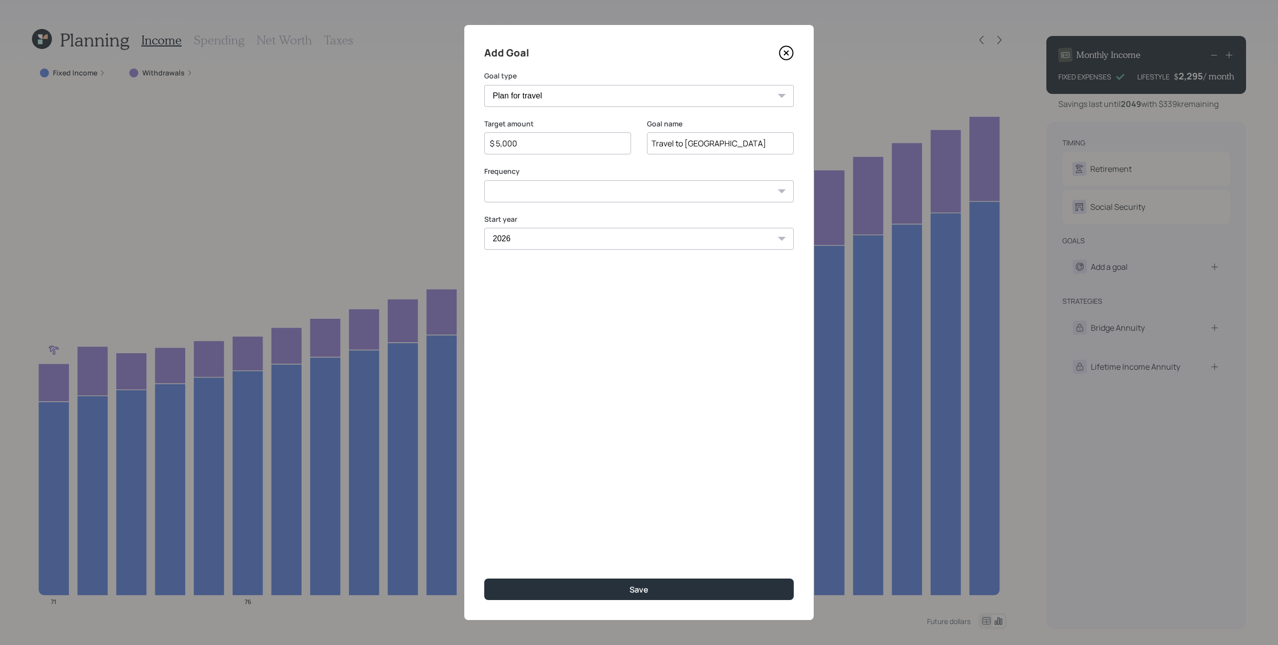
select select "0"
click at [484, 180] on select "One time Every 1 year Every 2 years Every 3 years Every 4 years Every 5 years E…" at bounding box center [639, 191] width 310 height 22
click at [616, 483] on button "Save" at bounding box center [639, 588] width 310 height 21
type input "$"
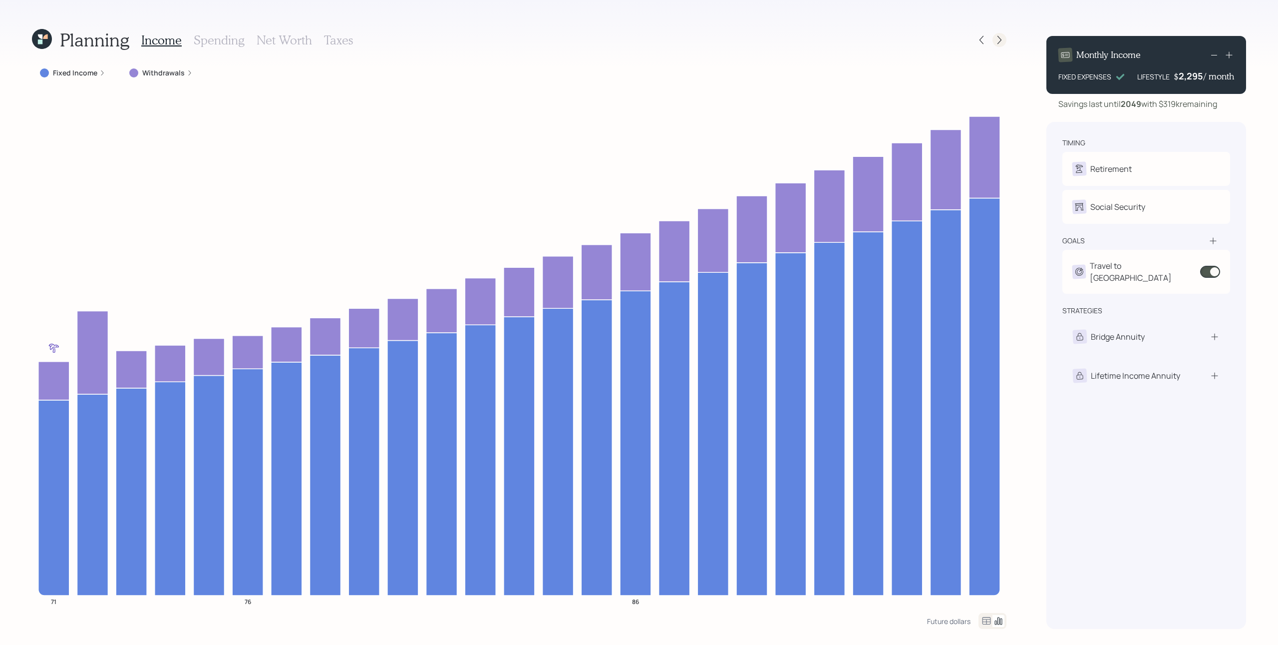
click at [958, 40] on icon at bounding box center [1000, 40] width 4 height 8
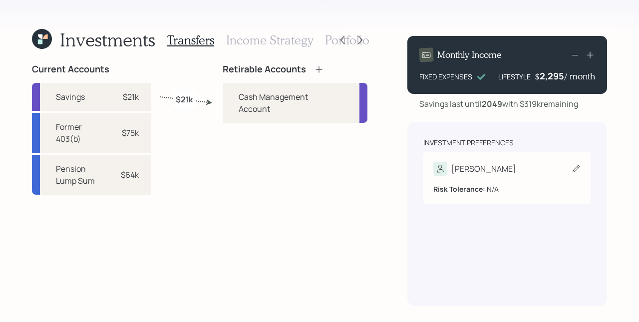
click at [461, 172] on div "[PERSON_NAME]" at bounding box center [483, 169] width 65 height 12
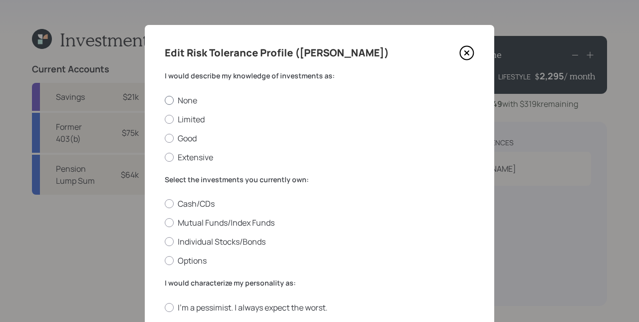
click at [180, 101] on label "None" at bounding box center [320, 100] width 310 height 11
click at [165, 100] on input "None" at bounding box center [164, 100] width 0 height 0
radio input "true"
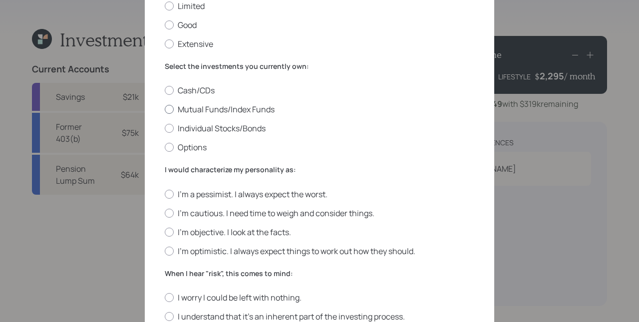
click at [208, 110] on label "Mutual Funds/Index Funds" at bounding box center [320, 109] width 310 height 11
click at [165, 110] on input "Mutual Funds/Index Funds" at bounding box center [164, 109] width 0 height 0
radio input "true"
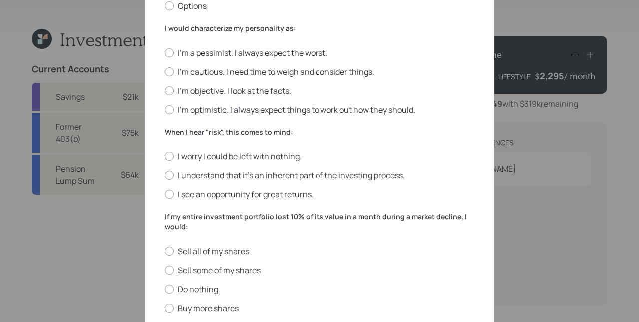
scroll to position [256, 0]
click at [199, 73] on label "I'm cautious. I need time to weigh and consider things." at bounding box center [320, 70] width 310 height 11
click at [165, 71] on input "I'm cautious. I need time to weigh and consider things." at bounding box center [164, 70] width 0 height 0
radio input "true"
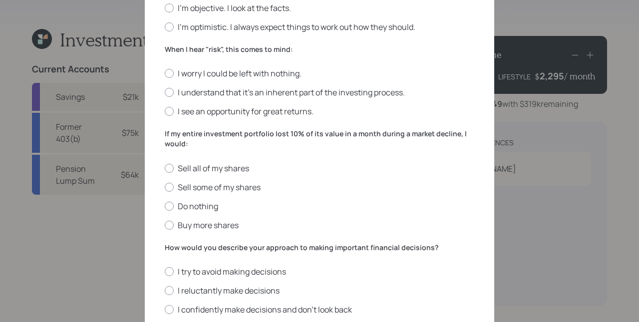
scroll to position [347, 0]
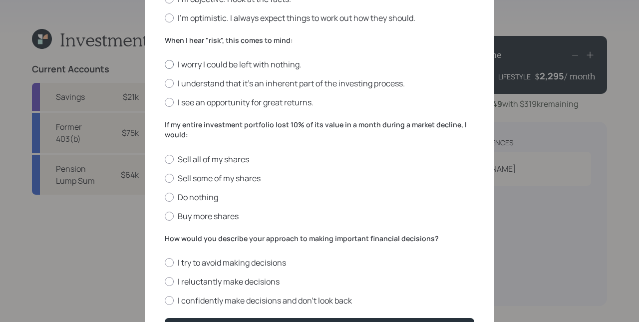
click at [209, 63] on label "I worry I could be left with nothing." at bounding box center [320, 64] width 310 height 11
click at [165, 64] on input "I worry I could be left with nothing." at bounding box center [164, 64] width 0 height 0
radio input "true"
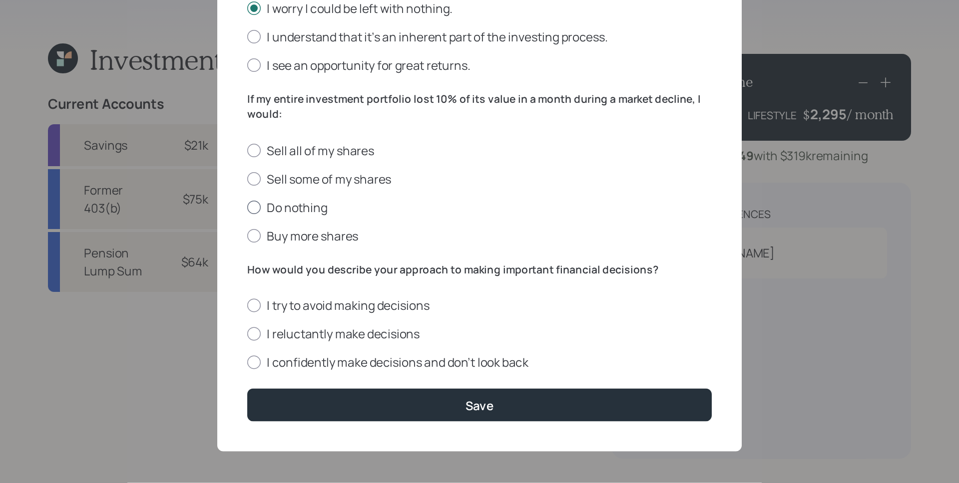
scroll to position [405, 0]
click at [232, 153] on label "Buy more shares" at bounding box center [320, 157] width 310 height 11
click at [165, 157] on input "Buy more shares" at bounding box center [164, 157] width 0 height 0
radio input "true"
click at [228, 221] on label "I reluctantly make decisions" at bounding box center [320, 222] width 310 height 11
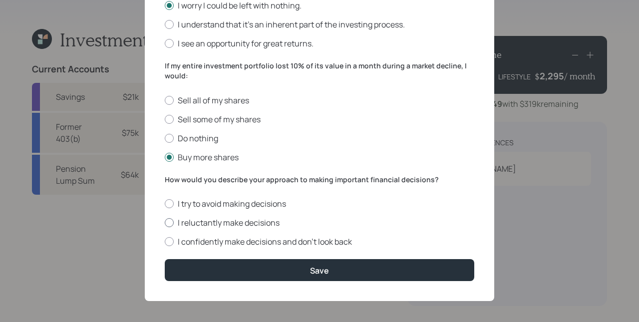
click at [165, 223] on input "I reluctantly make decisions" at bounding box center [164, 223] width 0 height 0
radio input "true"
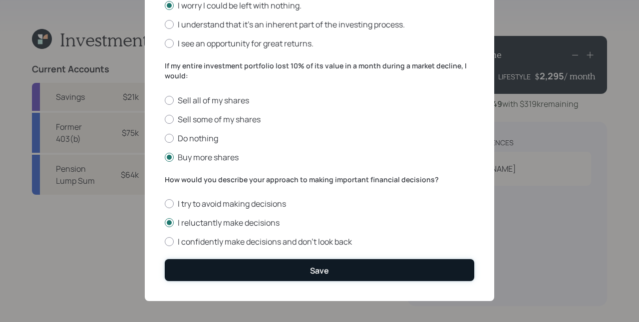
click at [339, 276] on button "Save" at bounding box center [320, 269] width 310 height 21
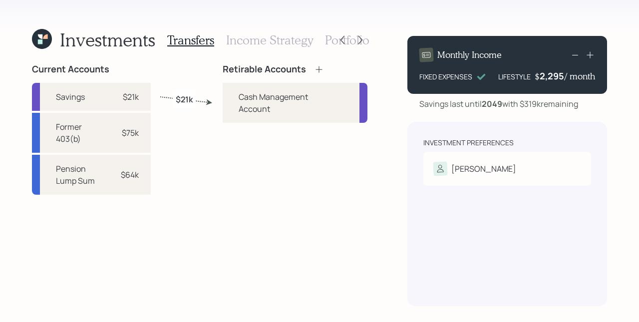
click at [317, 67] on icon at bounding box center [319, 69] width 10 height 10
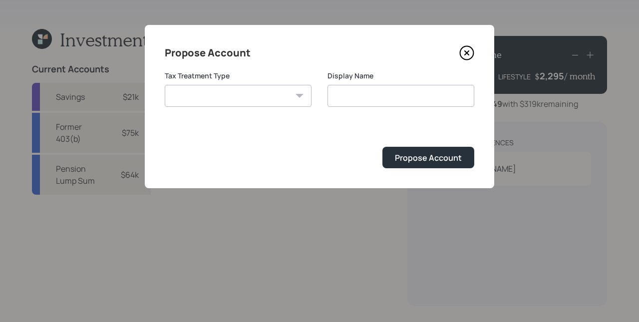
click at [287, 97] on select "[PERSON_NAME] Taxable Traditional" at bounding box center [238, 96] width 147 height 22
select select "traditional"
click at [165, 85] on select "[PERSON_NAME] Taxable Traditional" at bounding box center [238, 96] width 147 height 22
click at [387, 93] on input "Traditional" at bounding box center [401, 96] width 147 height 22
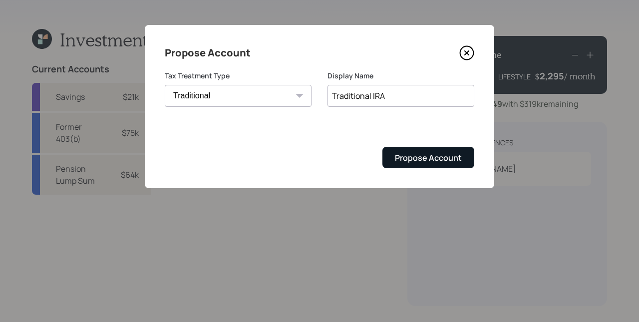
type input "Traditional IRA"
click at [461, 161] on div "Propose Account" at bounding box center [428, 157] width 67 height 11
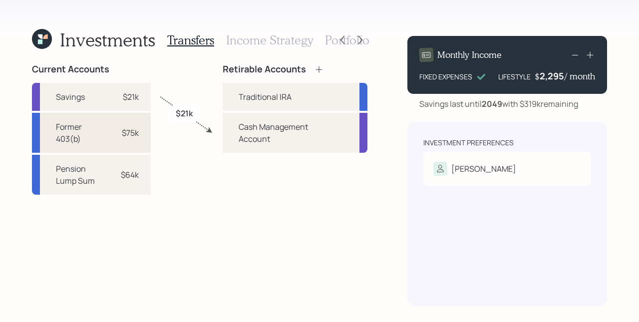
click at [131, 139] on div "Former 403(b) $75k" at bounding box center [91, 133] width 119 height 40
click at [258, 99] on div "Traditional IRA" at bounding box center [265, 97] width 53 height 12
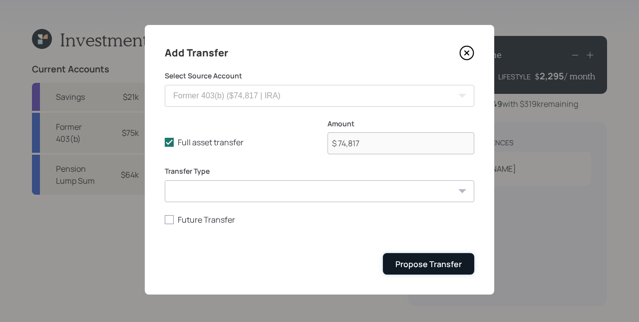
click at [433, 269] on div "Propose Transfer" at bounding box center [429, 264] width 66 height 11
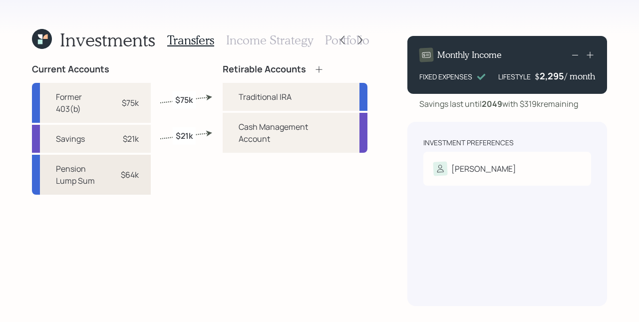
click at [129, 178] on div "$64k" at bounding box center [130, 175] width 18 height 12
click at [247, 98] on div "Traditional IRA" at bounding box center [265, 97] width 53 height 12
select select "19becd88-3d6e-4766-989d-48ec47056957"
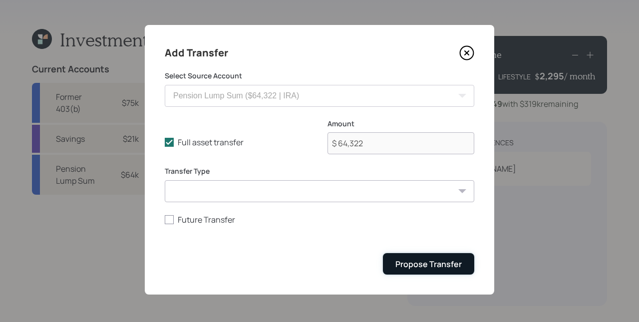
click at [414, 257] on button "Propose Transfer" at bounding box center [428, 263] width 91 height 21
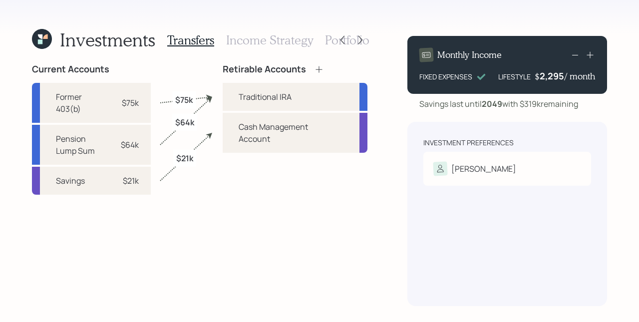
click at [274, 38] on h3 "Income Strategy" at bounding box center [269, 40] width 87 height 14
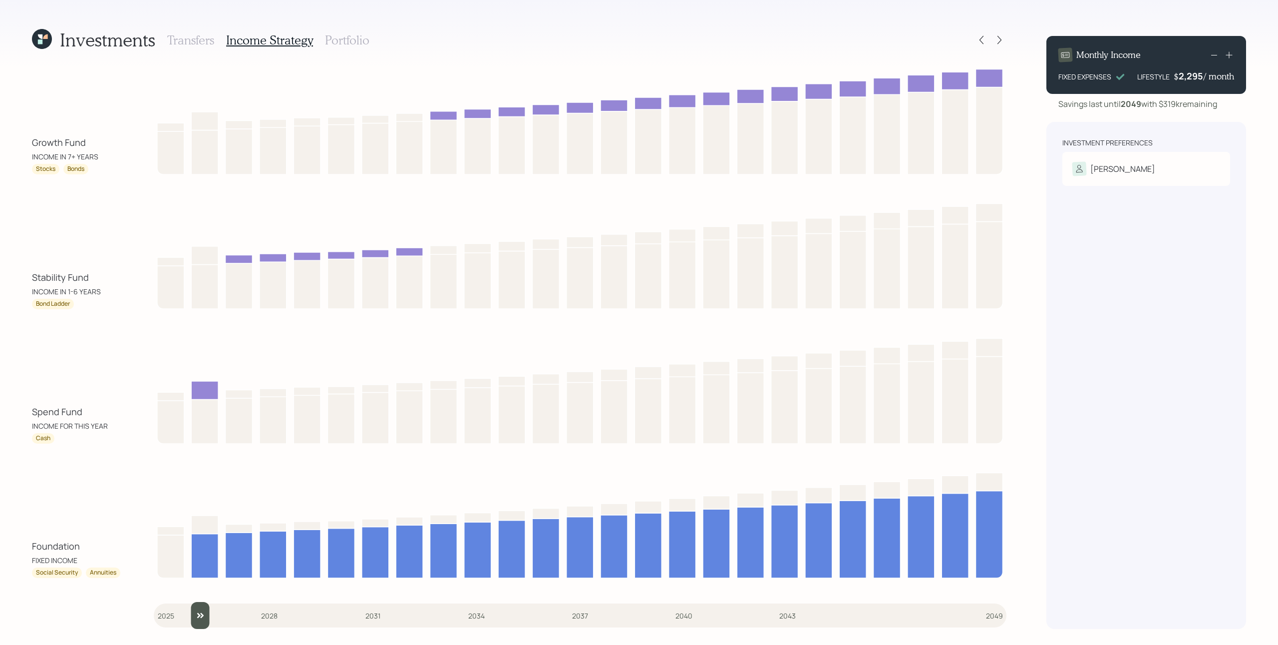
type input "2025"
drag, startPoint x: 172, startPoint y: 621, endPoint x: 146, endPoint y: 626, distance: 26.4
click at [154, 483] on input "slider" at bounding box center [580, 615] width 853 height 27
click at [340, 44] on h3 "Portfolio" at bounding box center [347, 40] width 44 height 14
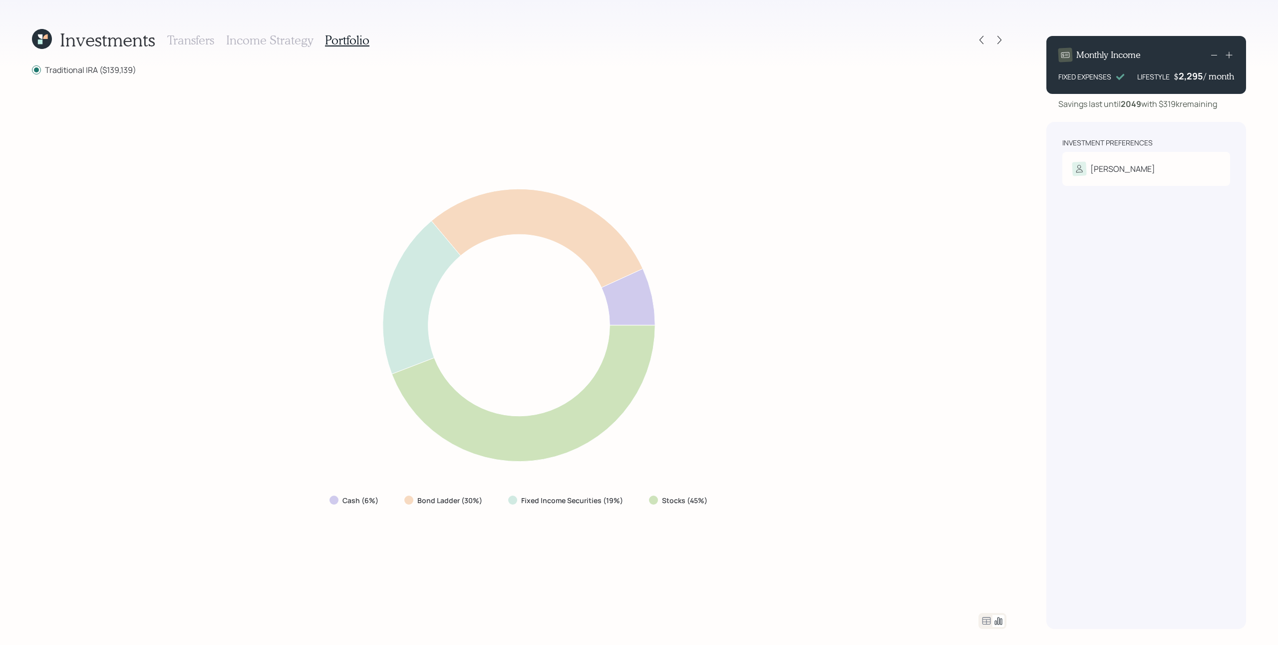
click at [727, 384] on icon at bounding box center [519, 325] width 585 height 308
click at [958, 483] on icon at bounding box center [987, 621] width 12 height 12
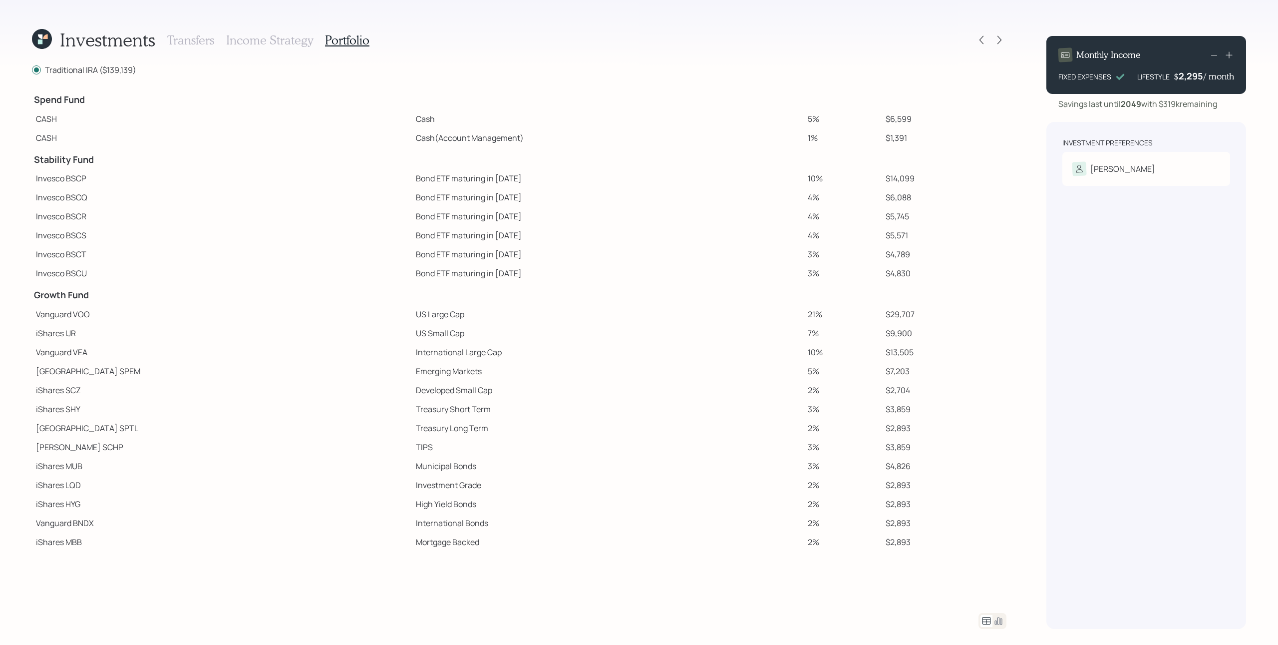
click at [47, 39] on icon at bounding box center [42, 39] width 20 height 20
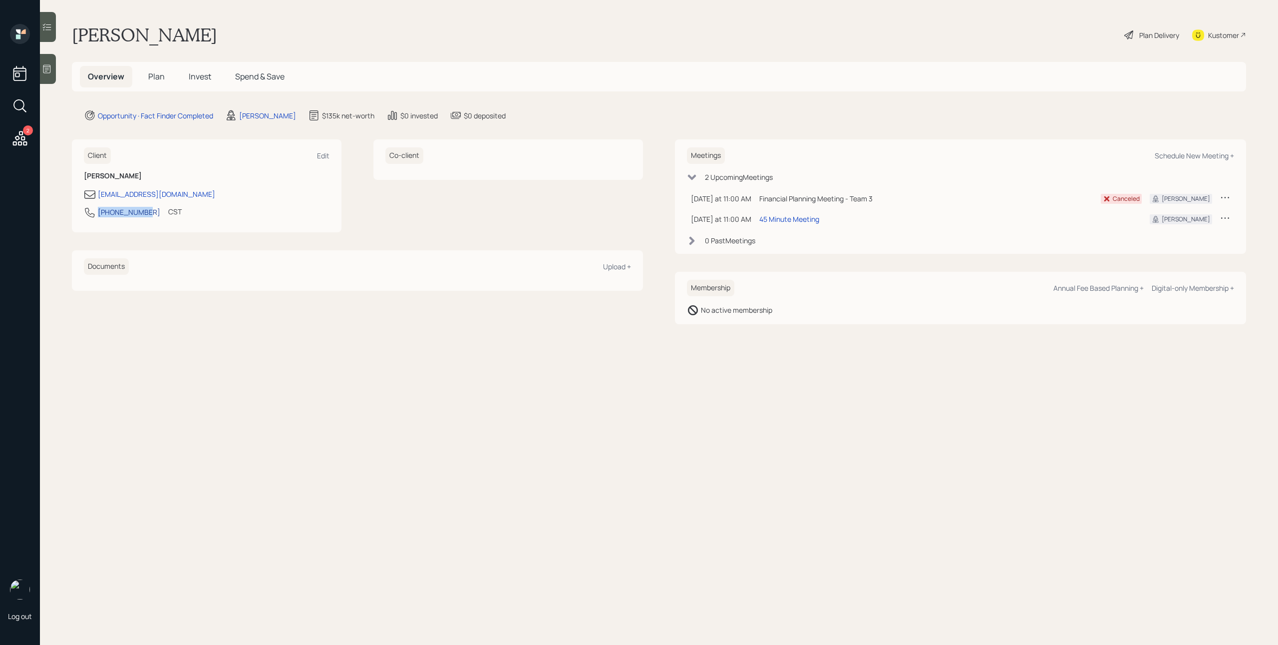
drag, startPoint x: 144, startPoint y: 212, endPoint x: 99, endPoint y: 216, distance: 45.6
click at [99, 216] on div "[PHONE_NUMBER] CST Currently 10:52 AM" at bounding box center [207, 215] width 246 height 18
copy div "[PHONE_NUMBER]"
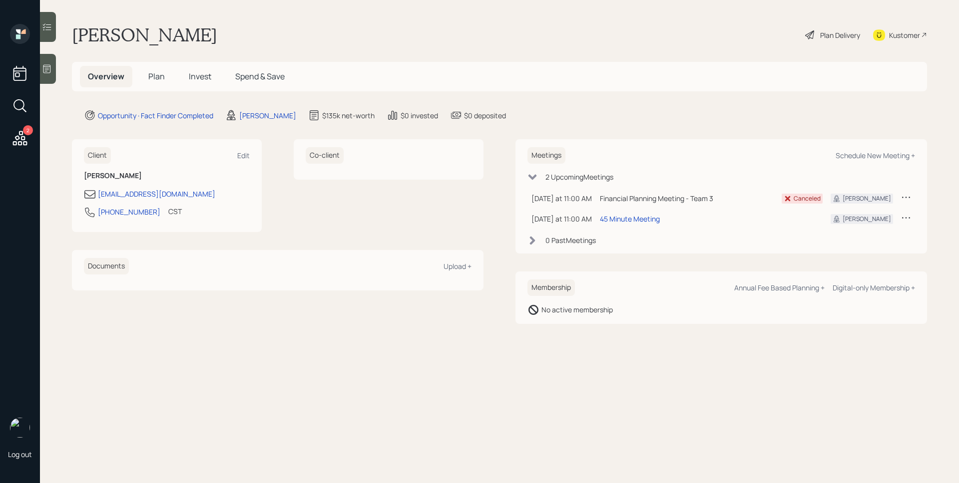
click at [829, 30] on div "Plan Delivery" at bounding box center [840, 35] width 40 height 10
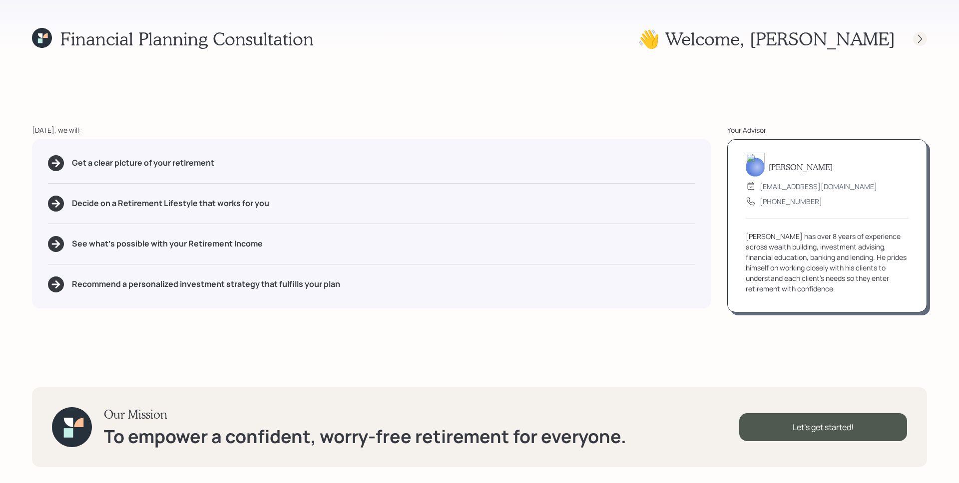
click at [922, 41] on icon at bounding box center [920, 39] width 10 height 10
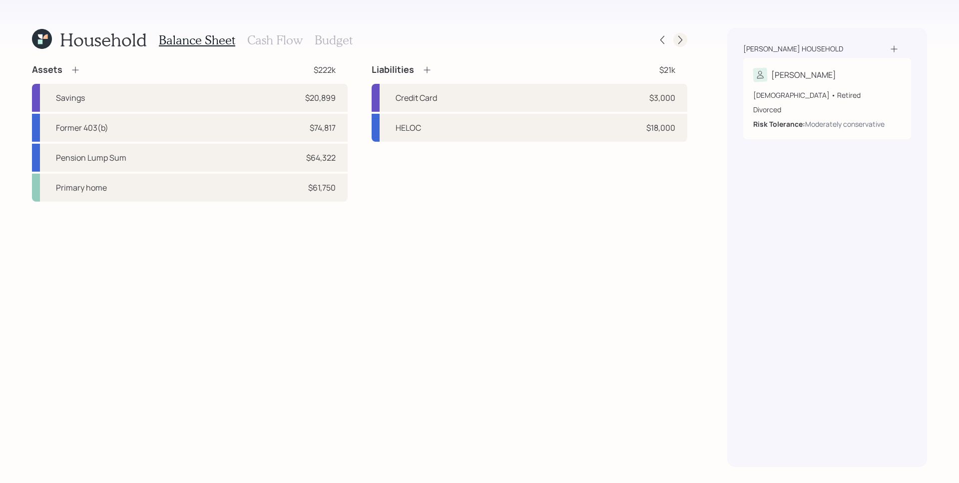
click at [680, 37] on icon at bounding box center [680, 40] width 4 height 8
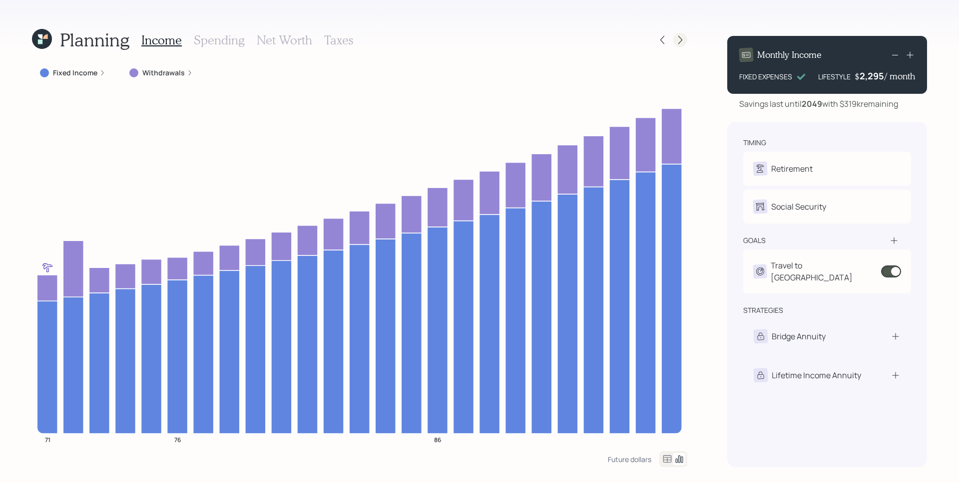
click at [679, 39] on icon at bounding box center [680, 40] width 10 height 10
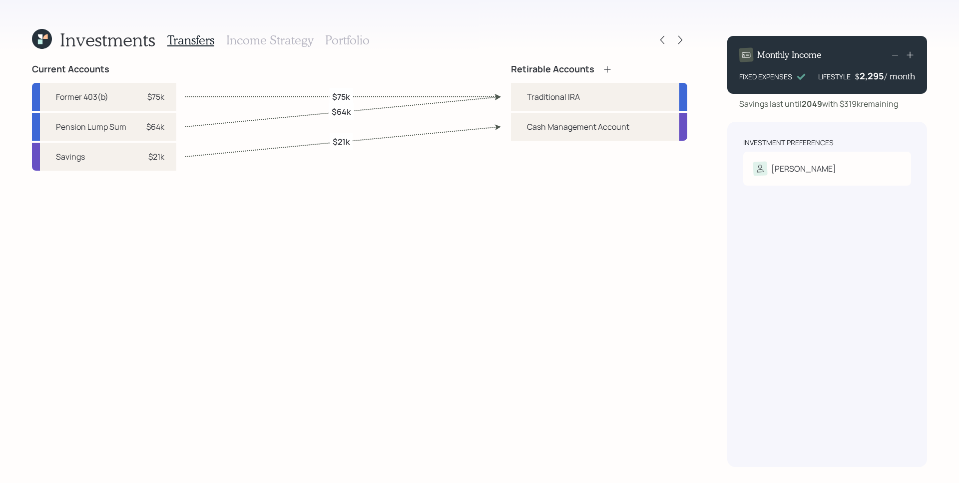
click at [679, 39] on icon at bounding box center [680, 40] width 10 height 10
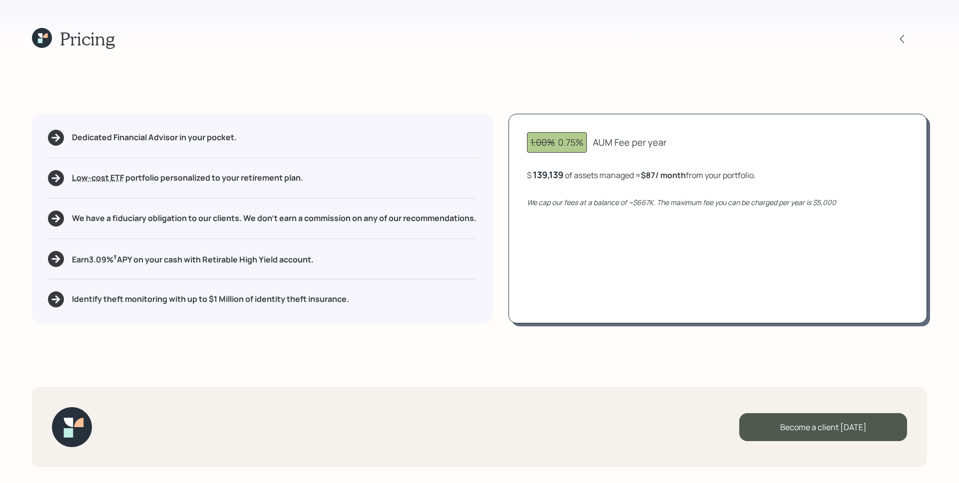
click at [892, 40] on div "Pricing" at bounding box center [479, 38] width 895 height 21
click at [904, 34] on icon at bounding box center [902, 39] width 10 height 10
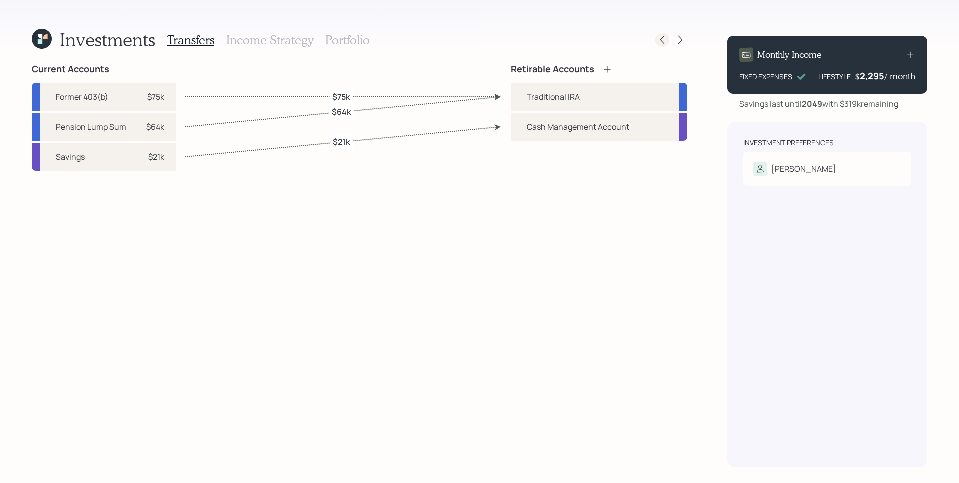
click at [668, 39] on div at bounding box center [662, 40] width 14 height 14
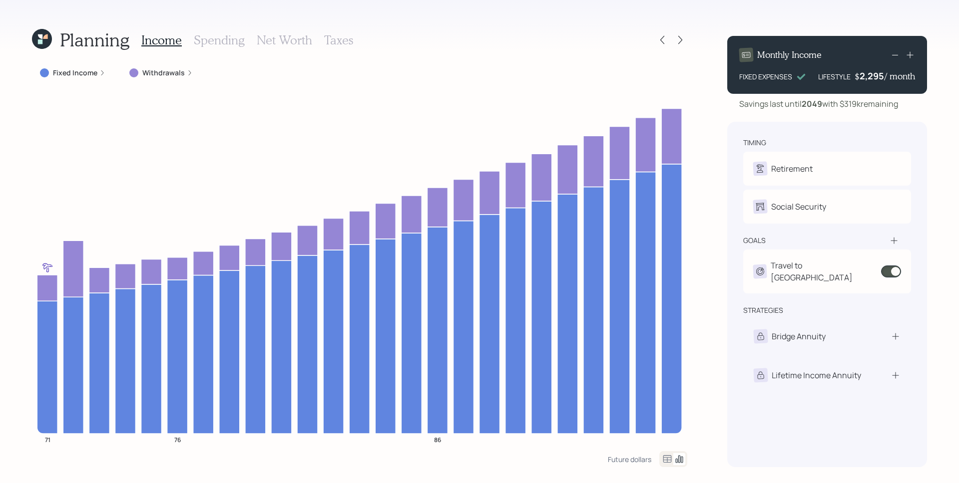
click at [668, 39] on div at bounding box center [662, 40] width 14 height 14
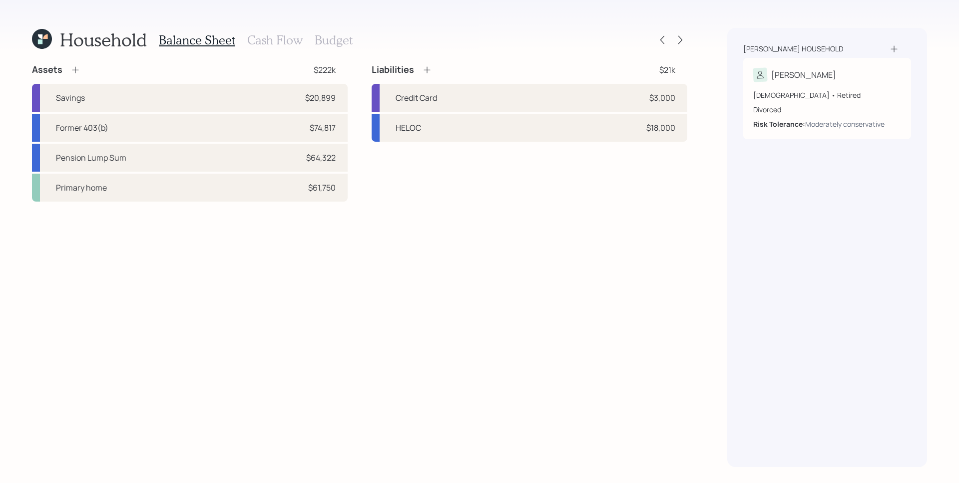
click at [286, 44] on h3 "Cash Flow" at bounding box center [274, 40] width 55 height 14
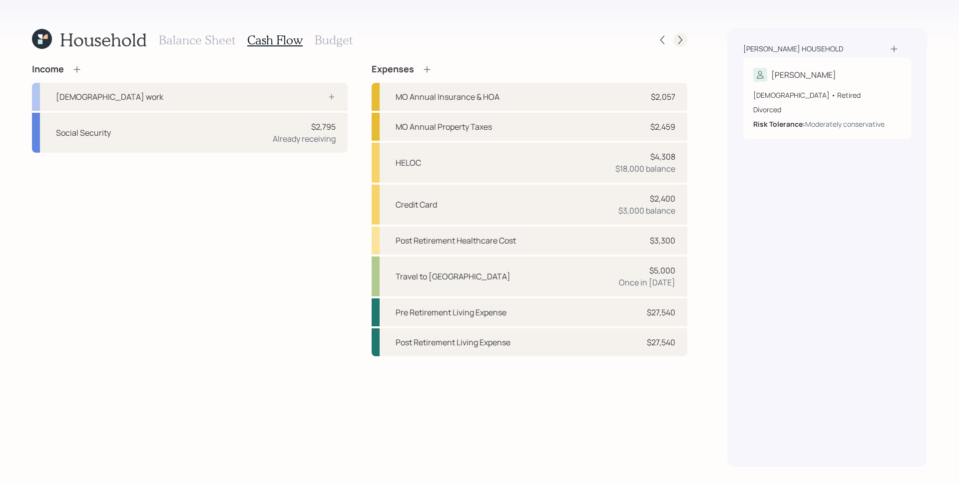
click at [683, 42] on icon at bounding box center [680, 40] width 10 height 10
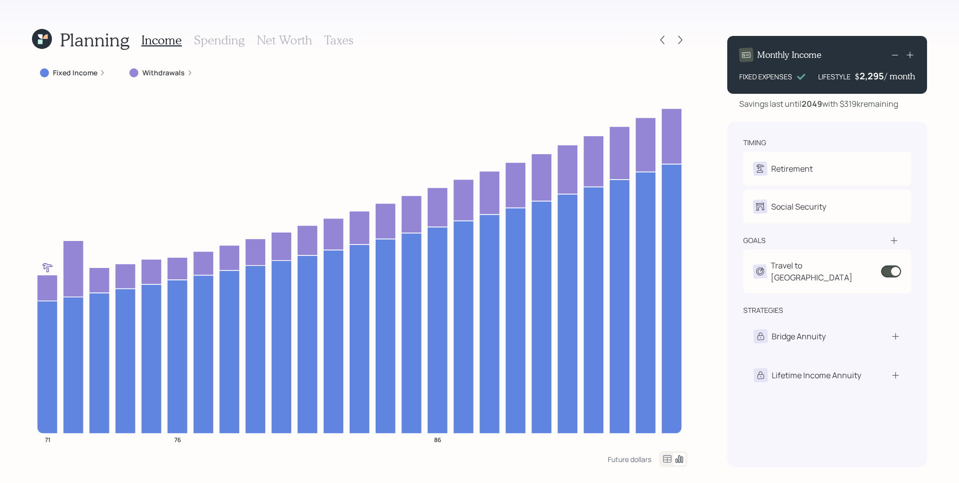
click at [912, 53] on icon at bounding box center [910, 55] width 10 height 10
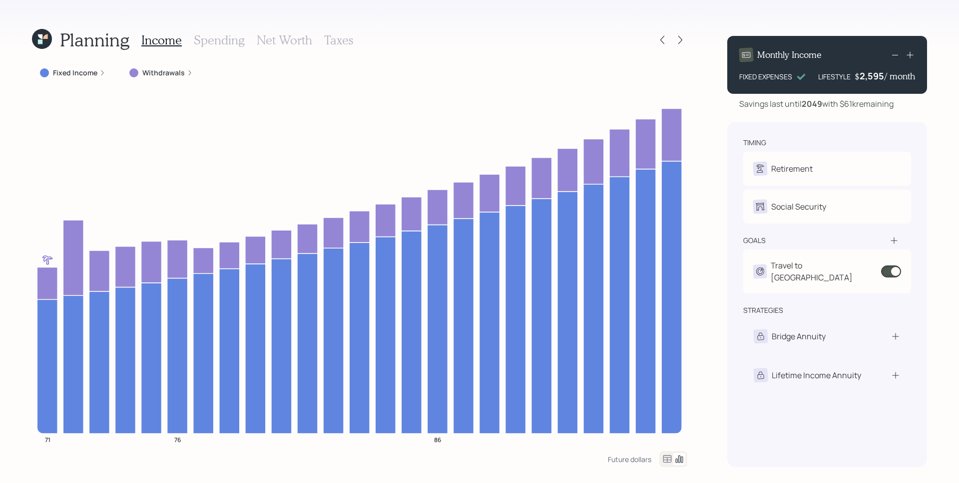
click at [909, 52] on icon at bounding box center [910, 55] width 10 height 10
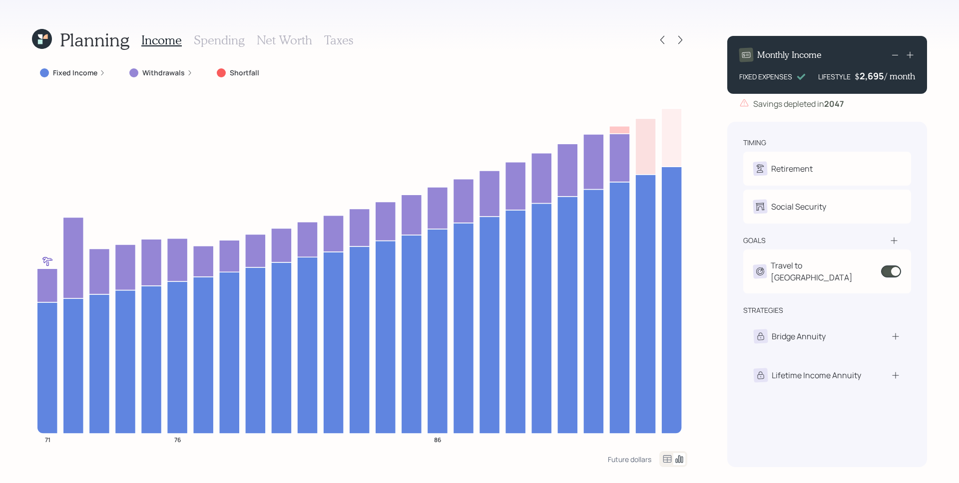
click at [893, 57] on icon at bounding box center [895, 55] width 12 height 12
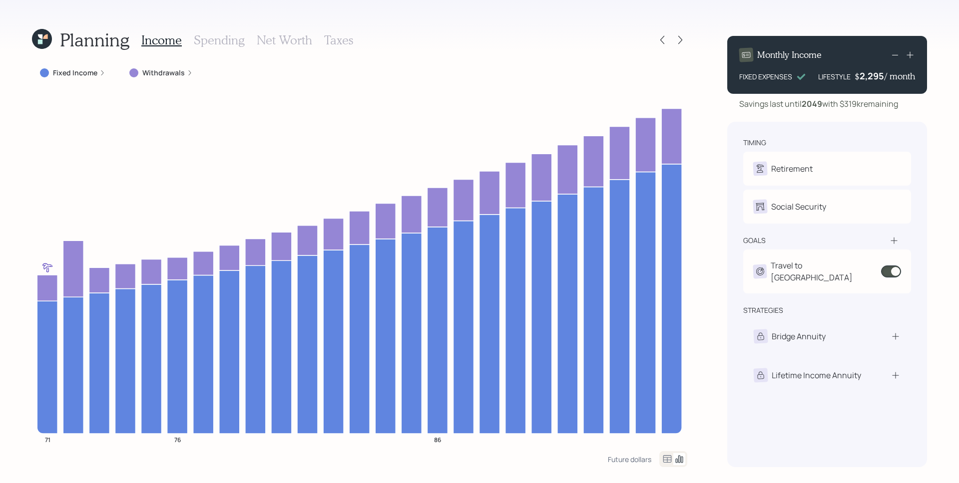
click at [910, 53] on icon at bounding box center [910, 55] width 10 height 10
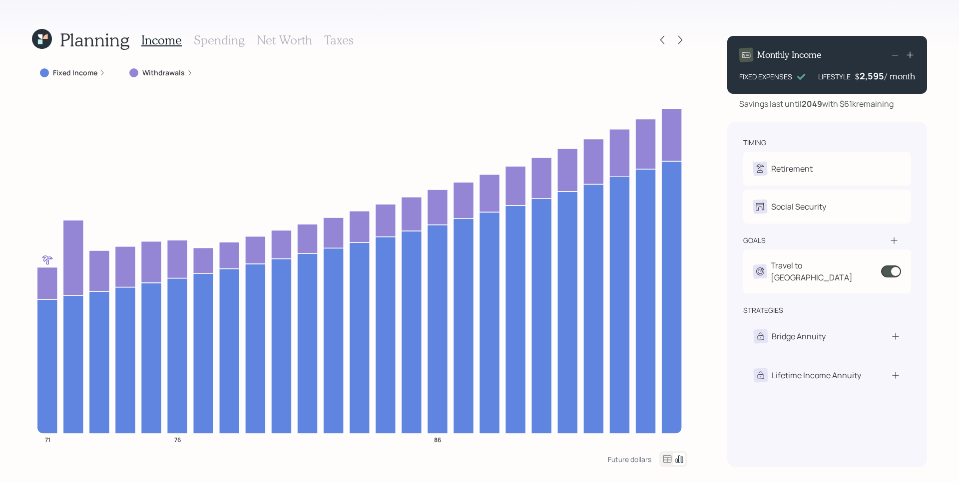
click at [296, 49] on div "Income Spending Net Worth Taxes" at bounding box center [247, 40] width 212 height 24
click at [299, 38] on h3 "Net Worth" at bounding box center [284, 40] width 55 height 14
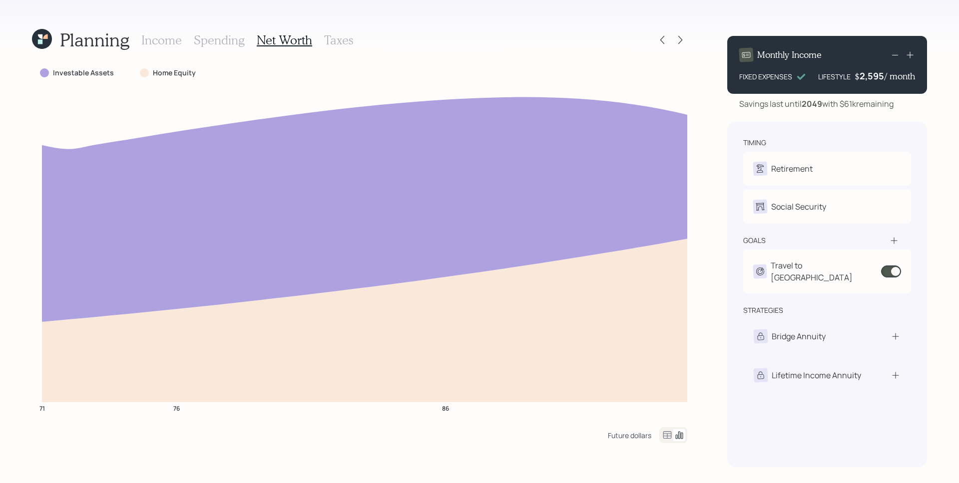
click at [635, 435] on div "Future dollars" at bounding box center [629, 435] width 43 height 9
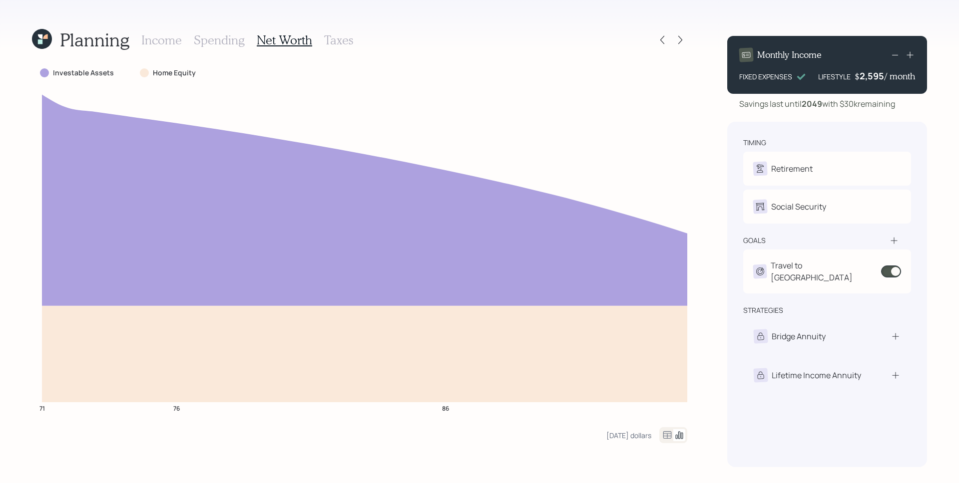
click at [912, 54] on icon at bounding box center [910, 55] width 10 height 10
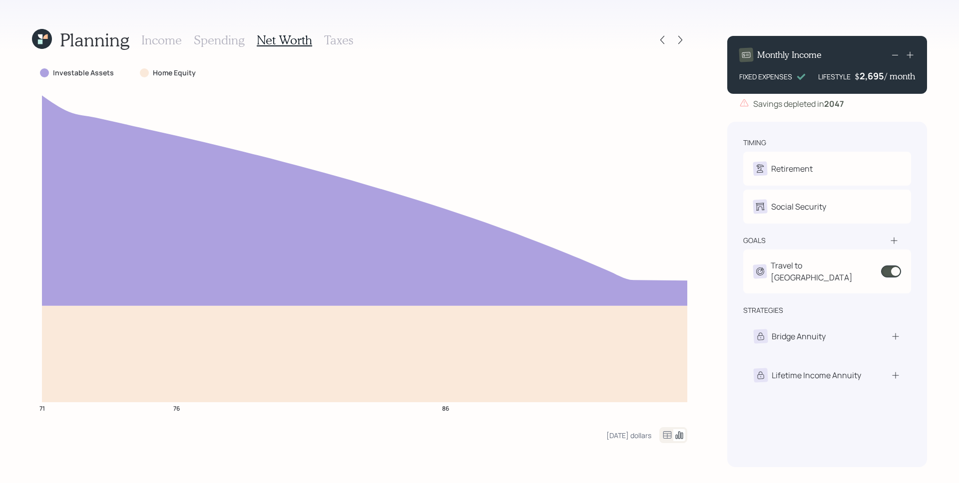
click at [896, 54] on icon at bounding box center [895, 55] width 12 height 12
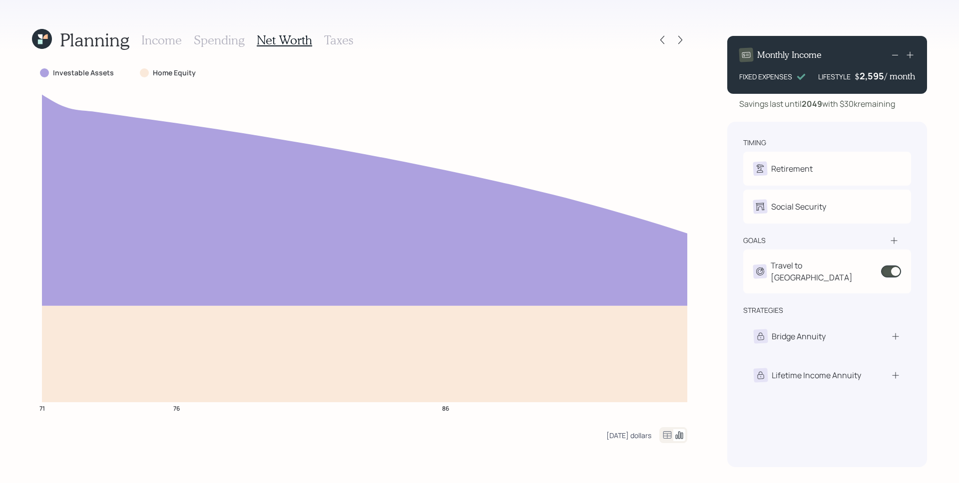
click at [640, 436] on div "[DATE] dollars" at bounding box center [628, 435] width 45 height 9
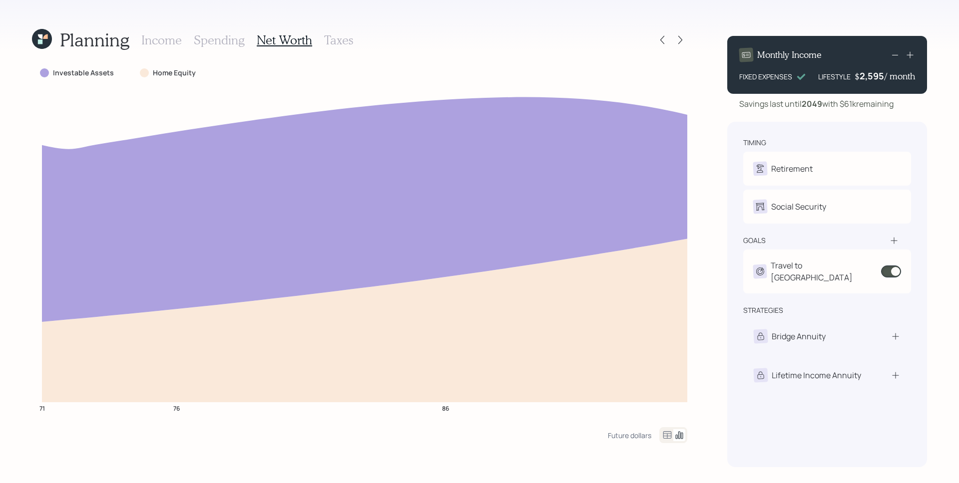
click at [894, 55] on icon at bounding box center [895, 55] width 12 height 12
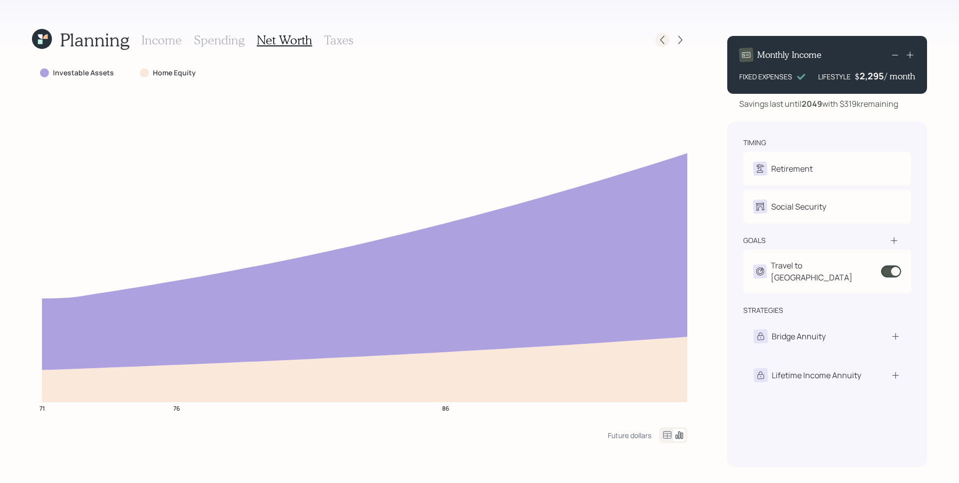
click at [663, 37] on icon at bounding box center [662, 40] width 10 height 10
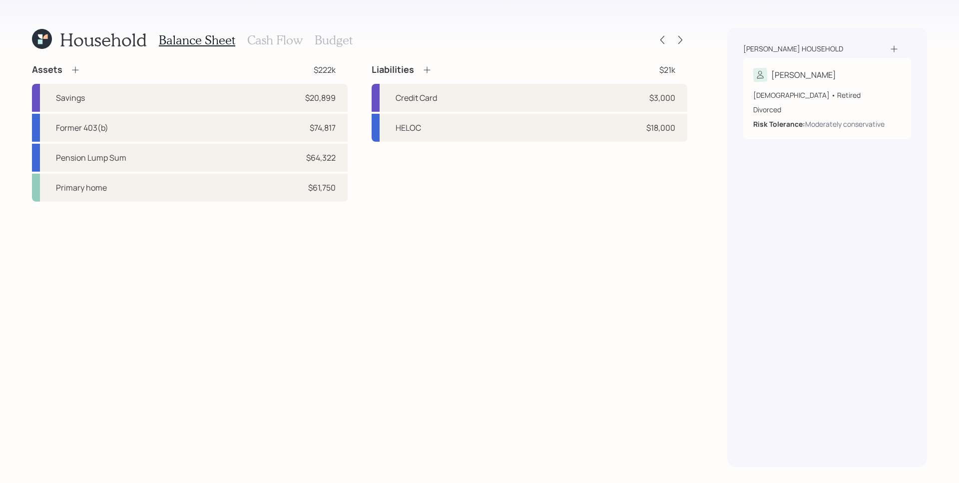
click at [257, 35] on h3 "Cash Flow" at bounding box center [274, 40] width 55 height 14
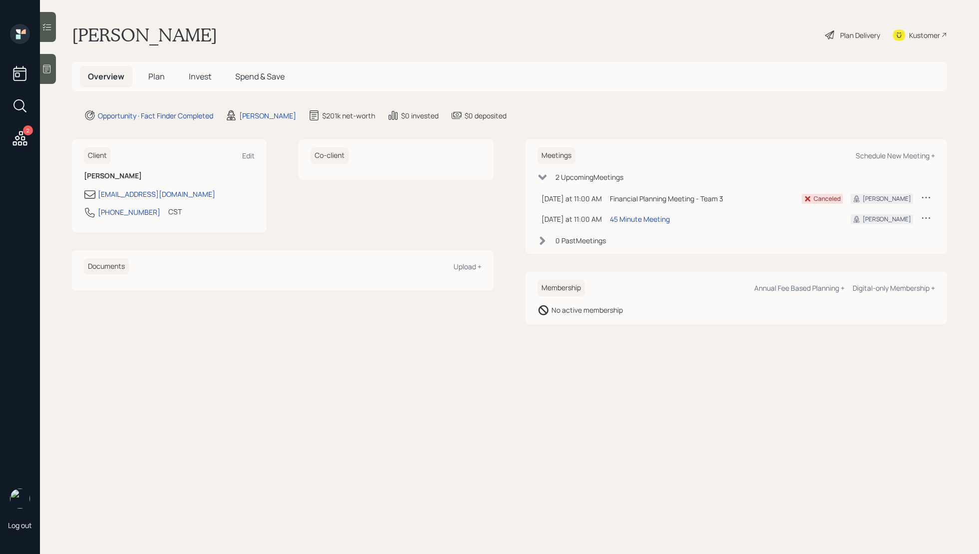
click at [916, 150] on div "Meetings Schedule New Meeting +" at bounding box center [736, 155] width 398 height 16
click at [916, 154] on div "Schedule New Meeting +" at bounding box center [894, 155] width 79 height 9
select select "d946c976-65aa-4529-ac9d-02c4f1114fc0"
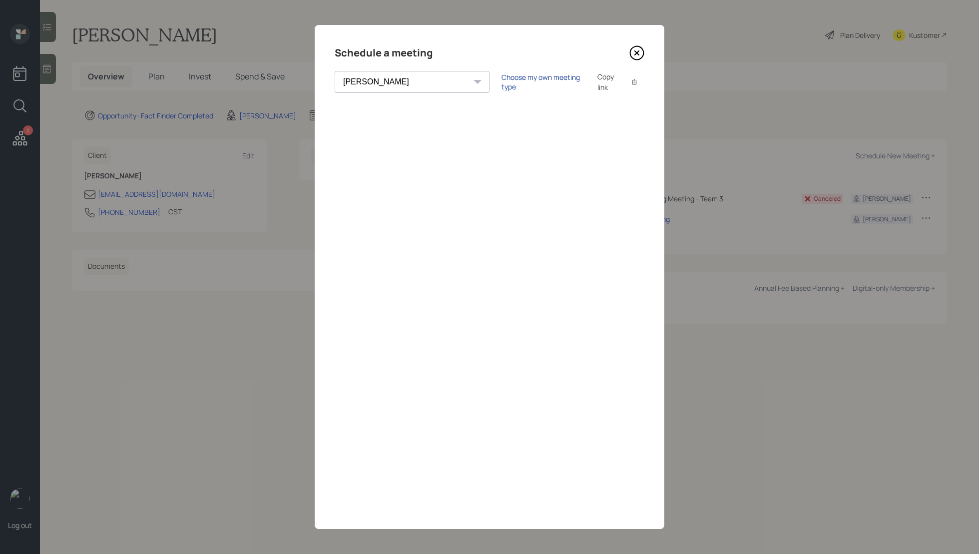
click at [501, 79] on div "Choose my own meeting type" at bounding box center [543, 81] width 84 height 19
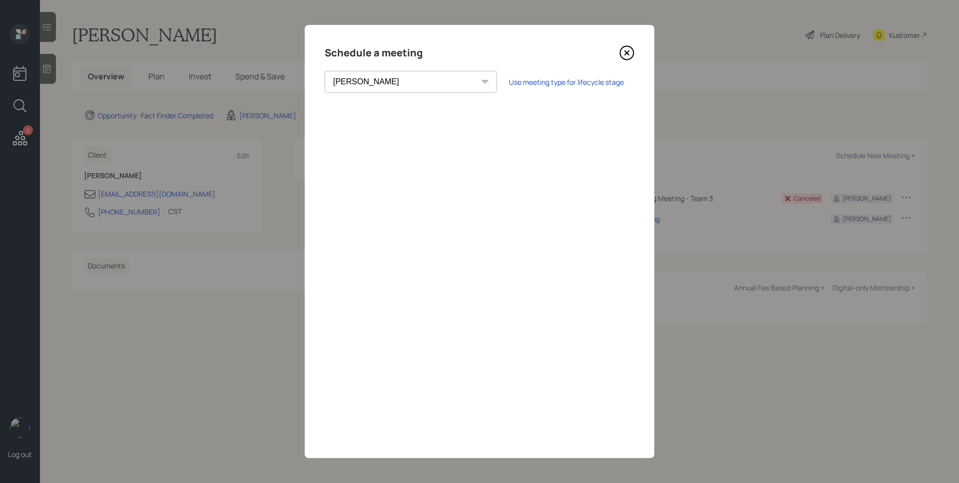
click at [624, 51] on icon at bounding box center [626, 52] width 15 height 15
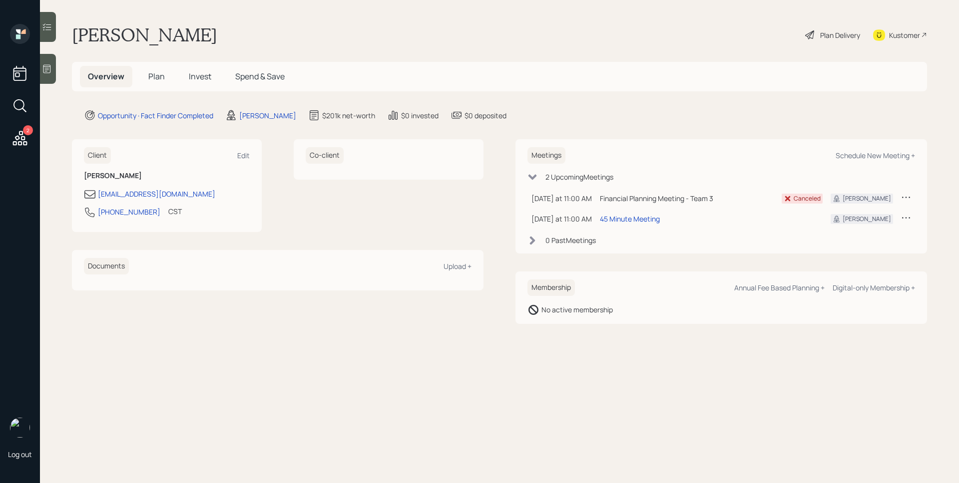
click at [276, 25] on div "[PERSON_NAME] Plan Delivery Kustomer" at bounding box center [499, 35] width 855 height 22
click at [161, 73] on span "Plan" at bounding box center [156, 76] width 16 height 11
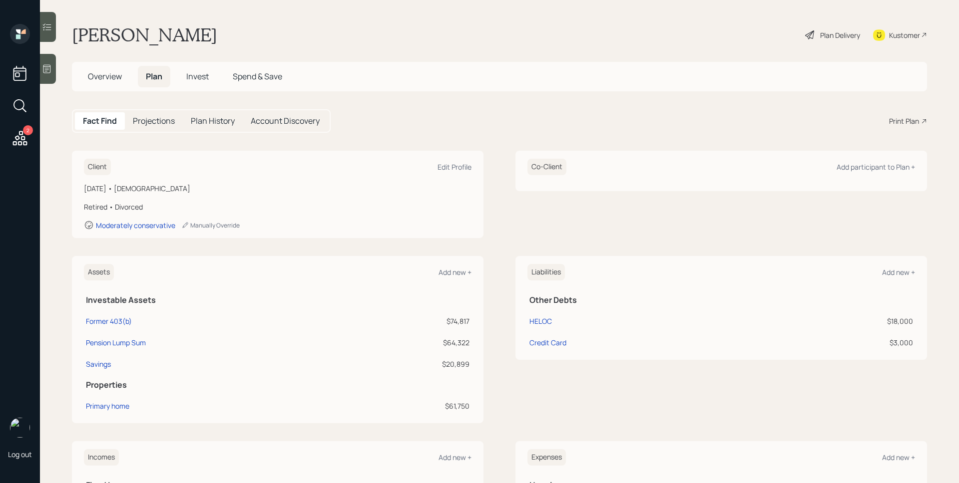
click at [909, 125] on div "Print Plan" at bounding box center [904, 121] width 30 height 10
